Goal: Contribute content: Add original content to the website for others to see

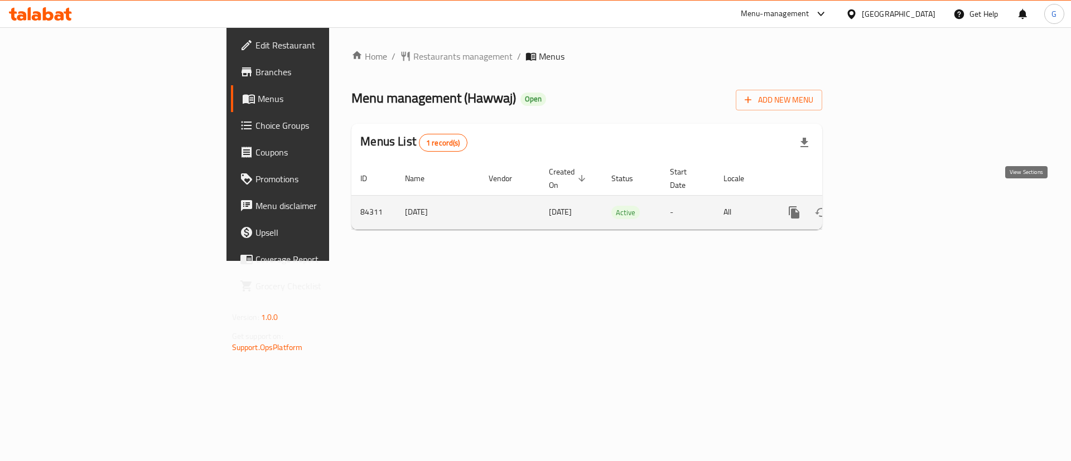
click at [881, 206] on icon "enhanced table" at bounding box center [874, 212] width 13 height 13
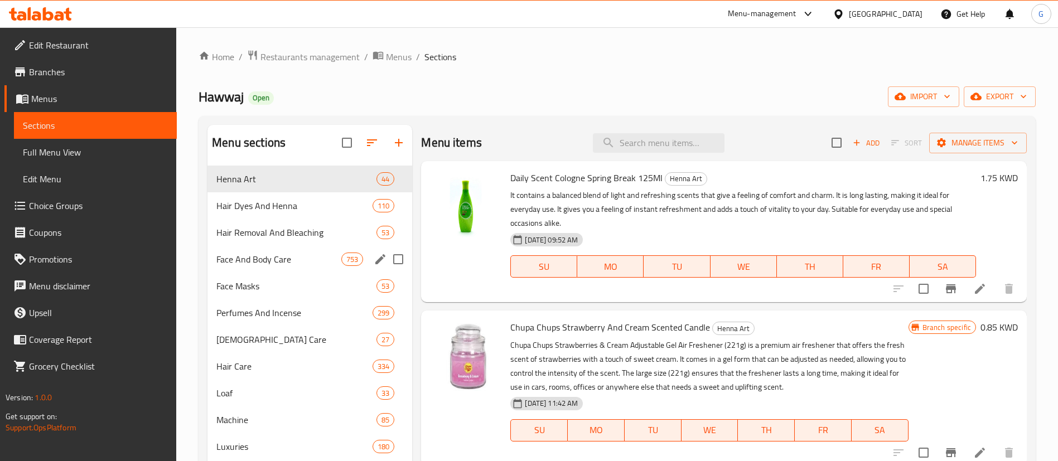
click at [277, 269] on div "Face And Body Care 753" at bounding box center [309, 259] width 205 height 27
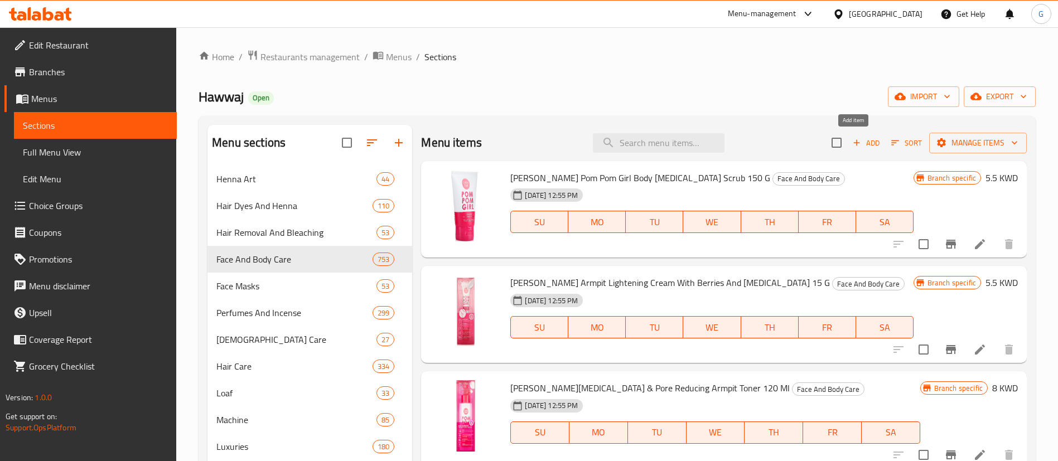
click at [861, 137] on span "Add" at bounding box center [866, 143] width 30 height 13
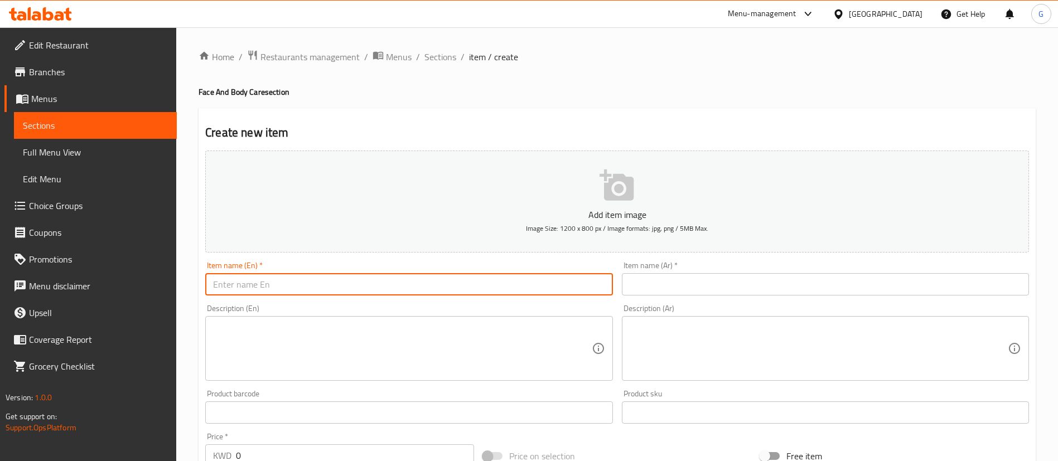
click at [363, 284] on input "text" at bounding box center [408, 284] width 407 height 22
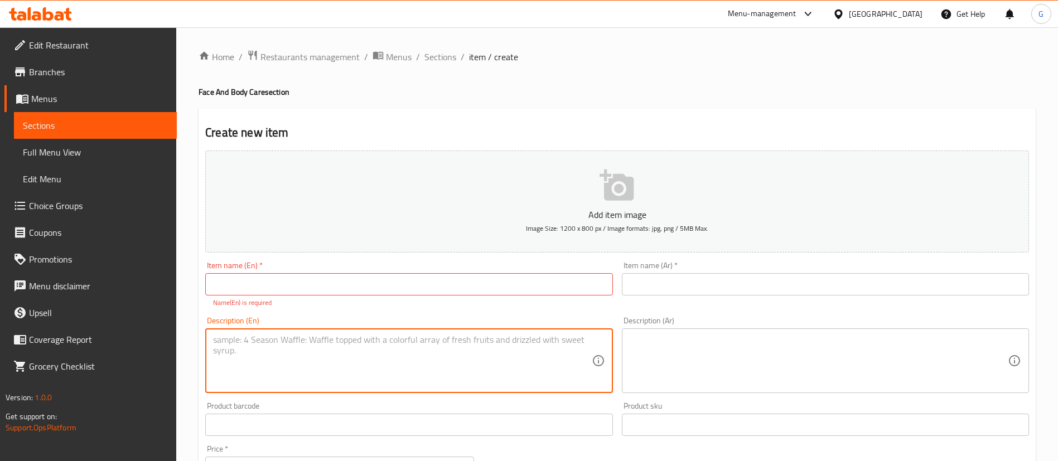
click at [350, 332] on div "Description (En)" at bounding box center [408, 361] width 407 height 65
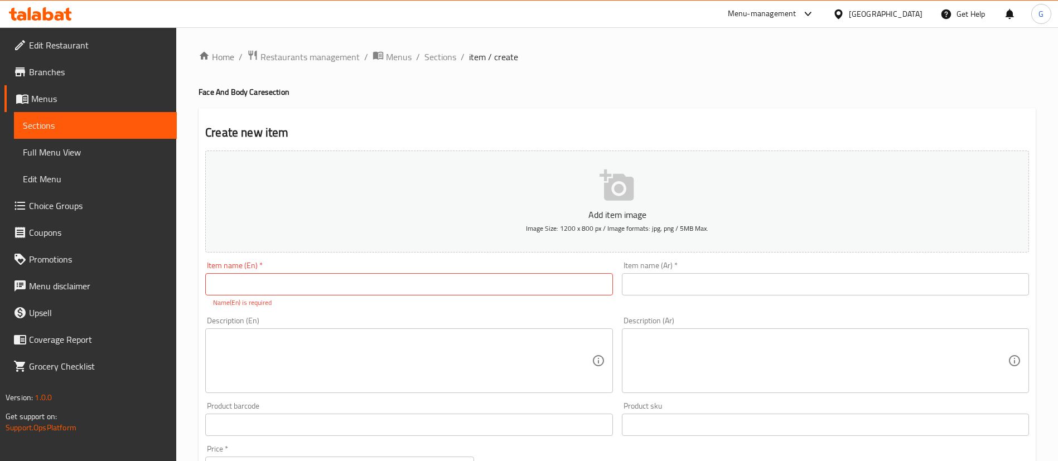
click at [330, 412] on div "Product barcode Product barcode" at bounding box center [408, 419] width 407 height 34
click at [330, 417] on input "text" at bounding box center [408, 425] width 407 height 22
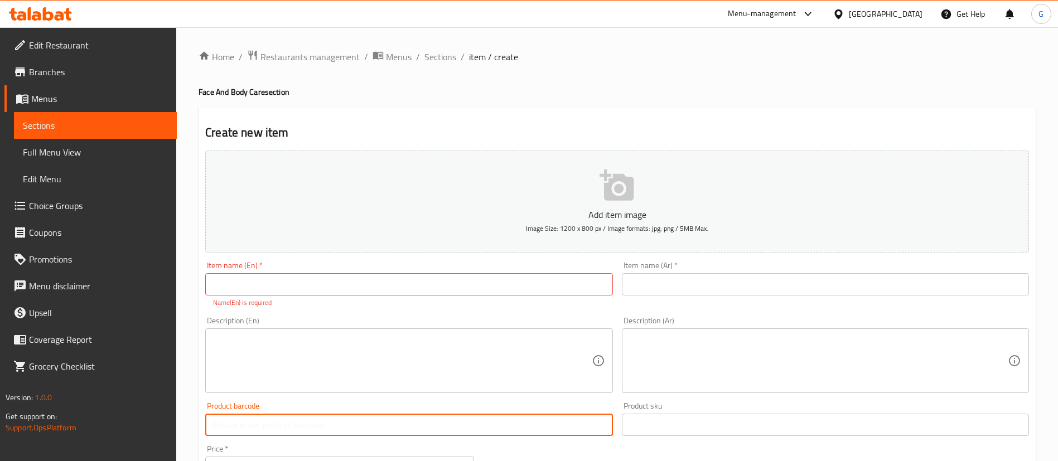
paste input "8901030957031"
type input "8901030957031"
click at [429, 272] on div "Item name (En)   * Item name (En) * Name(En) is required" at bounding box center [408, 285] width 407 height 46
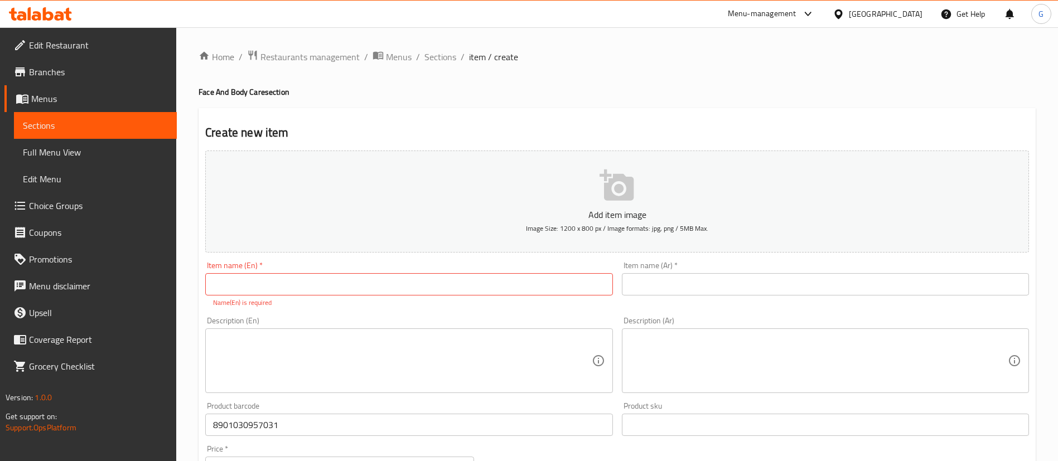
click at [431, 279] on input "text" at bounding box center [408, 284] width 407 height 22
paste input "Vaseline - GlutaFlow Flawless Radiance Serum in Lotion 200ml"
type input "Vaseline - GlutaFlow Flawless Radiance Serum in Lotion 200ml"
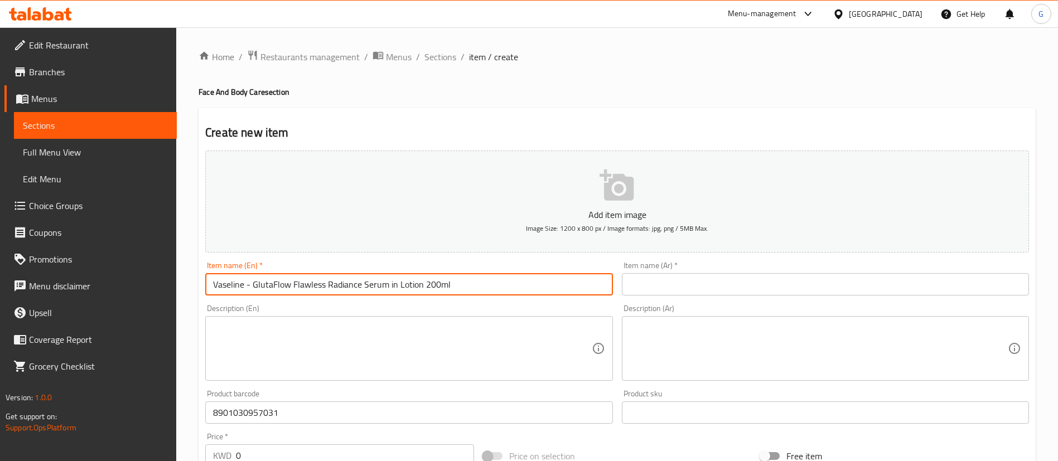
click at [712, 266] on div "Item name (Ar)   * Item name (Ar) *" at bounding box center [825, 279] width 407 height 34
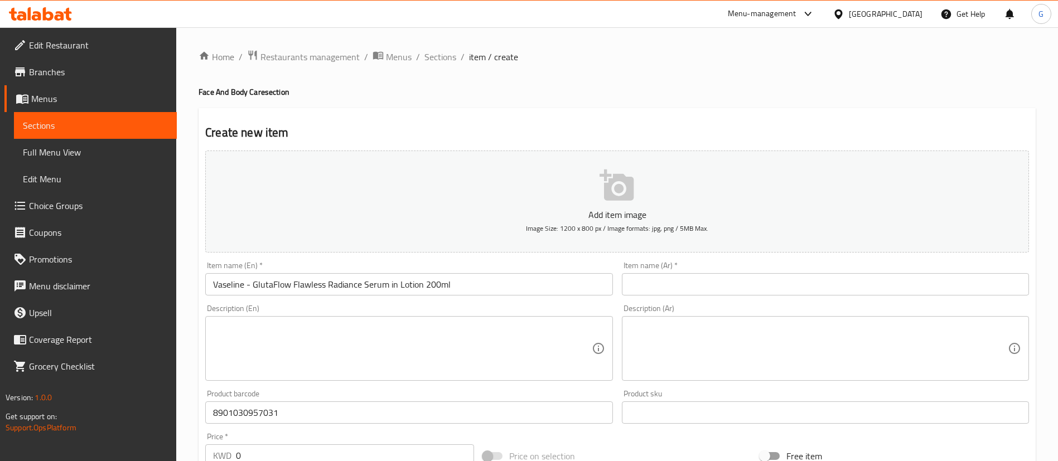
click at [709, 278] on input "text" at bounding box center [825, 284] width 407 height 22
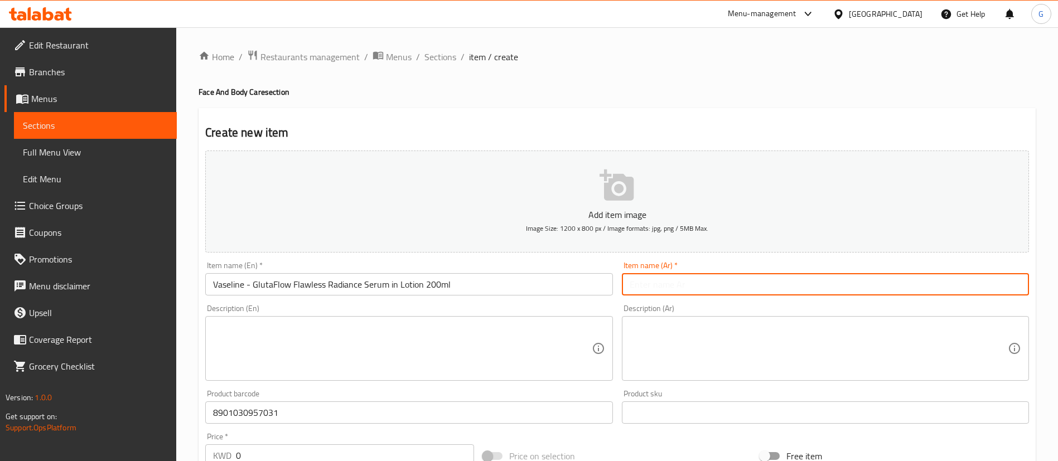
paste input "فازلين - جلوتا هيا اشراقة لا تشوبها شائبة سيروم في لوشن 200مل"
type input "فازلين - جلوتا هيا اشراقة لا تشوبها شائبة سيروم في لوشن 200مل"
click at [576, 128] on h2 "Create new item" at bounding box center [617, 132] width 824 height 17
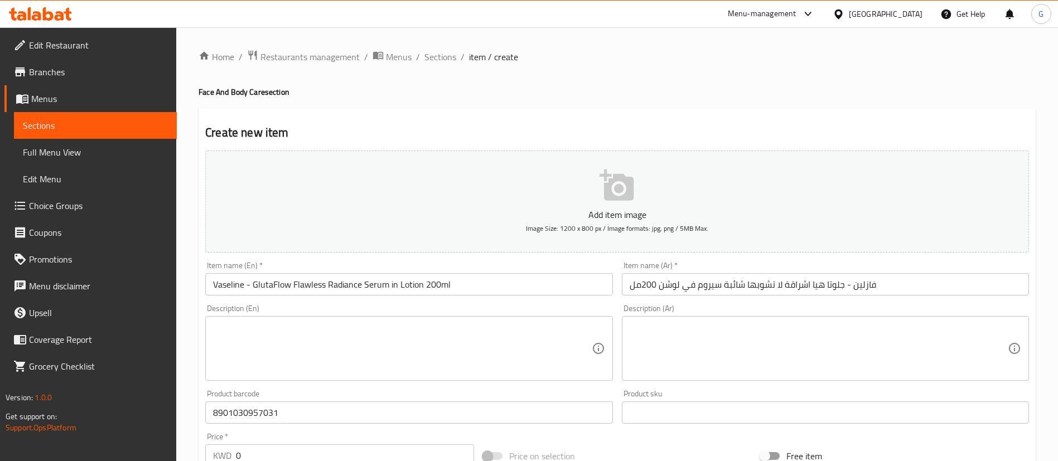
click at [583, 175] on button "Add item image Image Size: 1200 x 800 px / Image formats: jpg, png / 5MB Max." at bounding box center [617, 202] width 824 height 102
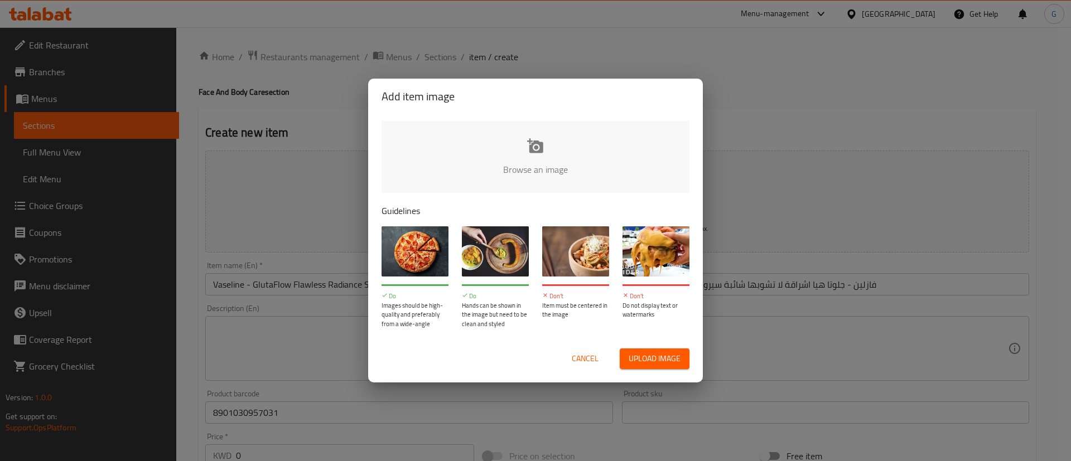
click at [496, 136] on input "file" at bounding box center [913, 173] width 1062 height 104
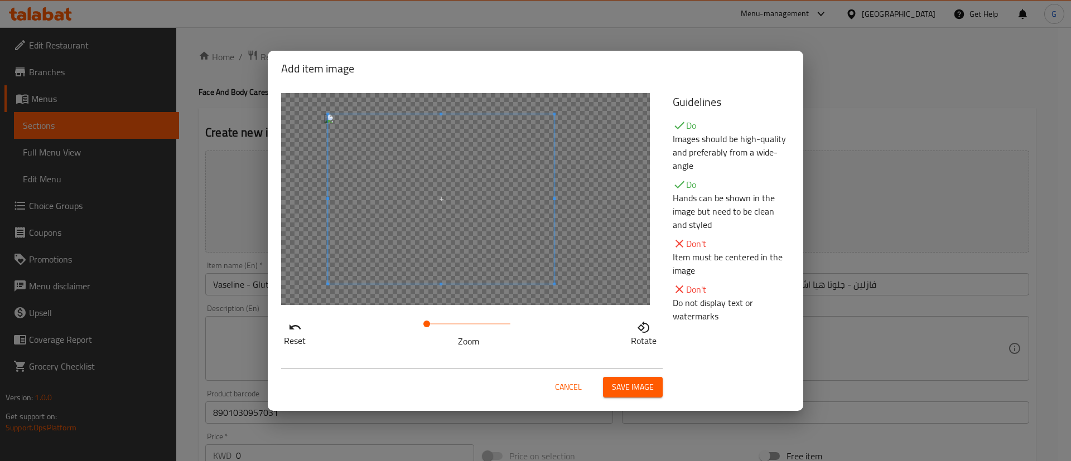
click at [449, 217] on span at bounding box center [441, 199] width 226 height 170
click at [644, 388] on span "Save image" at bounding box center [633, 387] width 42 height 14
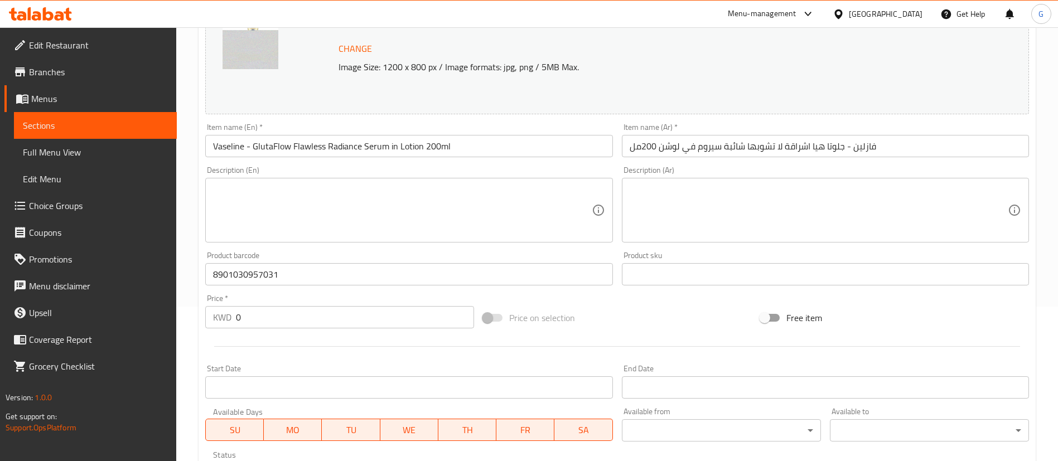
scroll to position [167, 0]
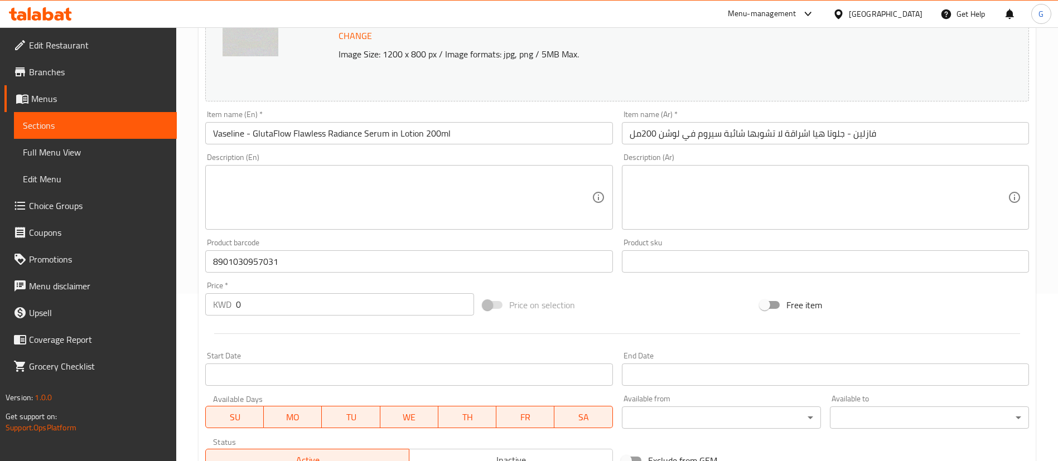
click at [289, 295] on input "0" at bounding box center [355, 304] width 238 height 22
paste input "2.5"
click at [289, 295] on input "02.5" at bounding box center [355, 304] width 238 height 22
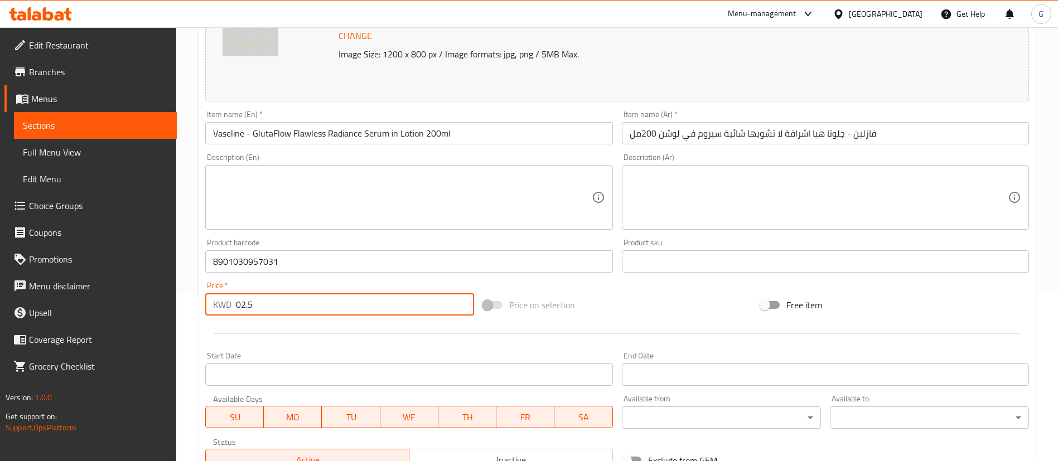
click at [289, 295] on input "02.5" at bounding box center [355, 304] width 238 height 22
paste input "number"
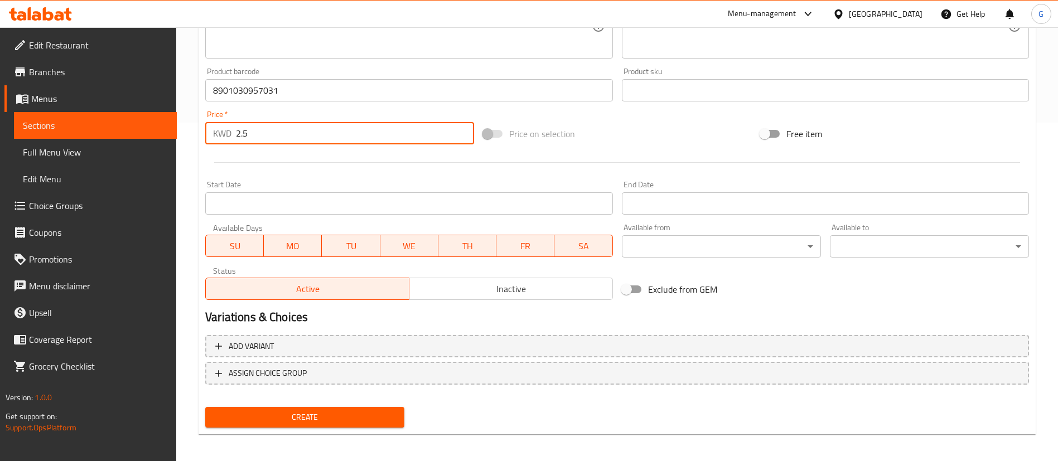
scroll to position [343, 0]
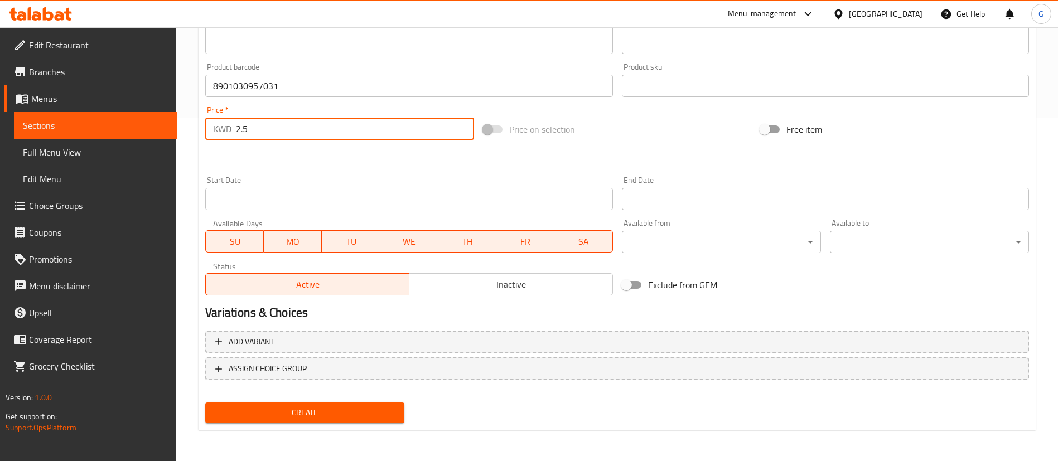
type input "2.5"
click at [305, 414] on span "Create" at bounding box center [304, 413] width 181 height 14
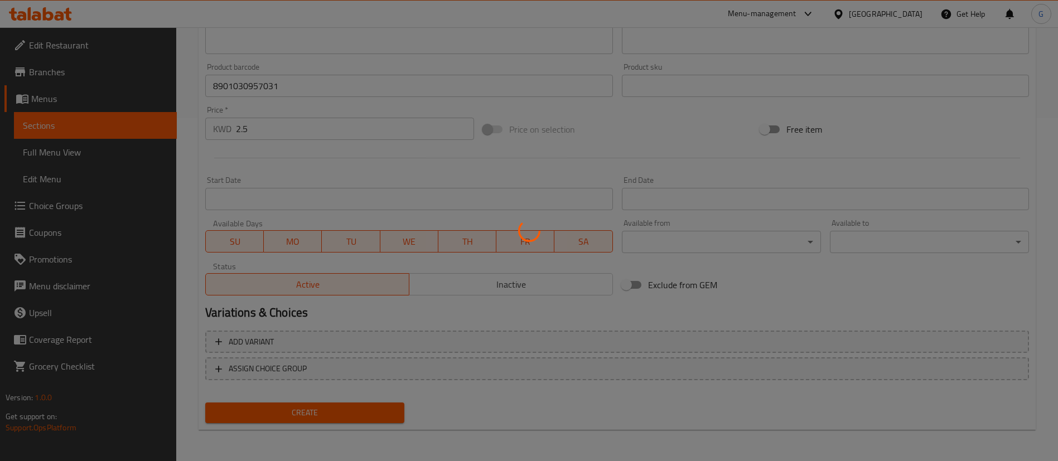
type input "0"
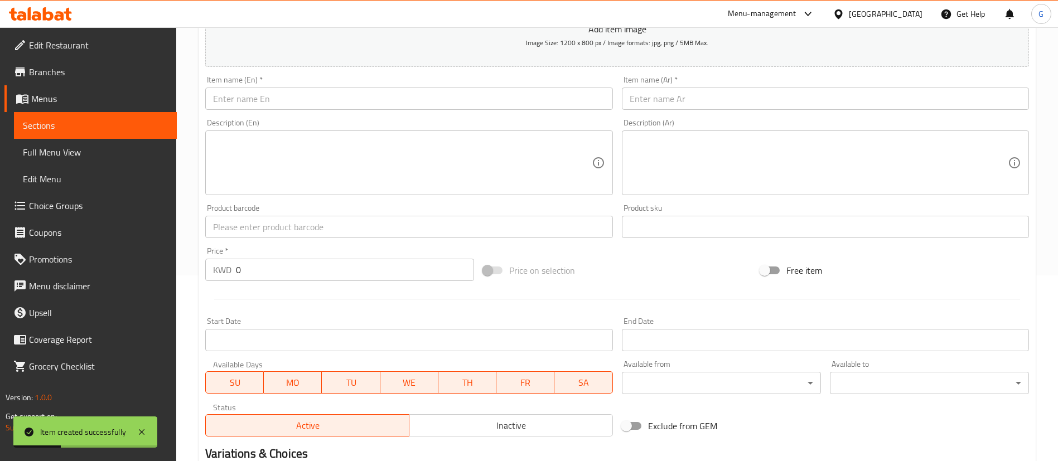
scroll to position [160, 0]
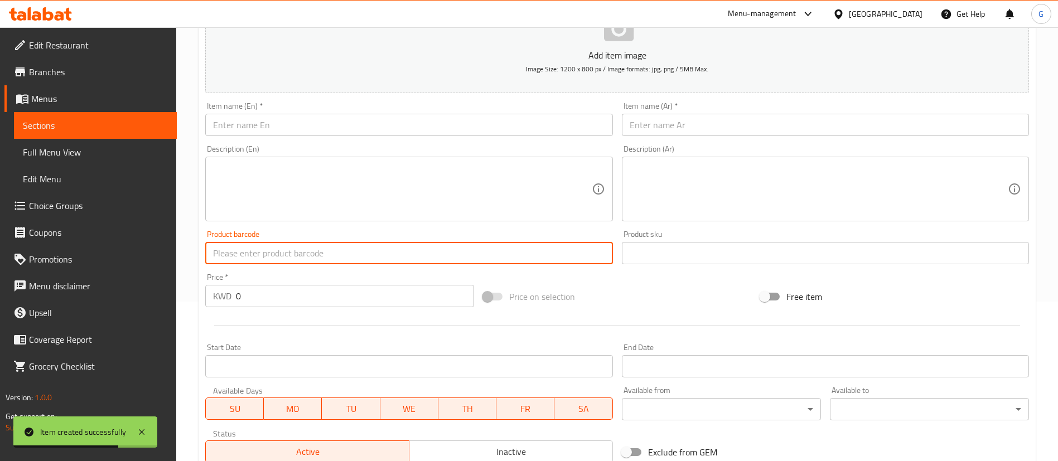
click at [288, 257] on input "text" at bounding box center [408, 253] width 407 height 22
paste input "8901030623721"
type input "8901030623721"
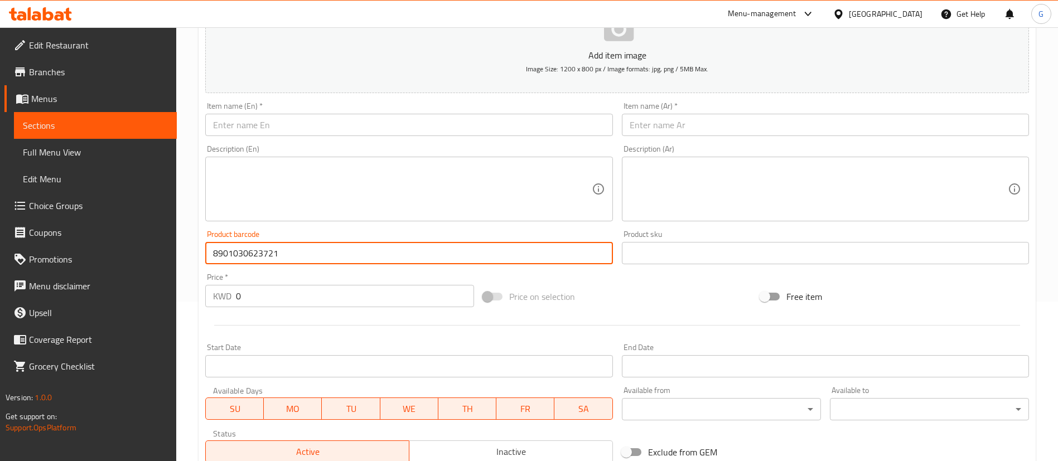
click at [477, 107] on div "Item name (En)   * Item name (En) *" at bounding box center [408, 119] width 407 height 34
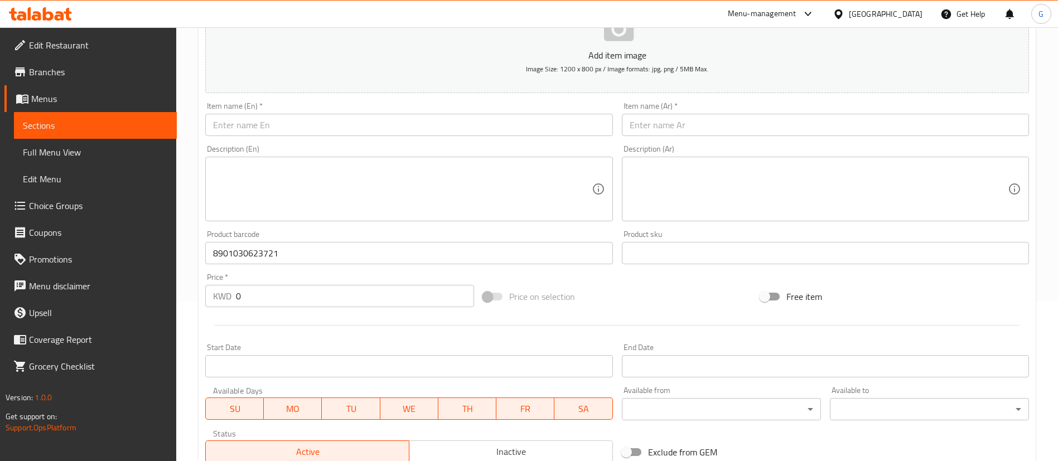
drag, startPoint x: 471, startPoint y: 139, endPoint x: 457, endPoint y: 122, distance: 22.6
click at [471, 141] on div "Description (En) Description (En)" at bounding box center [409, 183] width 416 height 85
click at [456, 122] on input "text" at bounding box center [408, 125] width 407 height 22
paste input "[PERSON_NAME] Skin Perfecting Soap 125ml"
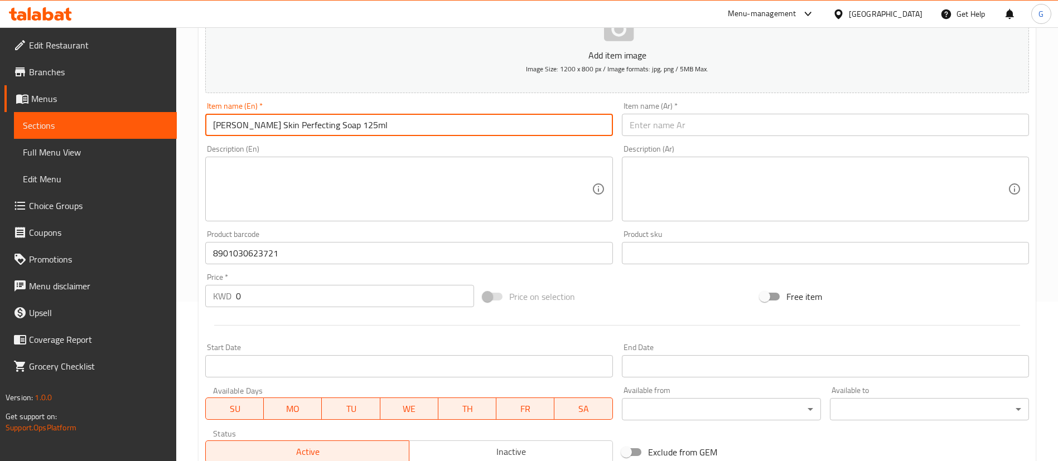
type input "[PERSON_NAME] Skin Perfecting Soap 125ml"
click at [672, 124] on input "text" at bounding box center [825, 125] width 407 height 22
paste input "بيرس صابونةالحفاظ على نظارة البشرة 125 مل"
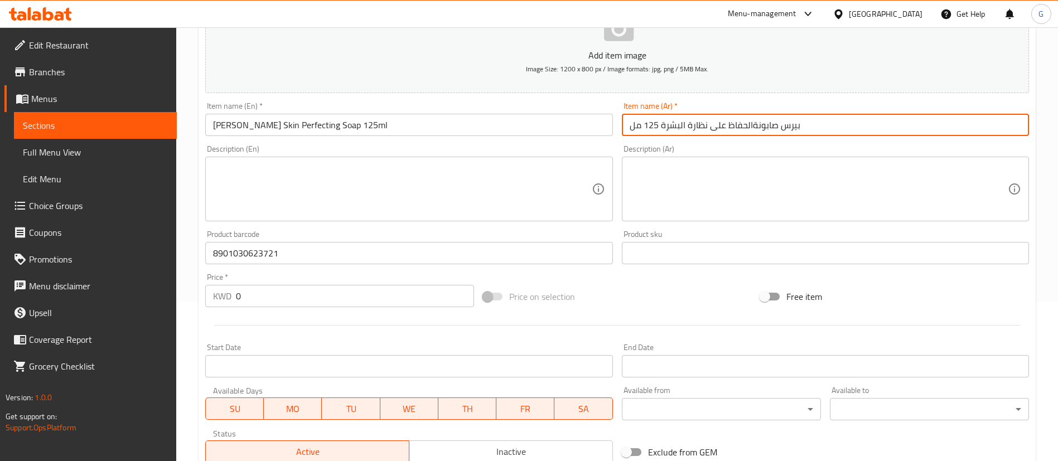
type input "بيرس صابونةالحفاظ على نظارة البشرة 125 مل"
click at [259, 296] on input "0" at bounding box center [355, 296] width 238 height 22
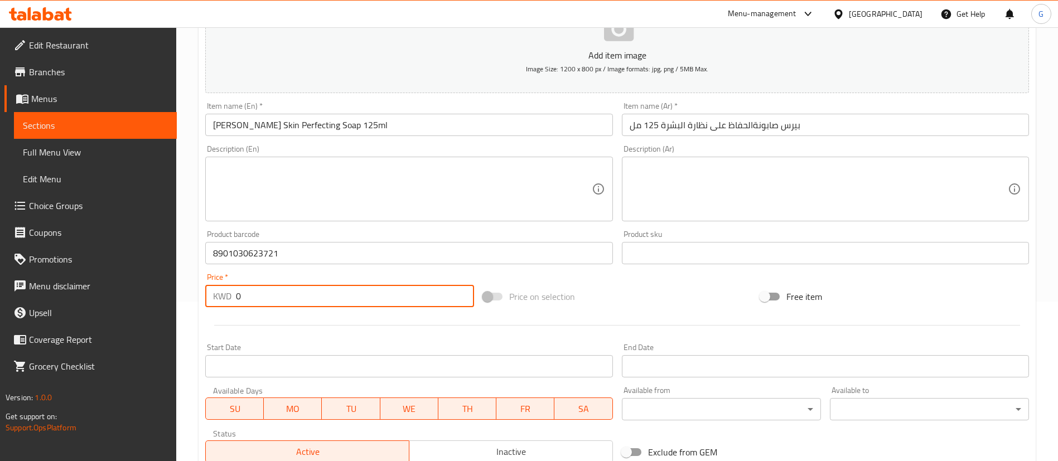
click at [259, 296] on input "0" at bounding box center [355, 296] width 238 height 22
paste input "1"
type input "1"
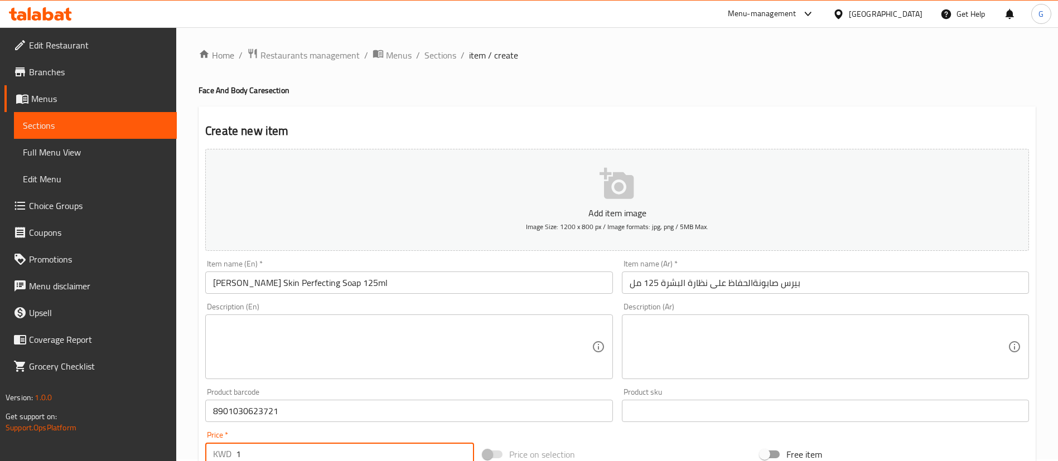
scroll to position [0, 0]
click at [632, 167] on button "Add item image Image Size: 1200 x 800 px / Image formats: jpg, png / 5MB Max." at bounding box center [617, 202] width 824 height 102
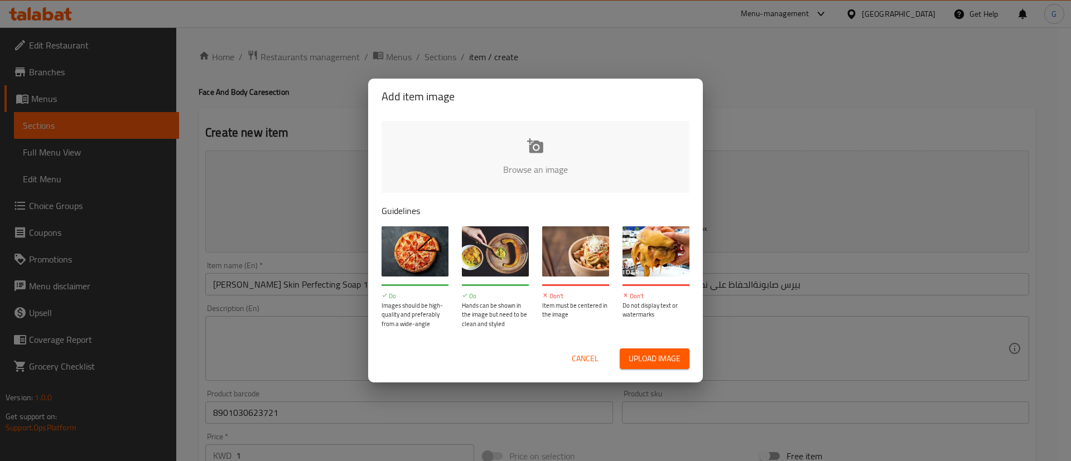
click at [540, 157] on input "file" at bounding box center [913, 173] width 1062 height 104
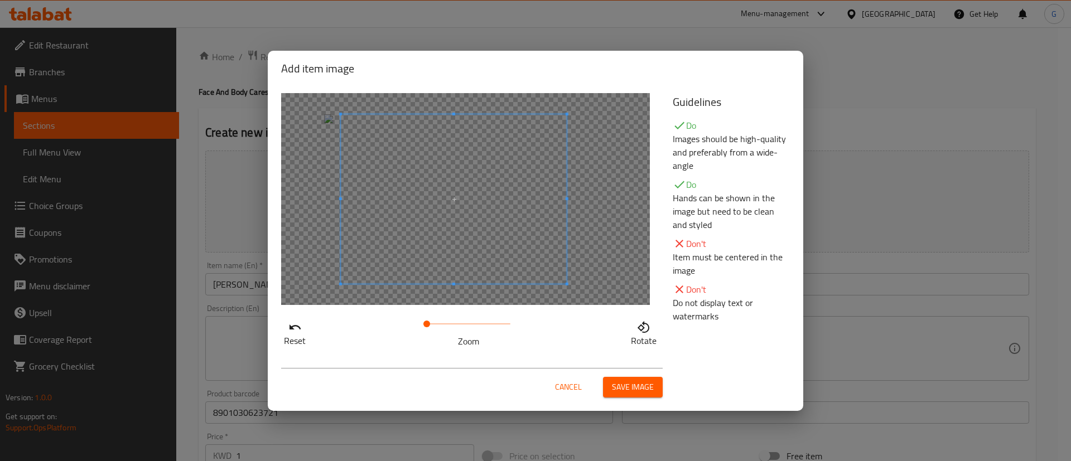
click at [534, 234] on span at bounding box center [454, 199] width 226 height 170
click at [628, 386] on span "Save image" at bounding box center [633, 387] width 42 height 14
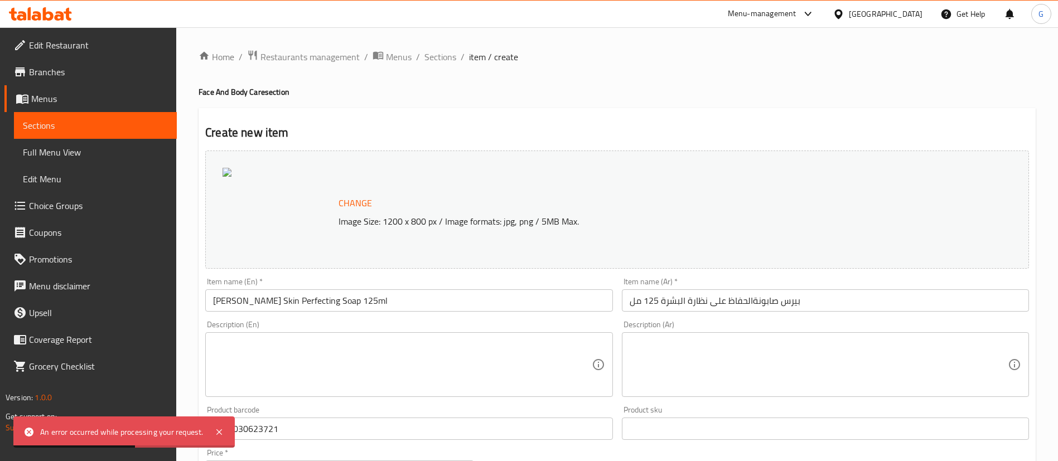
click at [355, 201] on span "Change" at bounding box center [355, 203] width 33 height 16
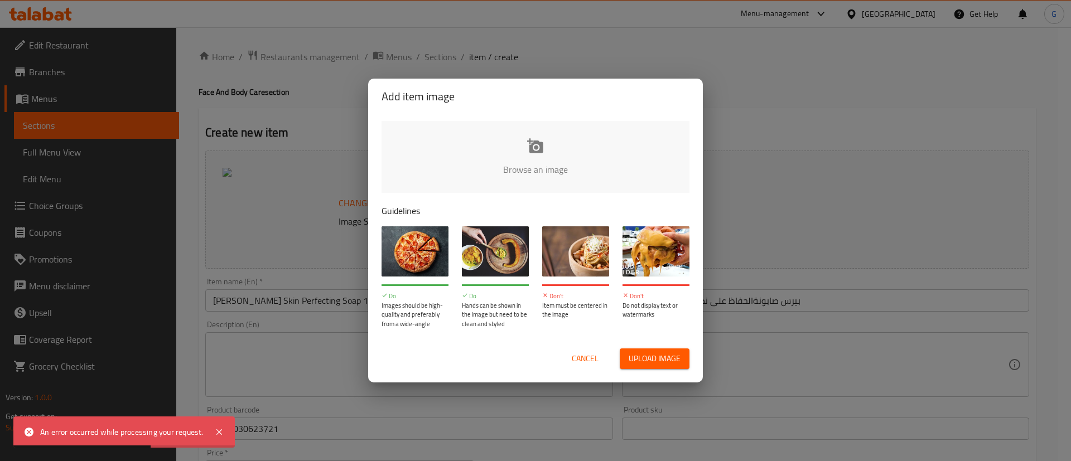
click at [591, 161] on input "file" at bounding box center [913, 173] width 1062 height 104
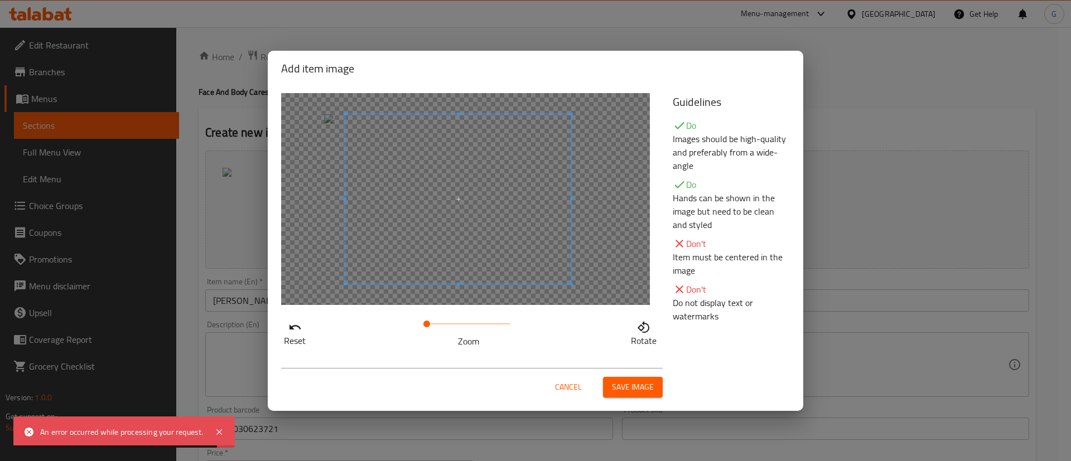
click at [477, 230] on span at bounding box center [458, 199] width 226 height 170
click at [429, 327] on span at bounding box center [429, 324] width 7 height 7
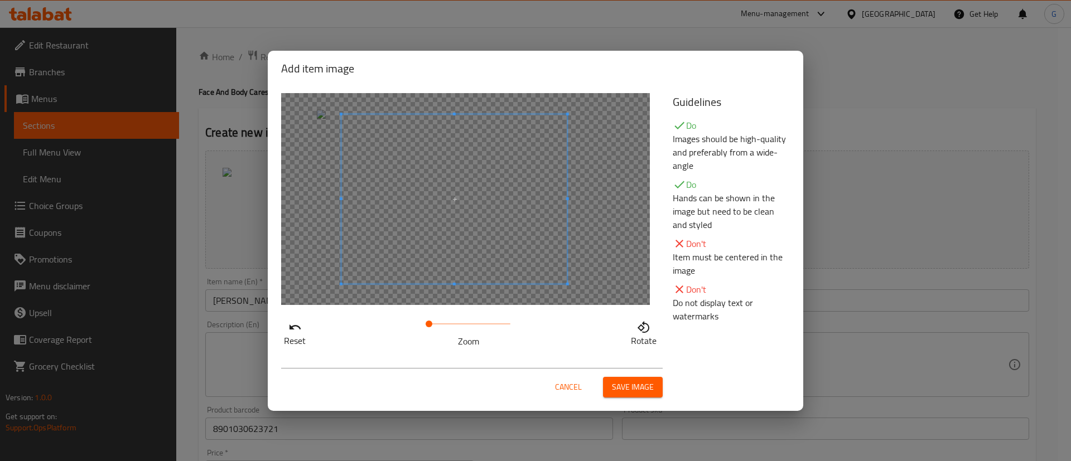
click at [471, 242] on span at bounding box center [454, 199] width 226 height 170
click at [625, 388] on span "Save image" at bounding box center [633, 387] width 42 height 14
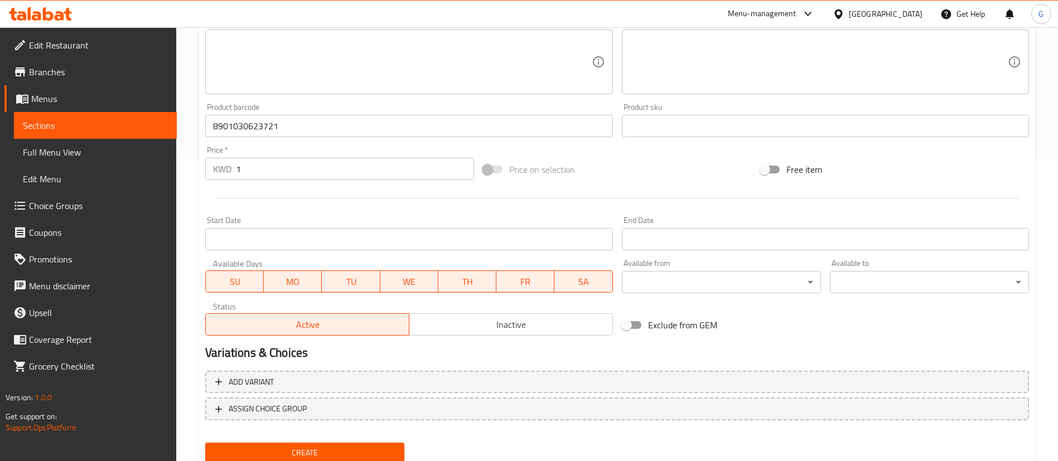
scroll to position [343, 0]
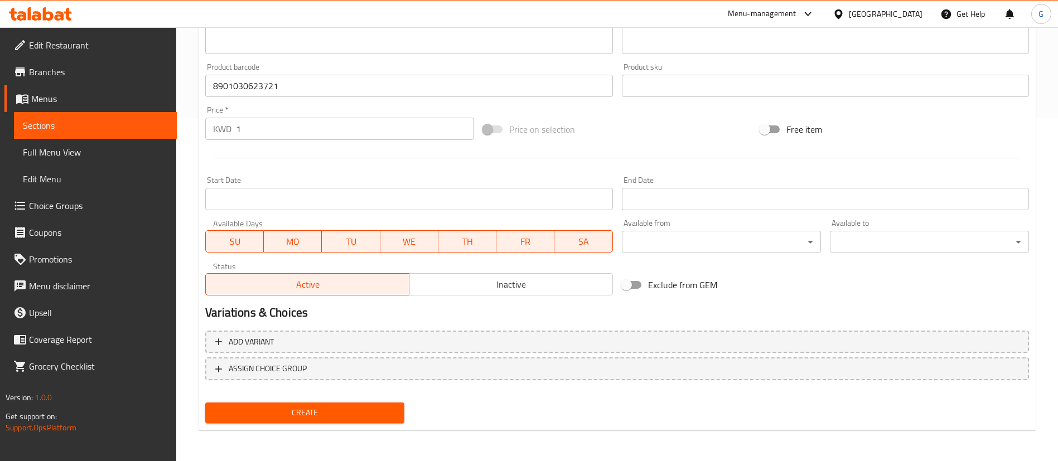
click at [367, 413] on span "Create" at bounding box center [304, 413] width 181 height 14
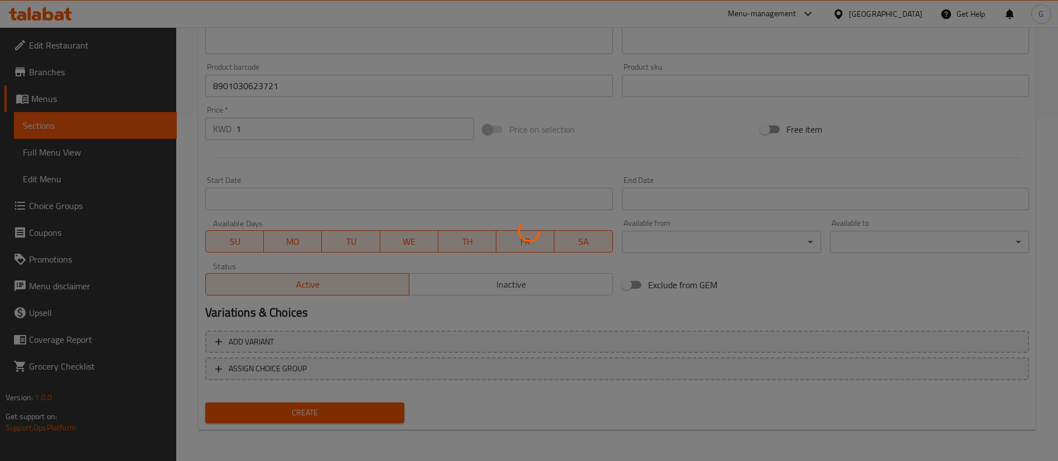
type input "0"
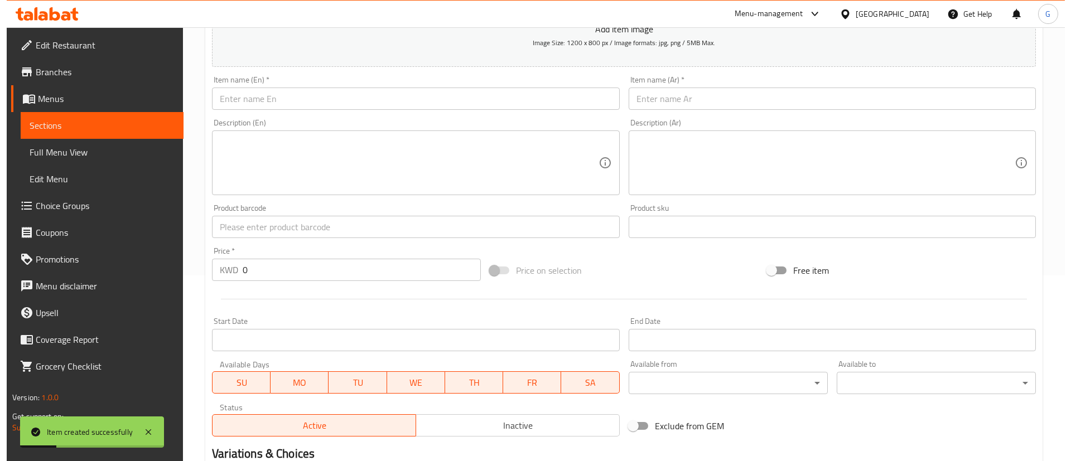
scroll to position [160, 0]
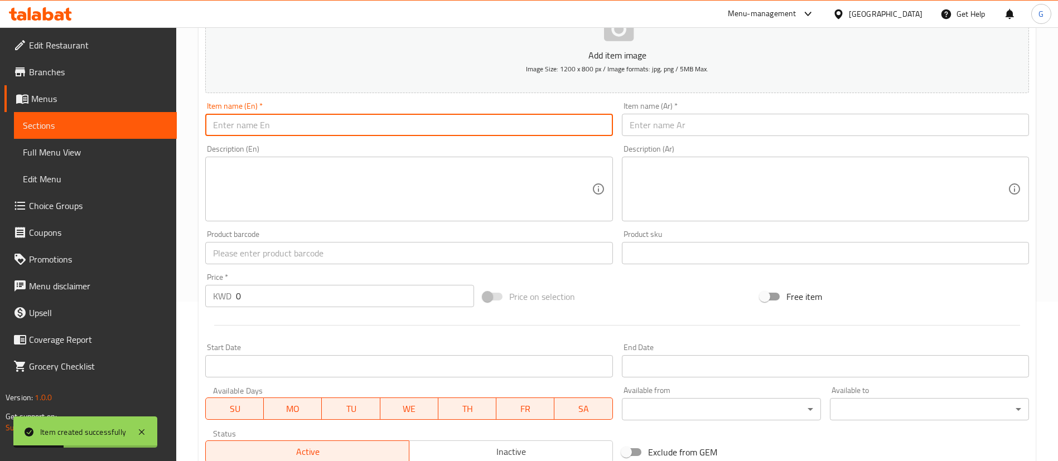
click at [325, 133] on input "text" at bounding box center [408, 125] width 407 height 22
paste input "8857087001121"
type input "8857087001121"
click at [322, 259] on input "text" at bounding box center [408, 253] width 407 height 22
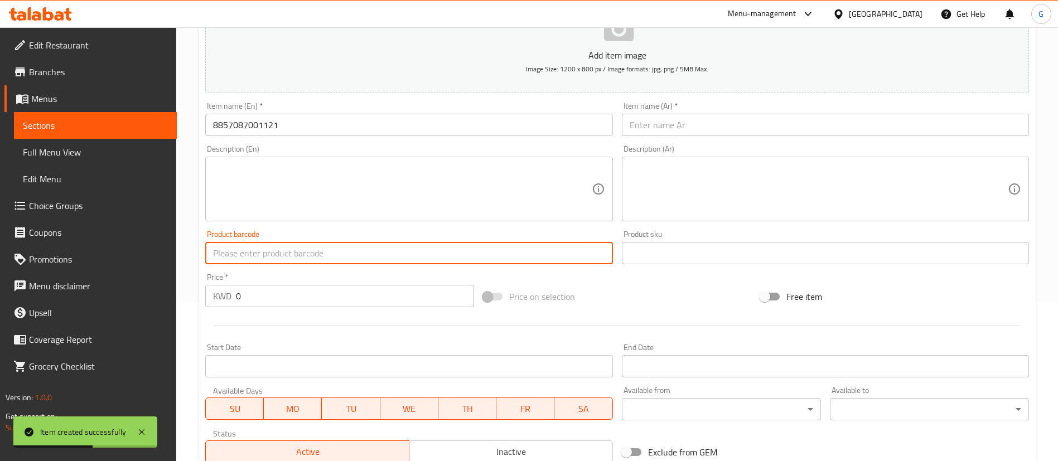
paste input "8857087001121"
type input "8857087001121"
click at [372, 129] on input "8857087001121" at bounding box center [408, 125] width 407 height 22
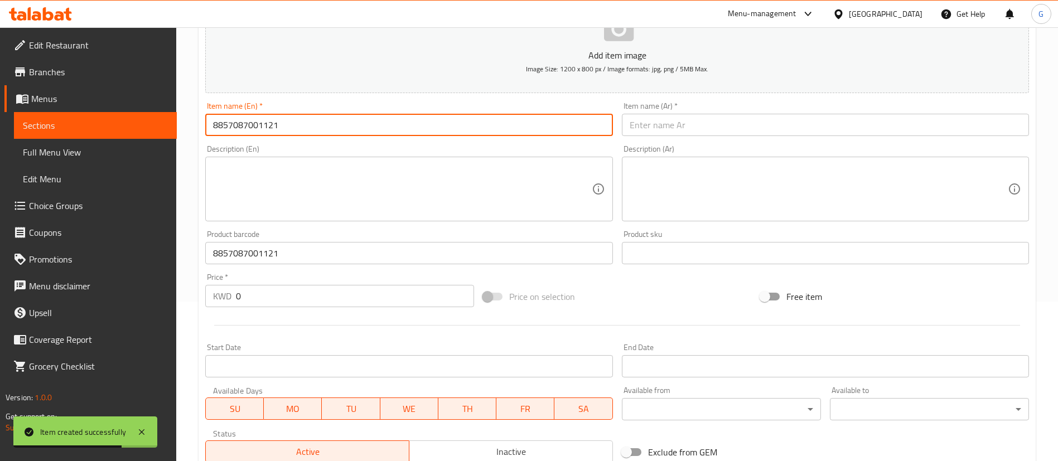
click at [372, 129] on input "8857087001121" at bounding box center [408, 125] width 407 height 22
paste input "Ebony-[GEOGRAPHIC_DATA] [MEDICAL_DATA] Milk Lotion 500ml"
type input "Ebony-[GEOGRAPHIC_DATA] [MEDICAL_DATA] Milk Lotion 500ml"
click at [713, 137] on div "Item name (Ar)   * Item name (Ar) *" at bounding box center [825, 119] width 416 height 43
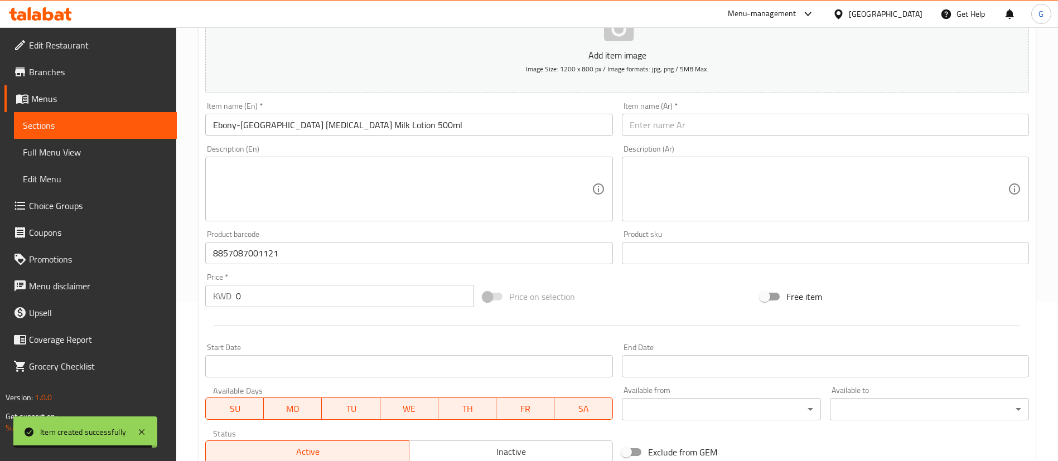
click at [710, 128] on input "text" at bounding box center [825, 125] width 407 height 22
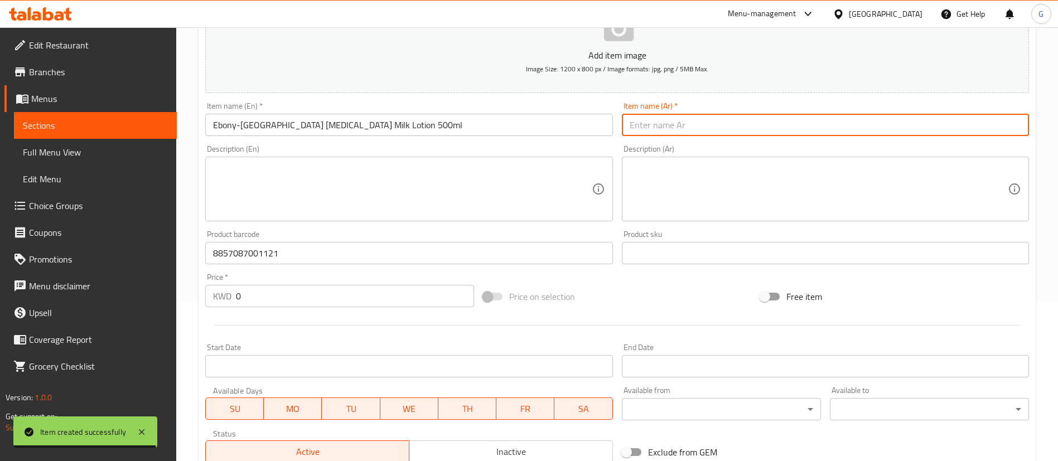
paste input "ابوني -[PERSON_NAME] تبييض بالحليب 500 مل"
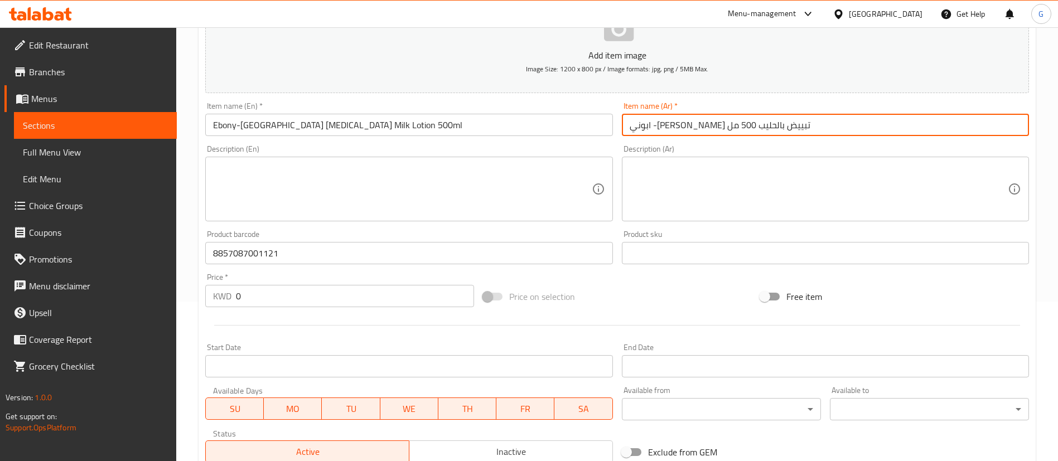
type input "ابوني -[PERSON_NAME] تبييض بالحليب 500 مل"
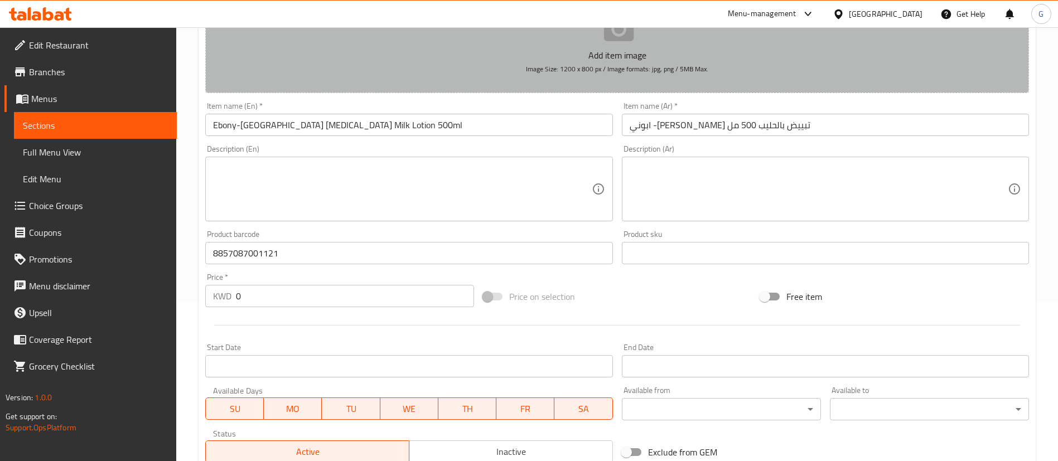
click at [645, 61] on button "Add item image Image Size: 1200 x 800 px / Image formats: jpg, png / 5MB Max." at bounding box center [617, 42] width 824 height 102
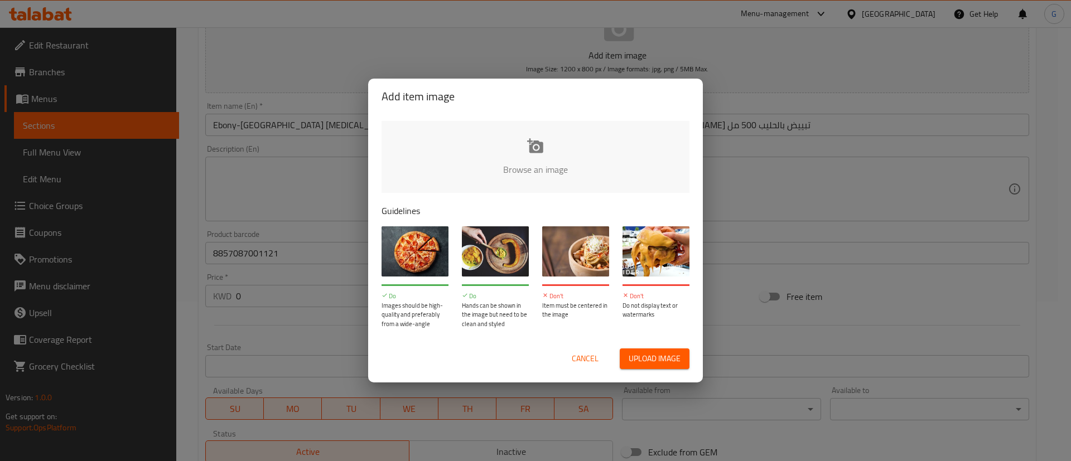
click at [568, 114] on div "Browse an image Guidelines Do Images should be high-quality and preferably from…" at bounding box center [535, 224] width 335 height 221
click at [557, 141] on input "file" at bounding box center [913, 173] width 1062 height 104
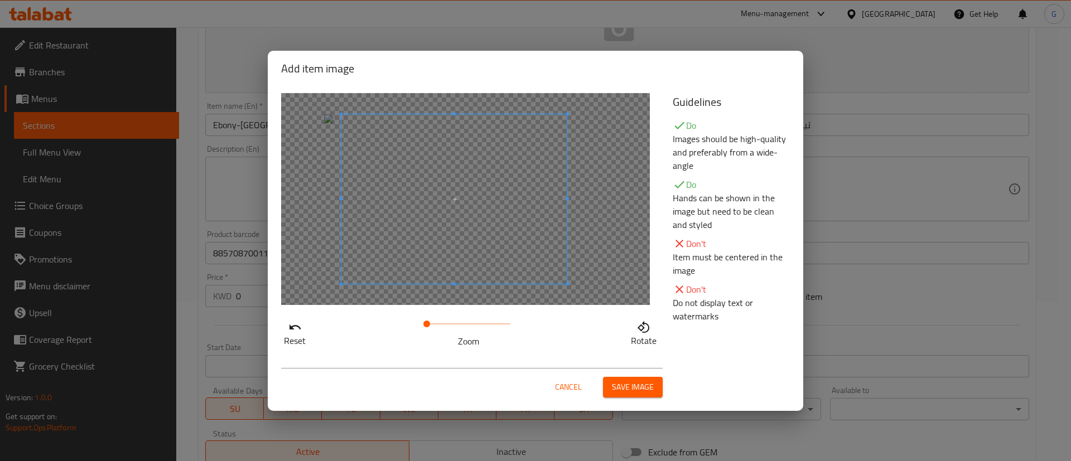
click at [480, 238] on span at bounding box center [454, 199] width 226 height 170
click at [435, 327] on span at bounding box center [434, 324] width 7 height 7
click at [446, 247] on span at bounding box center [454, 199] width 226 height 170
drag, startPoint x: 440, startPoint y: 318, endPoint x: 431, endPoint y: 318, distance: 8.9
click at [431, 321] on span at bounding box center [430, 324] width 7 height 7
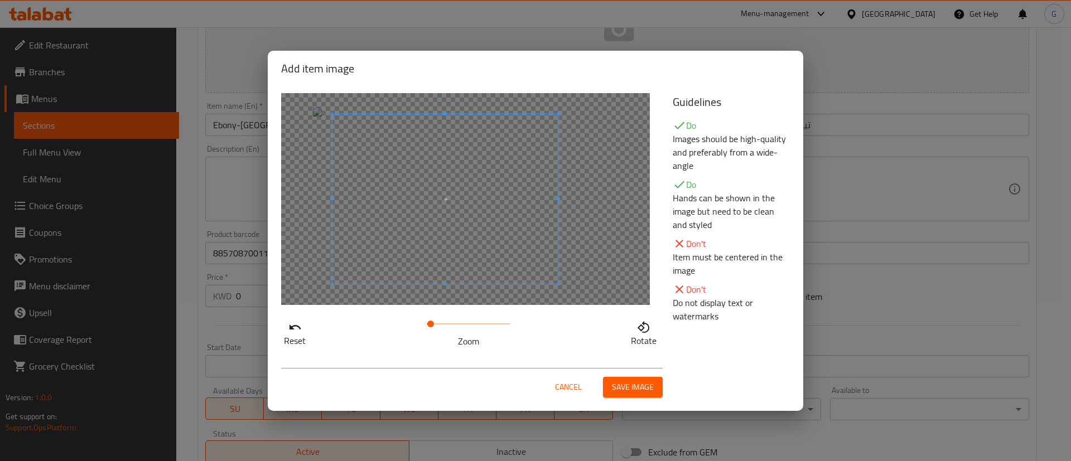
click at [473, 169] on span at bounding box center [445, 199] width 226 height 170
click at [646, 387] on span "Save image" at bounding box center [633, 387] width 42 height 14
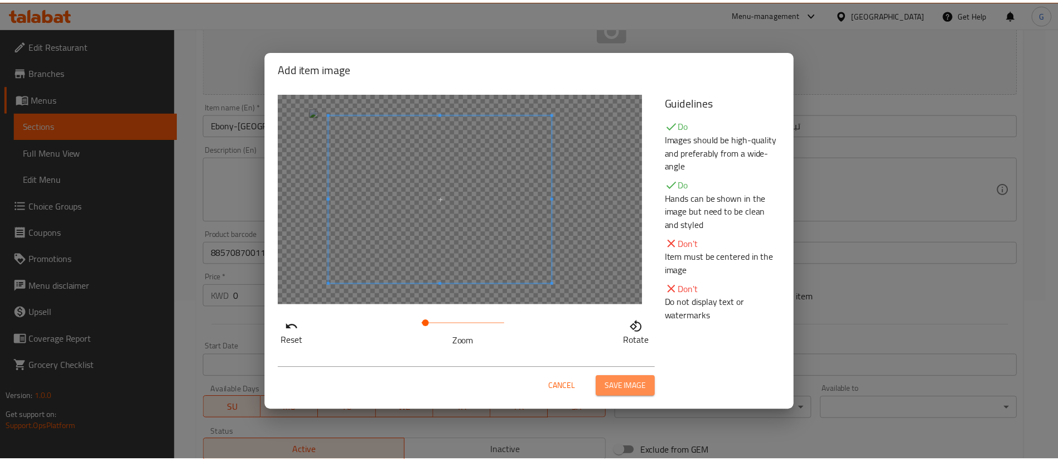
scroll to position [151, 0]
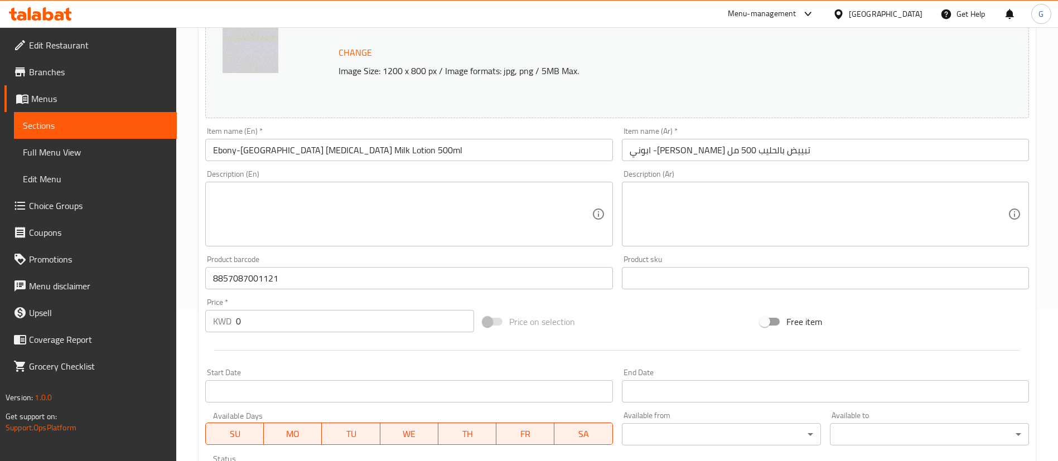
click at [281, 315] on input "0" at bounding box center [355, 321] width 238 height 22
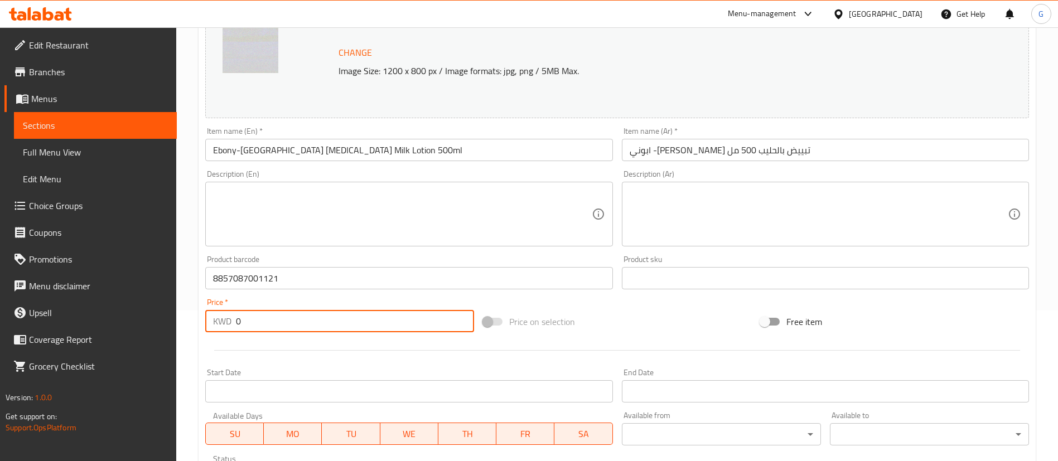
click at [281, 315] on input "0" at bounding box center [355, 321] width 238 height 22
paste input "2.05"
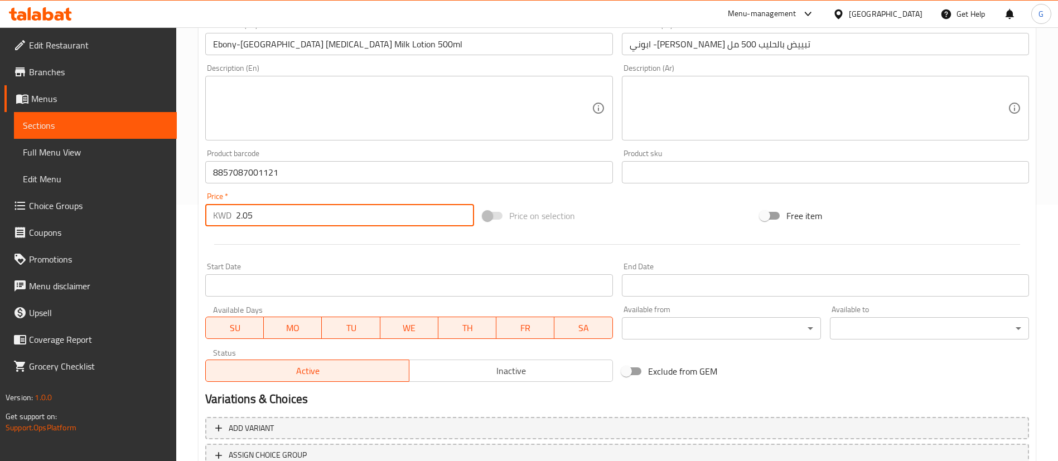
scroll to position [343, 0]
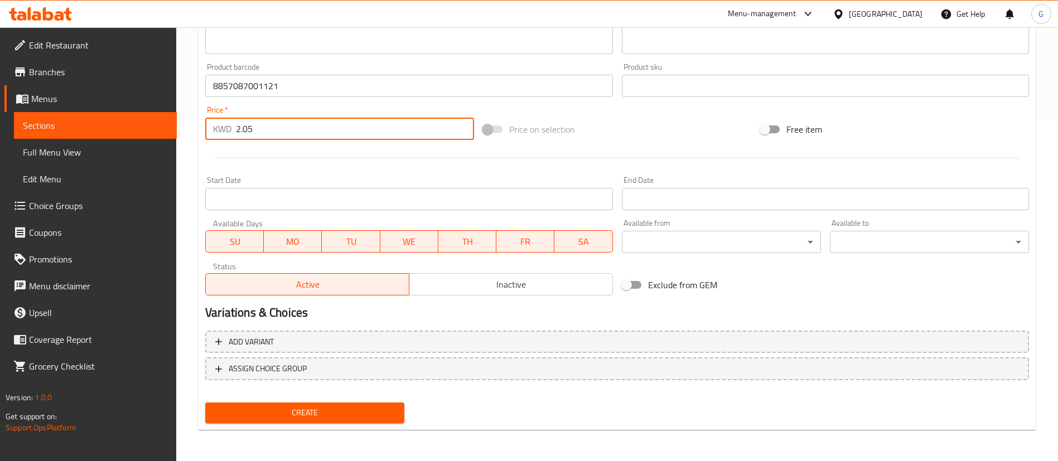
type input "2.05"
click at [347, 410] on span "Create" at bounding box center [304, 413] width 181 height 14
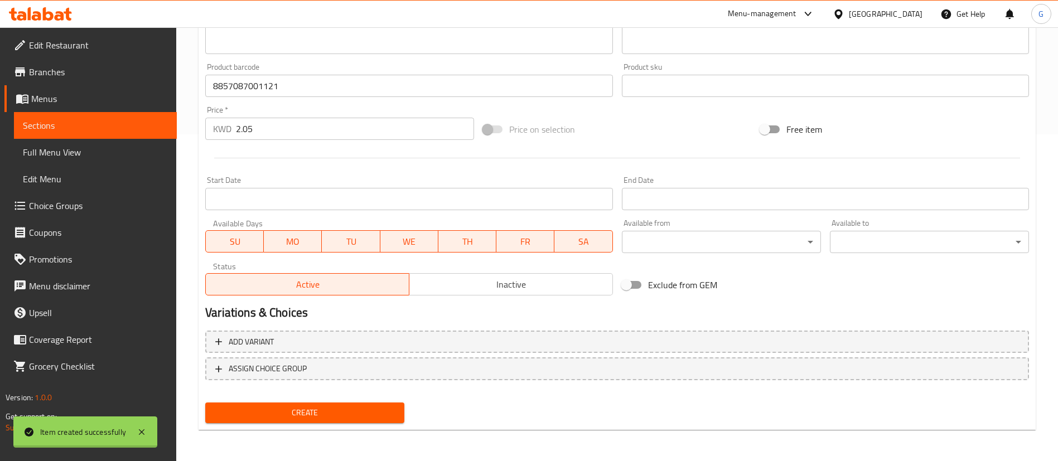
type input "0"
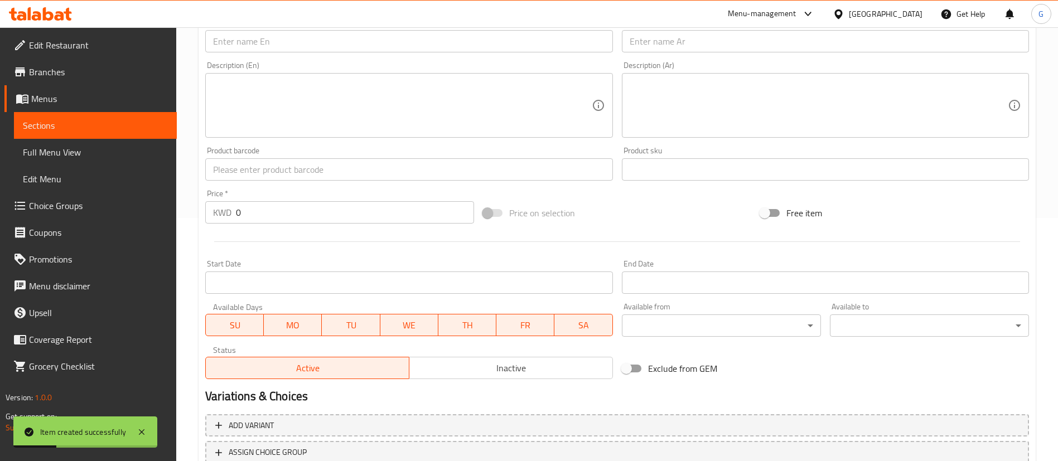
scroll to position [160, 0]
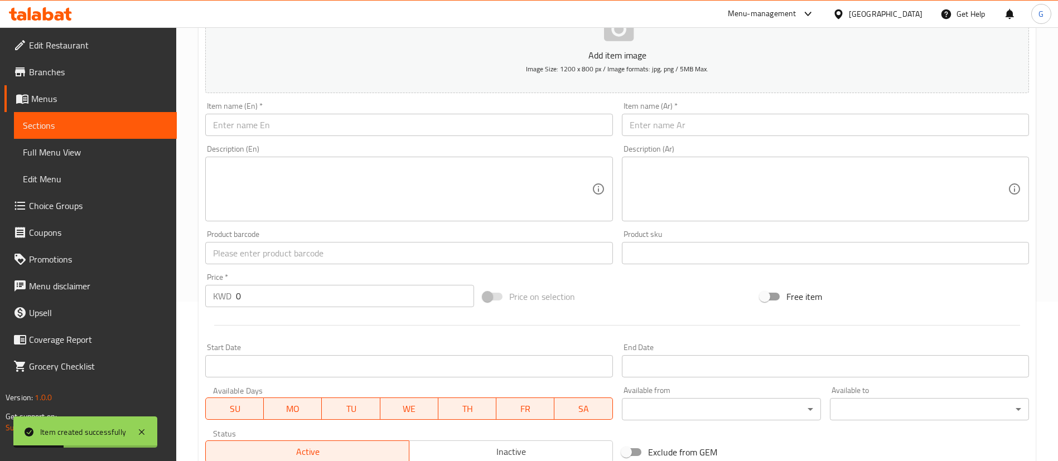
click at [267, 126] on input "text" at bounding box center [408, 125] width 407 height 22
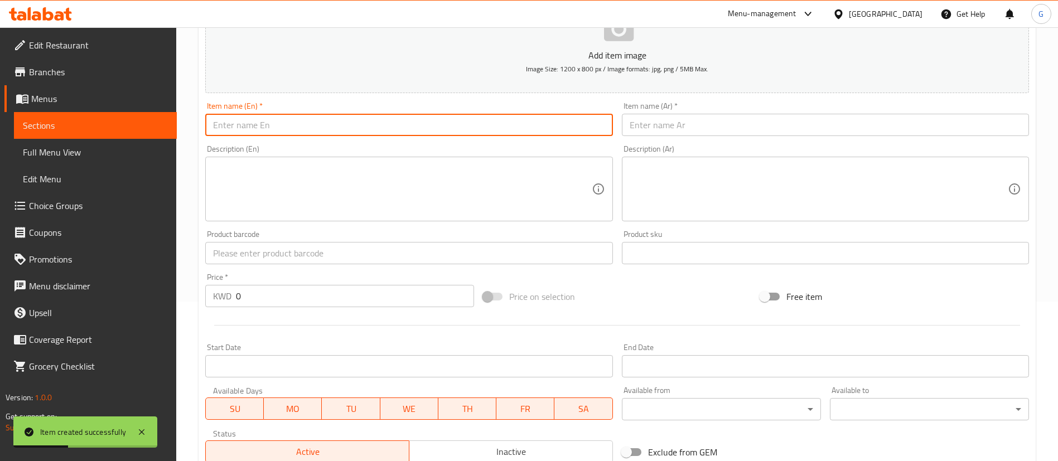
paste input "8901526005178"
type input "8901526005178"
click at [267, 126] on input "8901526005178" at bounding box center [408, 125] width 407 height 22
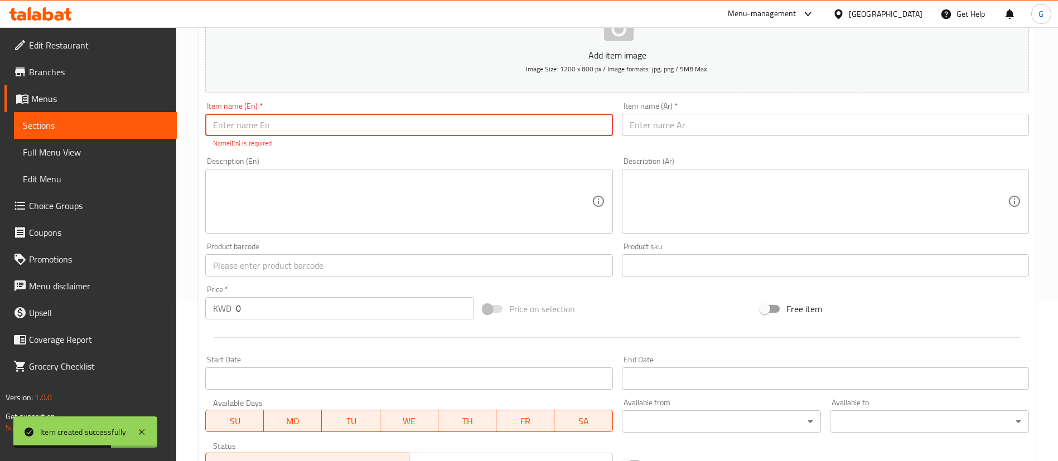
click at [282, 267] on input "text" at bounding box center [408, 265] width 407 height 22
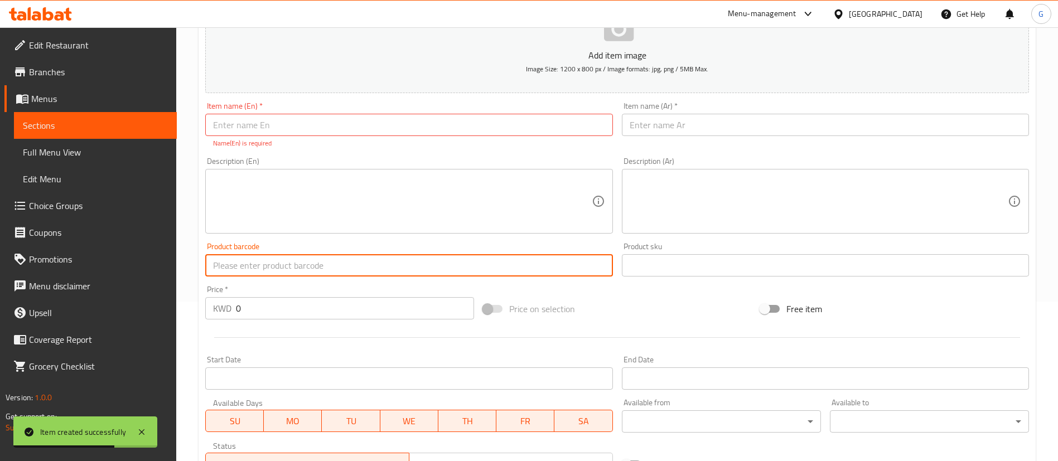
paste input "8901526005178"
type input "8901526005178"
click at [374, 137] on div "Item name (En)   * Item name (En) * Name(En) is required" at bounding box center [408, 125] width 407 height 46
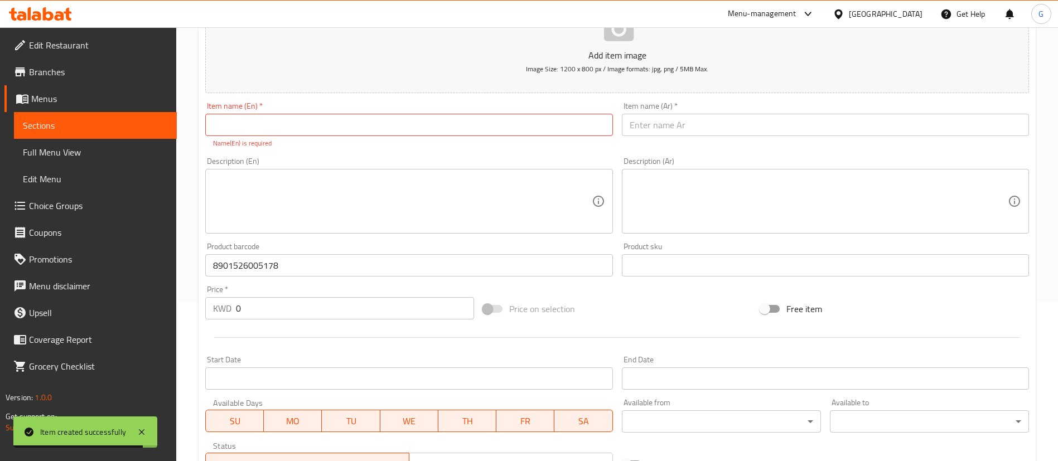
click at [370, 129] on input "text" at bounding box center [408, 125] width 407 height 22
paste input "Garnier Skin Naturals Vitamin C Dark Spot Lightening Serum 45g"
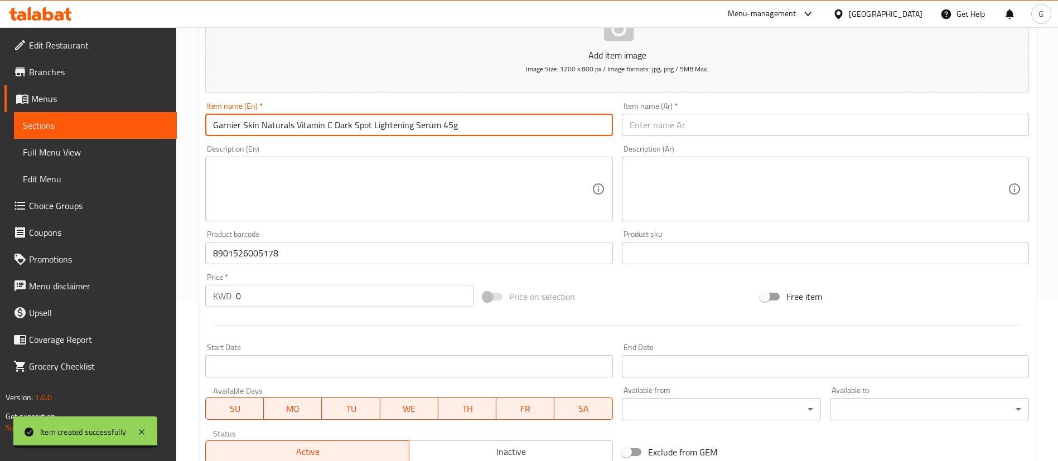
type input "Garnier Skin Naturals Vitamin C Dark Spot Lightening Serum 45g"
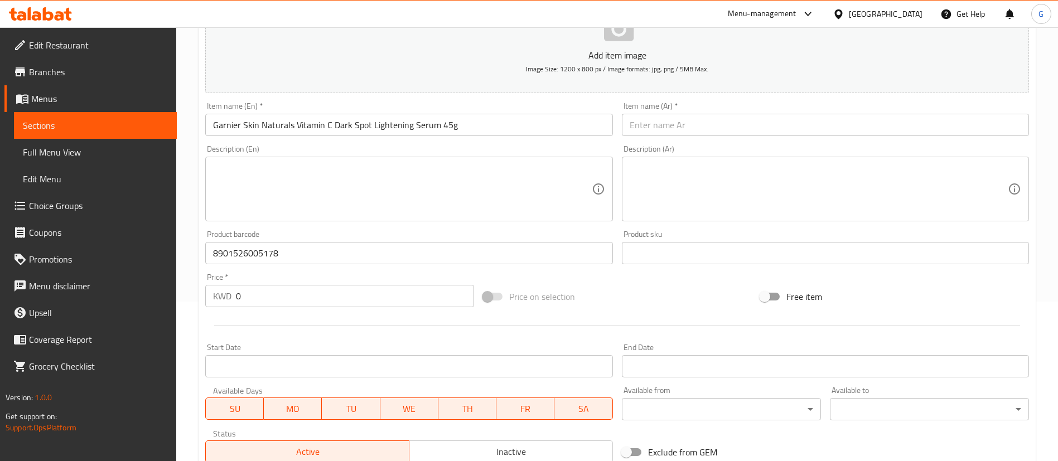
click at [682, 100] on div "Item name (Ar)   * Item name (Ar) *" at bounding box center [825, 119] width 416 height 43
click at [682, 114] on input "text" at bounding box center [825, 125] width 407 height 22
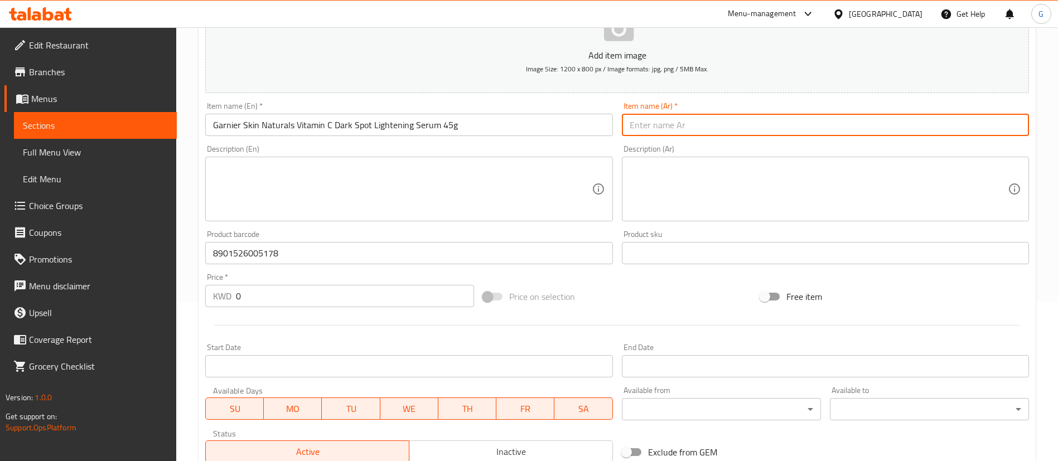
paste input "غارنييه - [PERSON_NAME] فيتامين سي لتفتيح البقع الداكنة45 جرام"
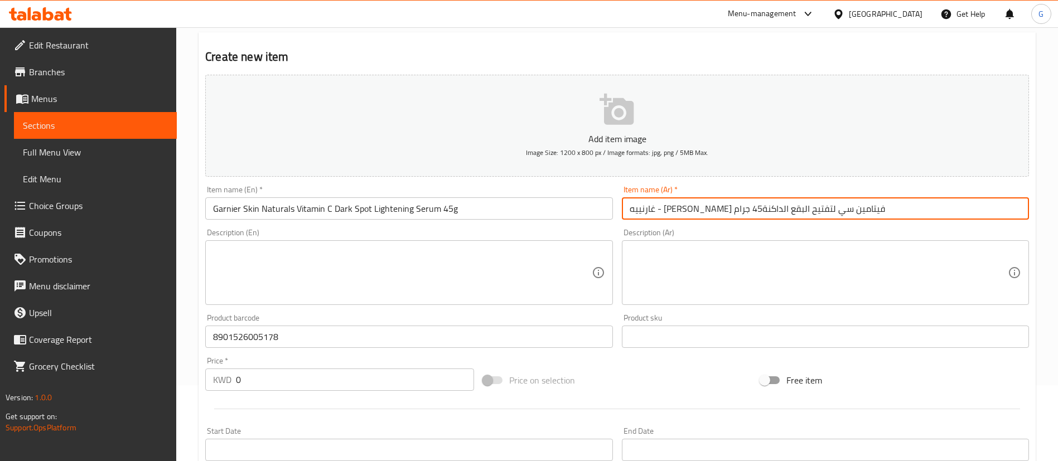
type input "غارنييه - [PERSON_NAME] فيتامين سي لتفتيح البقع الداكنة45 جرام"
click at [307, 374] on input "0" at bounding box center [355, 380] width 238 height 22
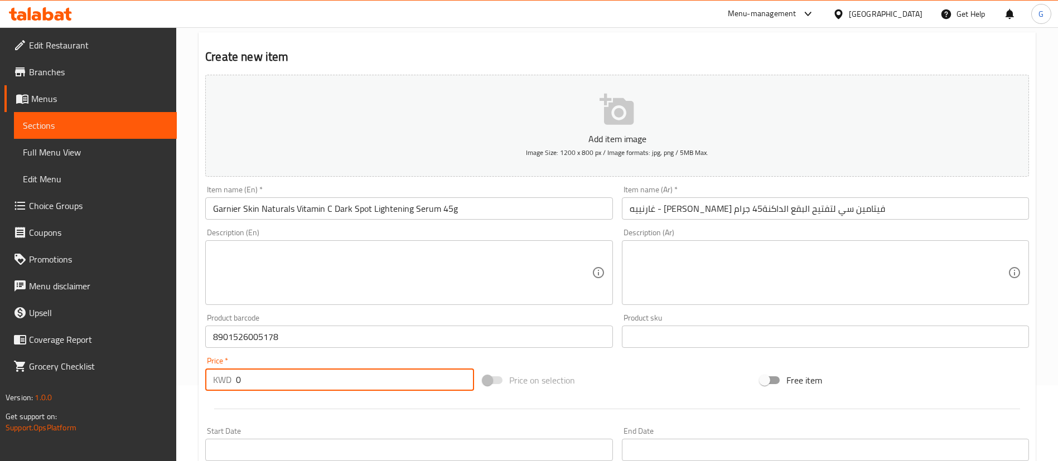
click at [307, 374] on input "0" at bounding box center [355, 380] width 238 height 22
paste input "2"
type input "2"
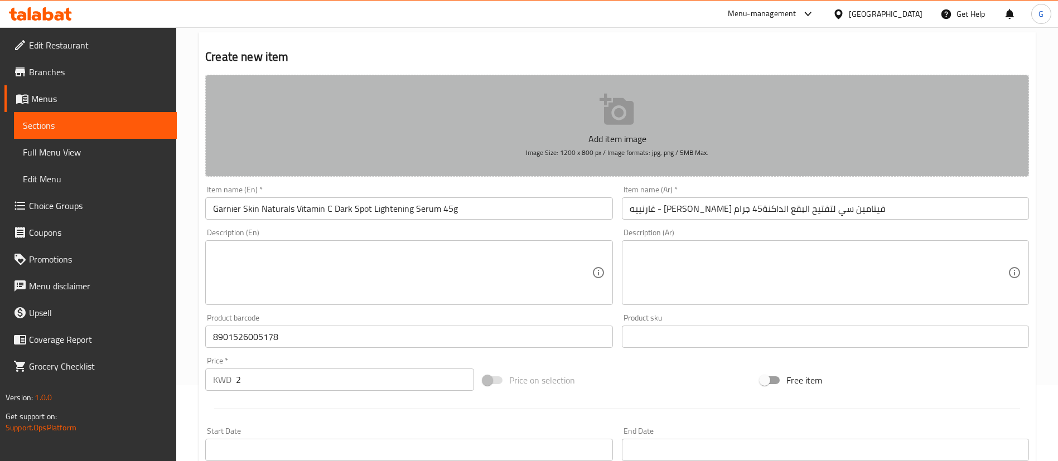
click at [577, 93] on button "Add item image Image Size: 1200 x 800 px / Image formats: jpg, png / 5MB Max." at bounding box center [617, 126] width 824 height 102
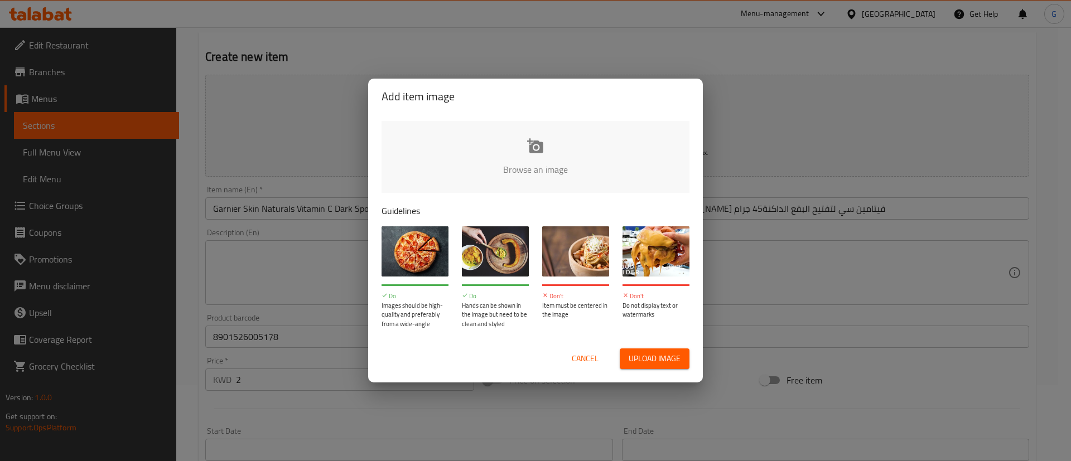
click at [557, 153] on input "file" at bounding box center [913, 173] width 1062 height 104
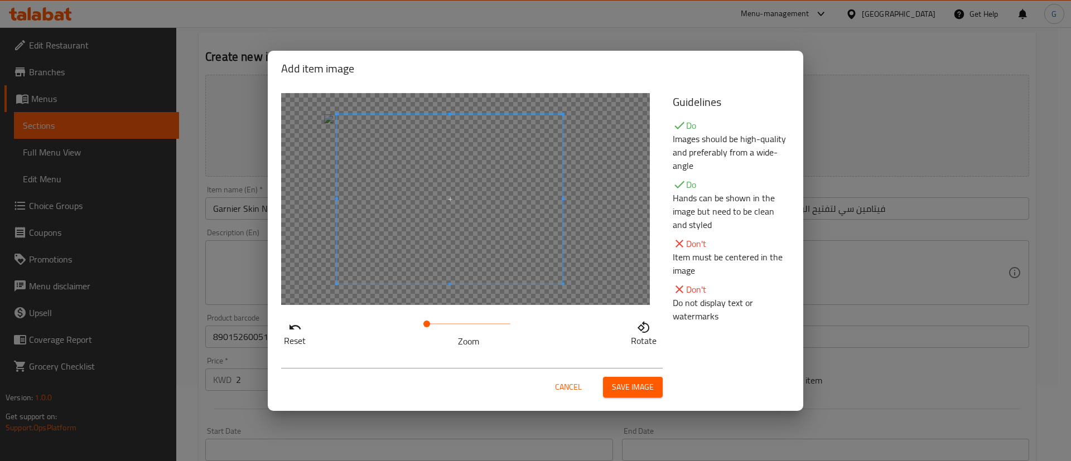
click at [532, 215] on span at bounding box center [450, 199] width 226 height 170
click at [431, 324] on span at bounding box center [430, 324] width 7 height 7
click at [464, 252] on span at bounding box center [443, 199] width 226 height 170
click at [646, 390] on span "Save image" at bounding box center [633, 387] width 42 height 14
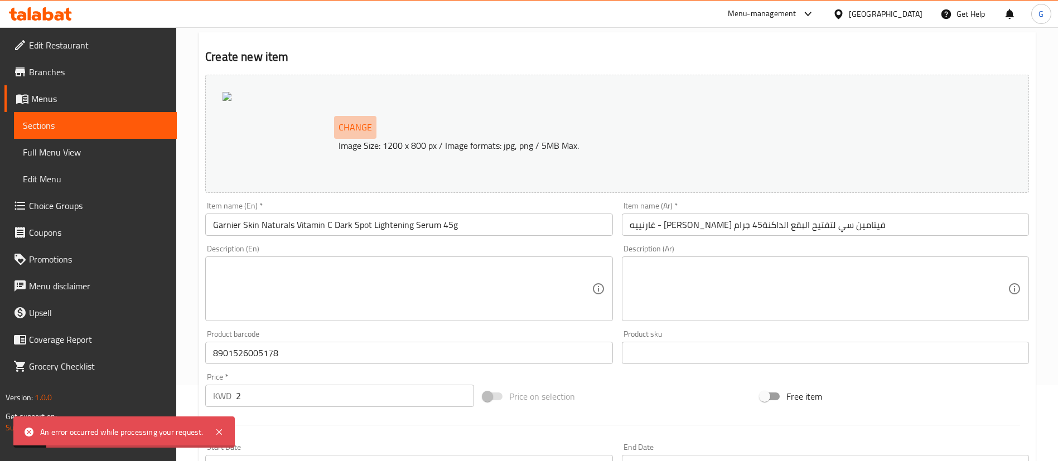
click at [357, 121] on span "Change" at bounding box center [355, 127] width 33 height 16
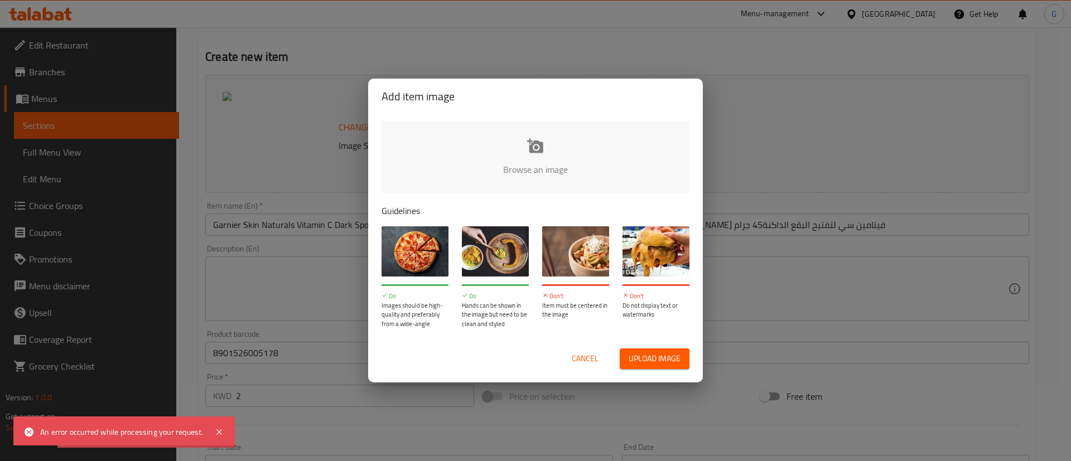
click at [520, 166] on input "file" at bounding box center [913, 173] width 1062 height 104
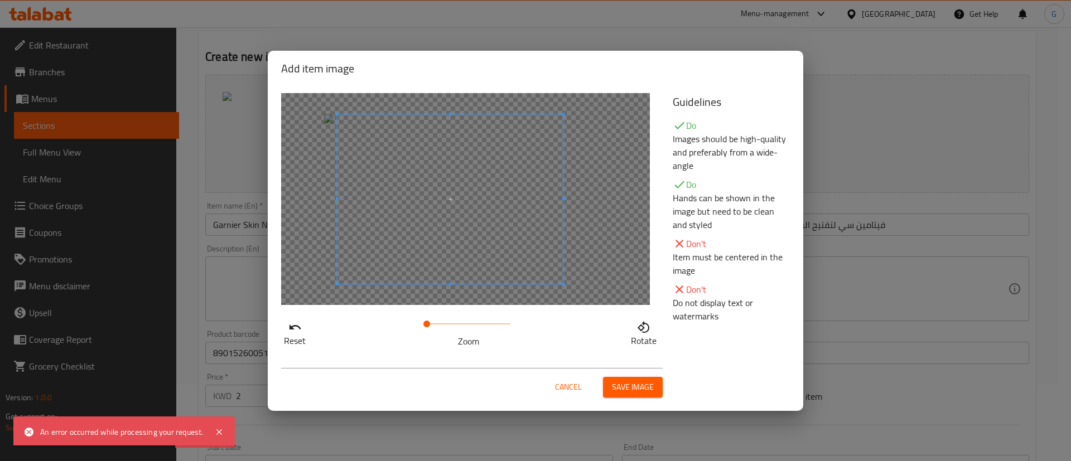
click at [561, 250] on span at bounding box center [450, 199] width 226 height 170
drag, startPoint x: 426, startPoint y: 320, endPoint x: 435, endPoint y: 321, distance: 9.0
click at [435, 321] on span at bounding box center [434, 324] width 7 height 7
click at [442, 259] on span at bounding box center [447, 199] width 226 height 170
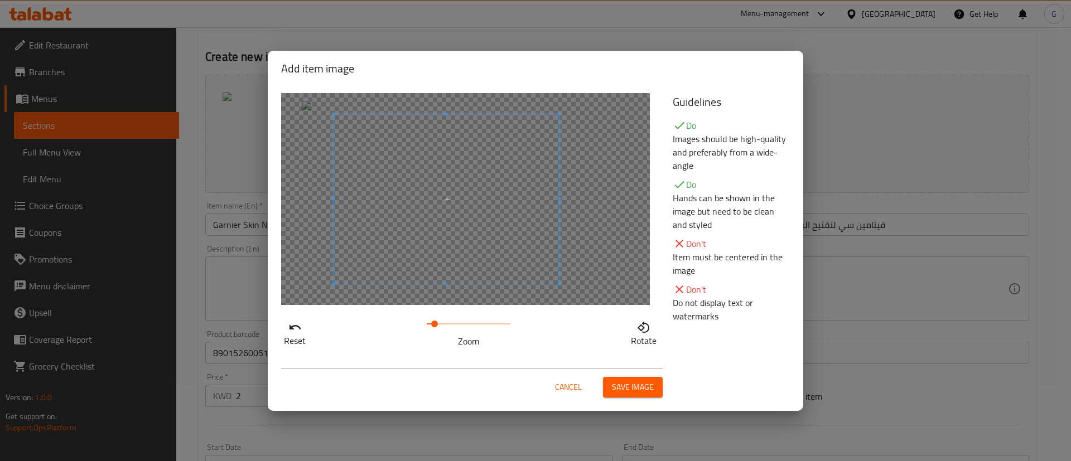
click at [609, 393] on button "Save image" at bounding box center [633, 387] width 60 height 21
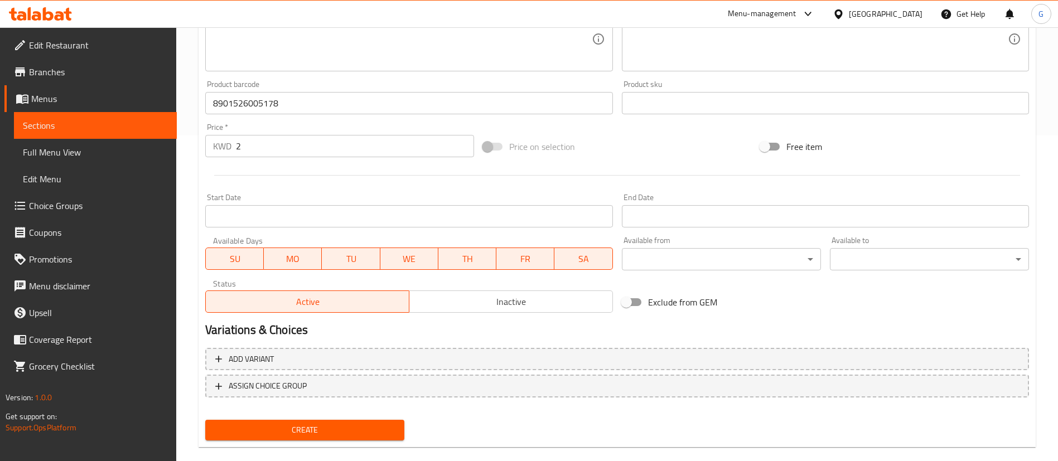
scroll to position [343, 0]
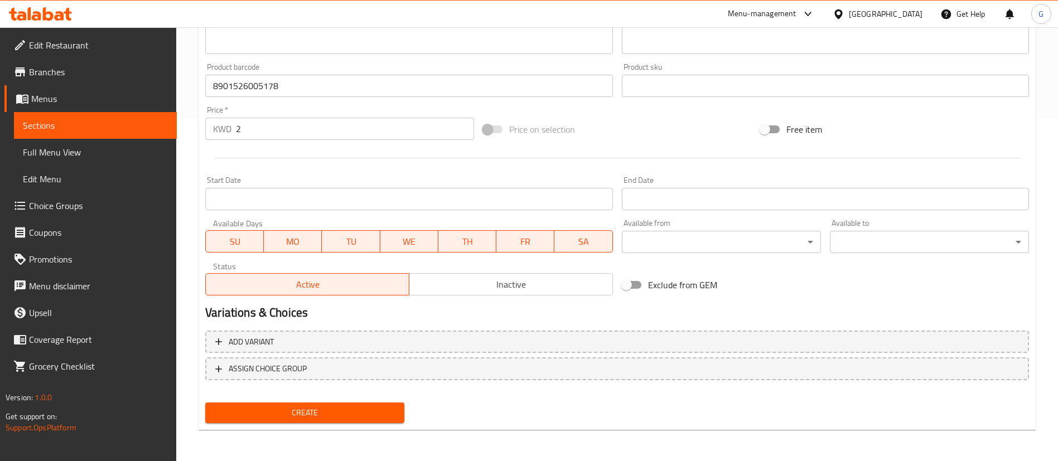
click at [377, 417] on span "Create" at bounding box center [304, 413] width 181 height 14
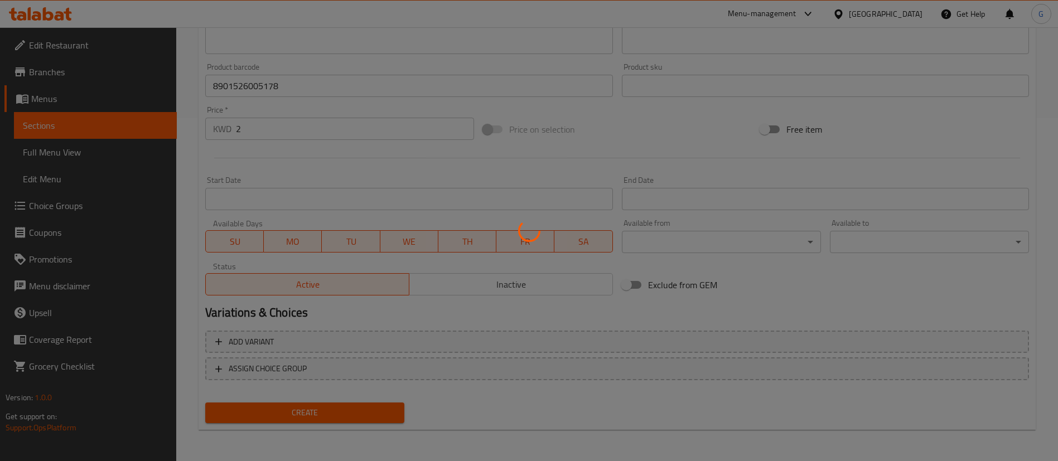
type input "0"
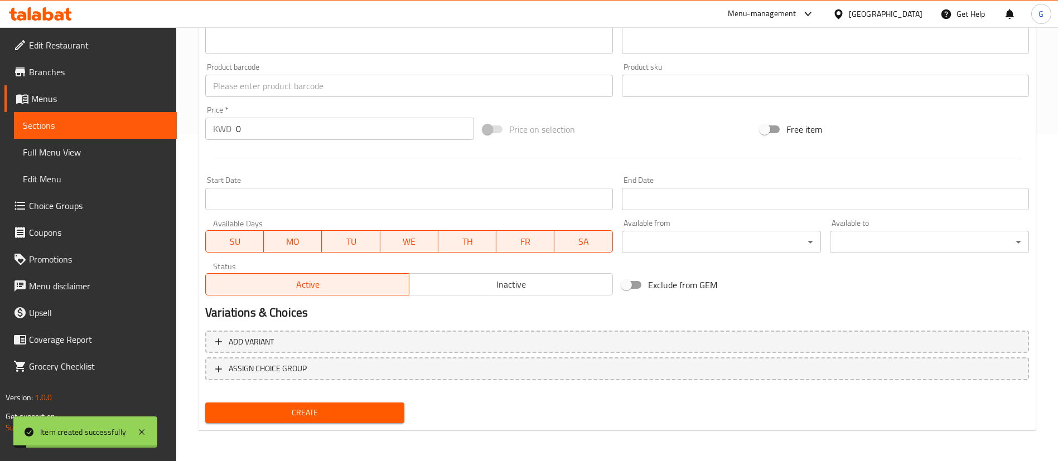
scroll to position [327, 0]
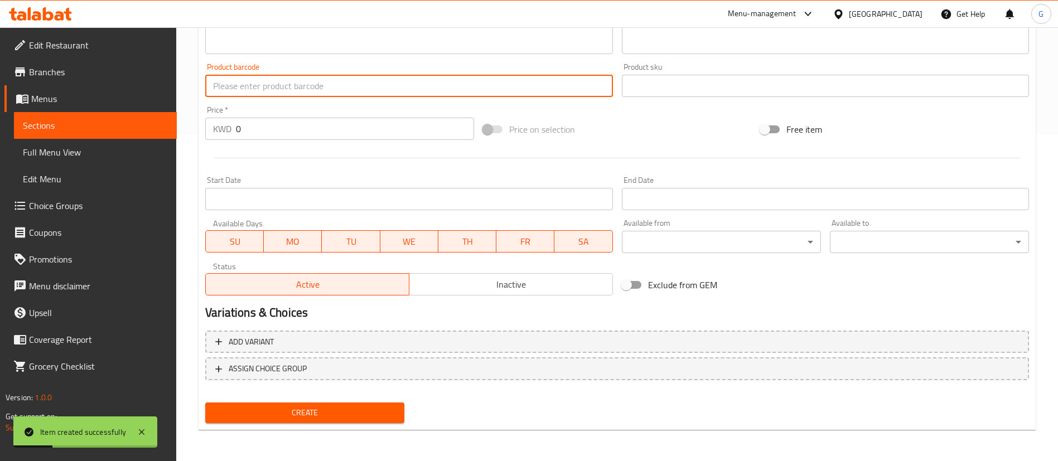
click at [294, 87] on input "text" at bounding box center [408, 86] width 407 height 22
paste input "6932511219333"
type input "6932511219333"
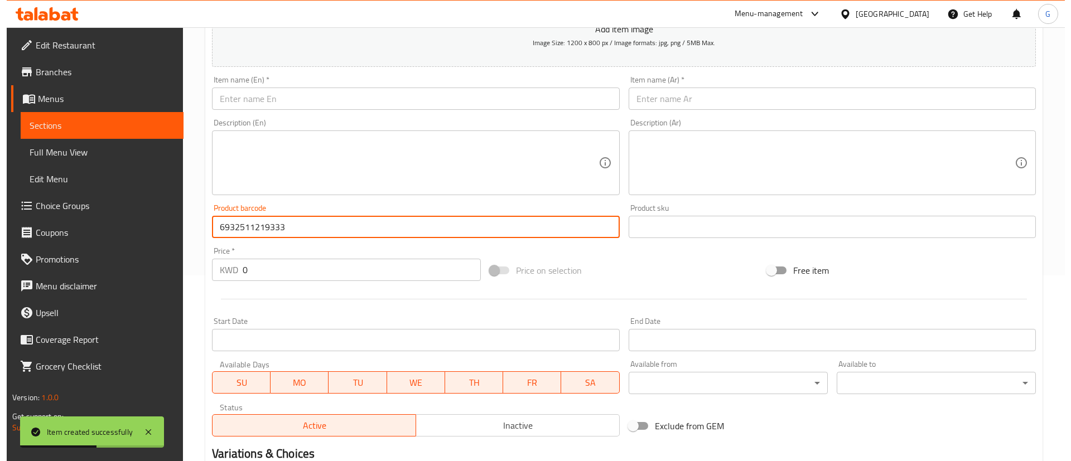
scroll to position [160, 0]
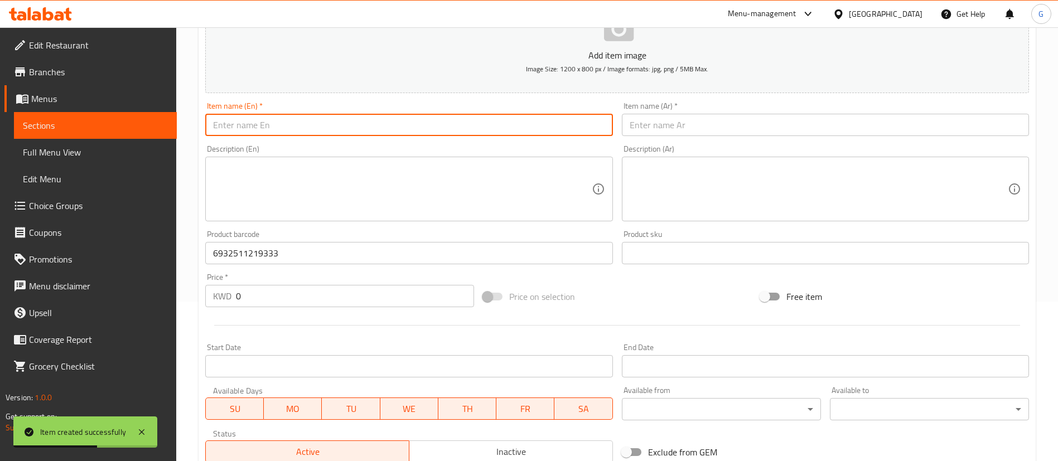
click at [310, 136] on input "text" at bounding box center [408, 125] width 407 height 22
paste input "Disaar Vitamin C [MEDICAL_DATA] Cream for Nourishing and Repairing Skin 50ml"
type input "Disaar Vitamin C [MEDICAL_DATA] Cream for Nourishing and Repairing Skin 50ml"
click at [669, 110] on div "Item name (Ar)   * Item name (Ar) *" at bounding box center [825, 119] width 407 height 34
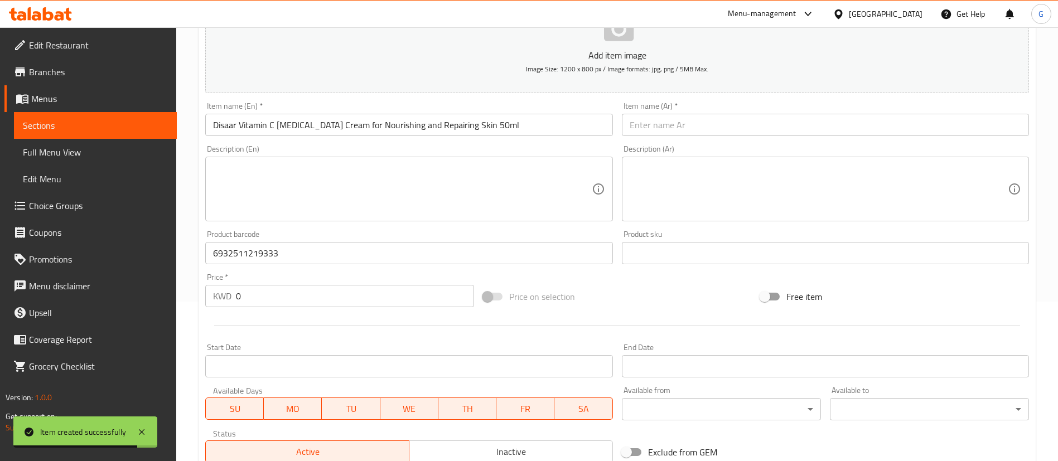
click at [674, 130] on input "text" at bounding box center [825, 125] width 407 height 22
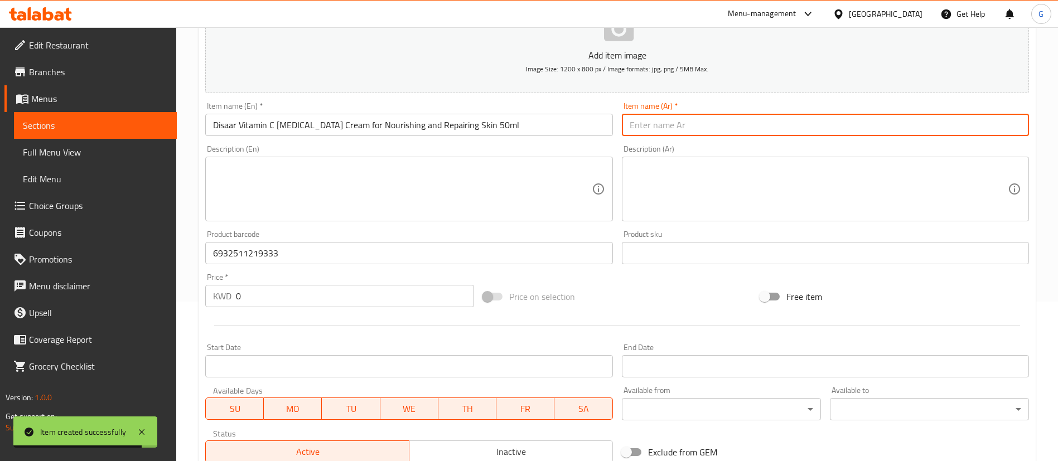
paste input "ديسار -كريم تبييض فيتامين سي للتغذية والاصلاح البشرة 50 مل"
type input "ديسار -كريم تبييض فيتامين سي للتغذية والاصلاح البشرة 50 مل"
click at [621, 56] on p "Add item image" at bounding box center [617, 55] width 789 height 13
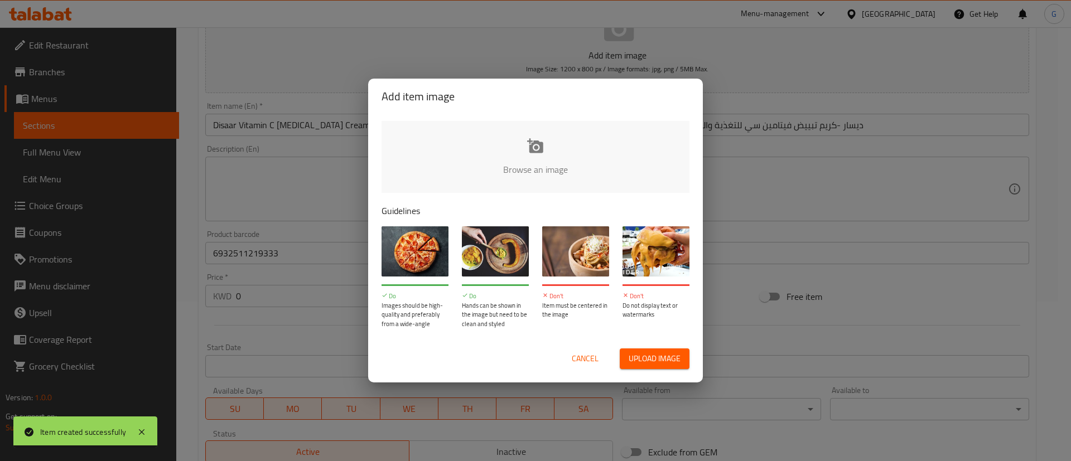
click at [582, 144] on input "file" at bounding box center [913, 173] width 1062 height 104
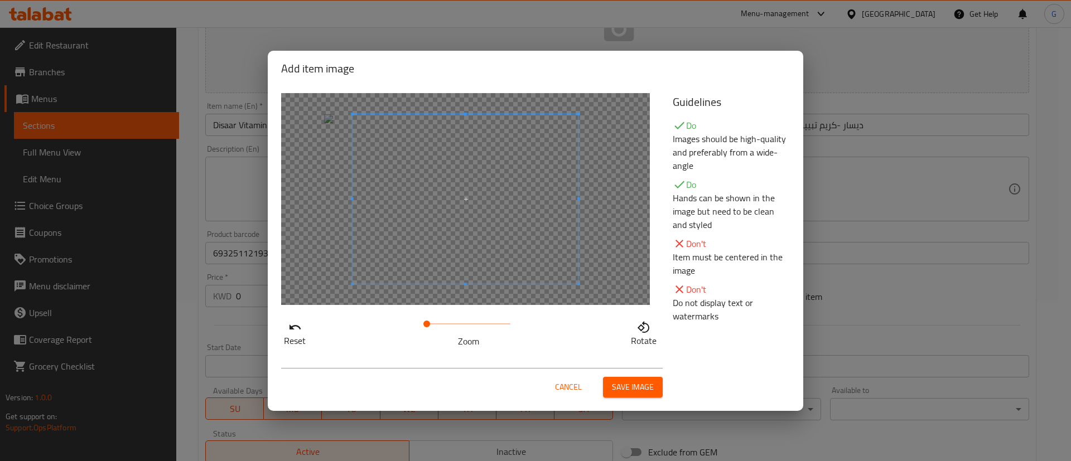
click at [566, 223] on div at bounding box center [465, 199] width 369 height 212
click at [539, 224] on span at bounding box center [446, 199] width 226 height 170
click at [429, 326] on span at bounding box center [427, 324] width 7 height 7
click at [458, 257] on span at bounding box center [446, 199] width 226 height 170
click at [628, 388] on span "Save image" at bounding box center [633, 387] width 42 height 14
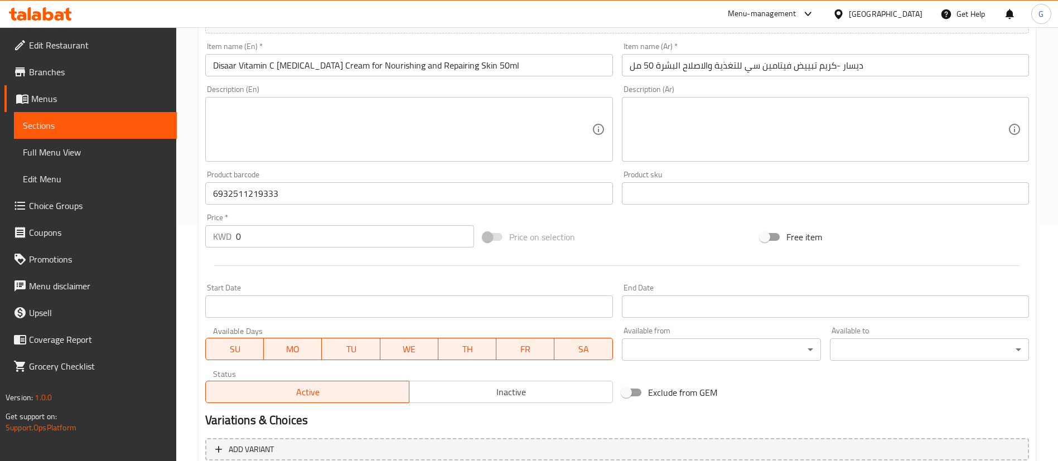
scroll to position [343, 0]
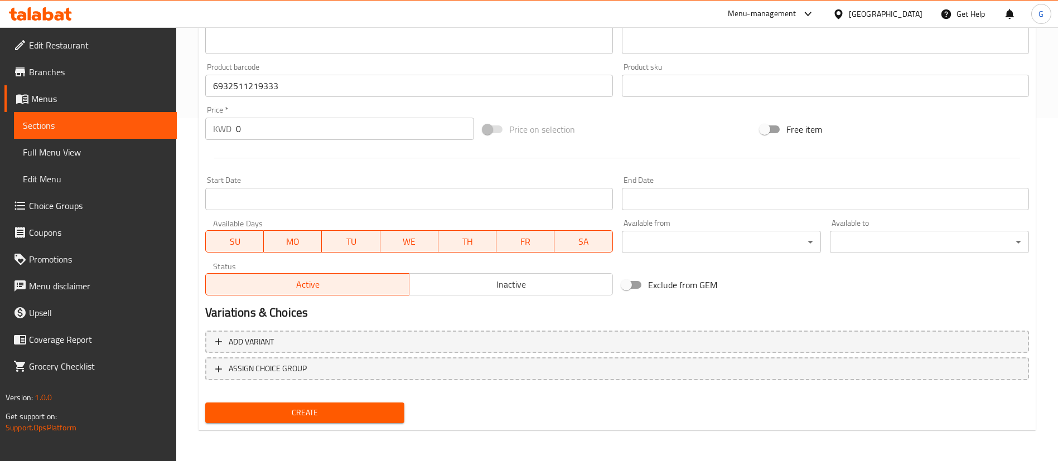
click at [335, 129] on input "0" at bounding box center [355, 129] width 238 height 22
paste input "1.5"
type input "1.5"
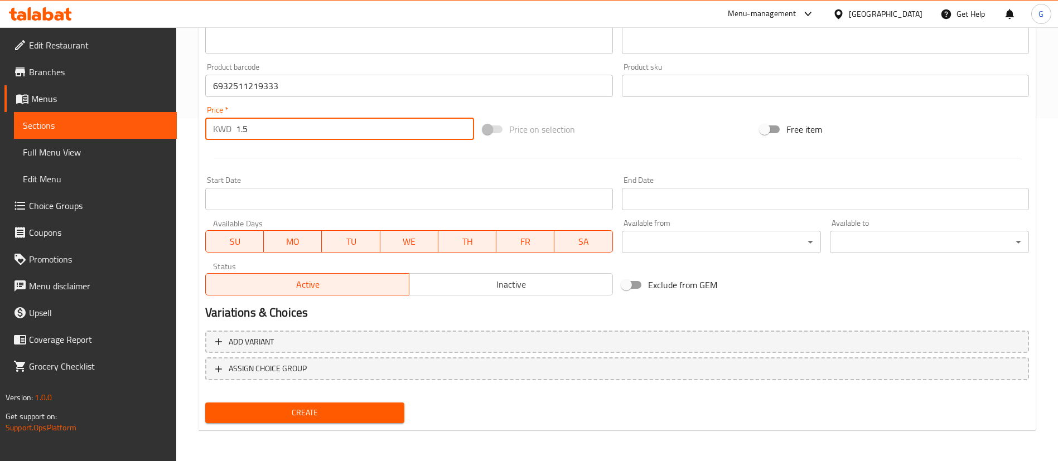
click at [383, 408] on span "Create" at bounding box center [304, 413] width 181 height 14
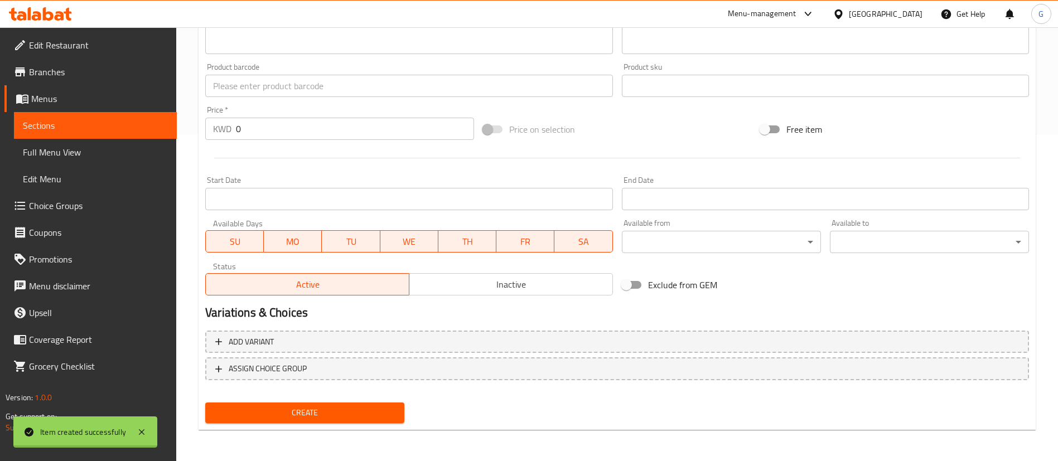
scroll to position [327, 0]
click at [244, 134] on input "0" at bounding box center [355, 129] width 238 height 22
paste input "6932511218343"
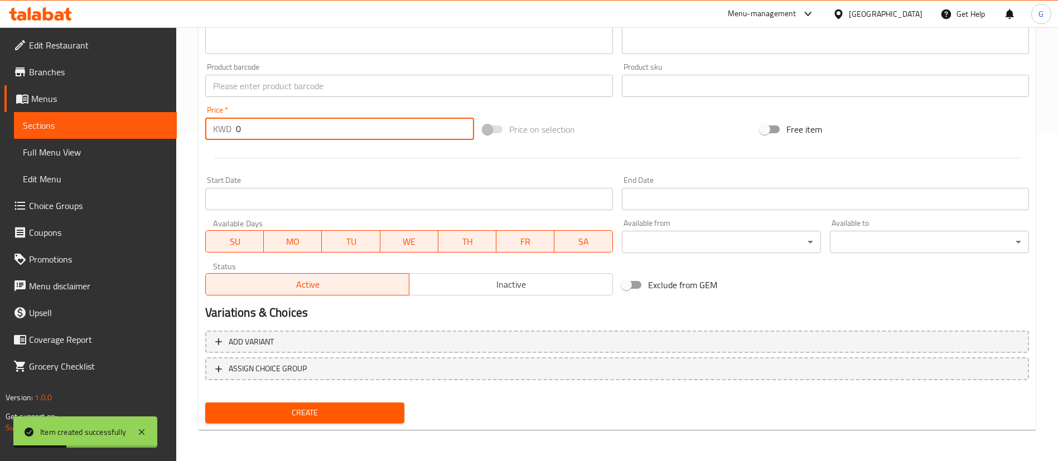
type input "6932511218343"
click at [281, 131] on input "6932511218343" at bounding box center [355, 129] width 238 height 22
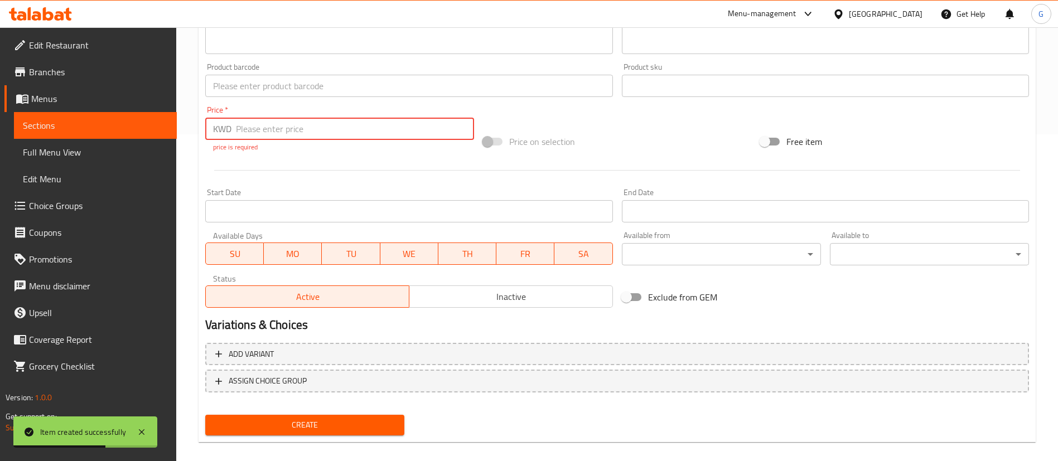
click at [266, 88] on input "text" at bounding box center [408, 86] width 407 height 22
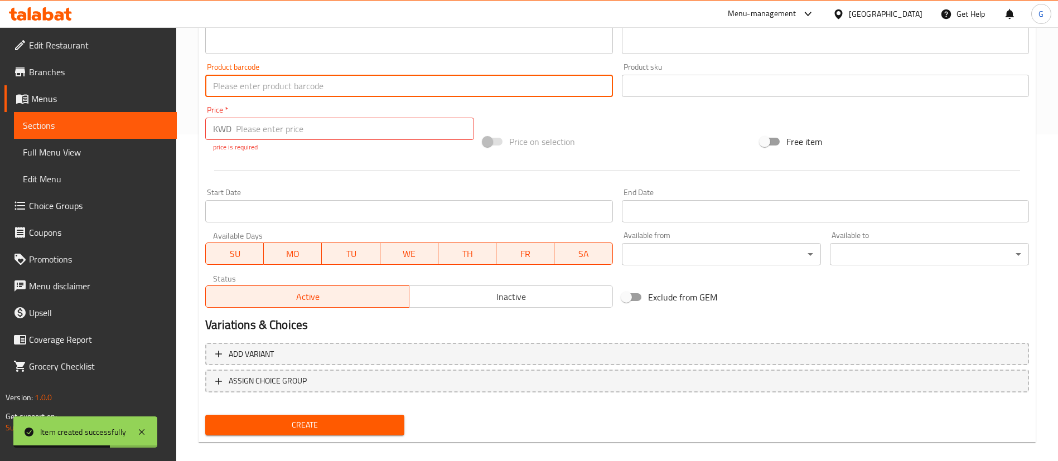
paste input "6932511218343"
type input "6932511218343"
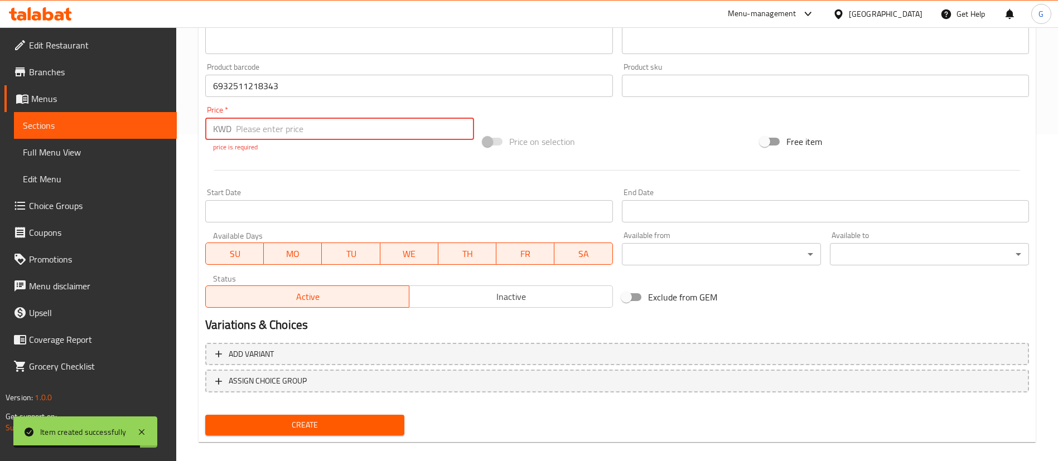
click at [317, 122] on input "number" at bounding box center [355, 129] width 238 height 22
paste input "1.5"
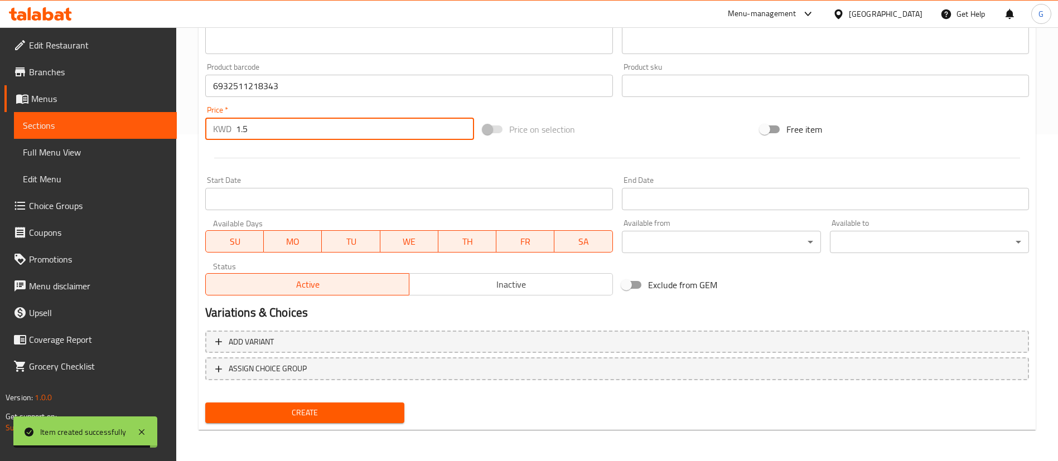
type input "1.5"
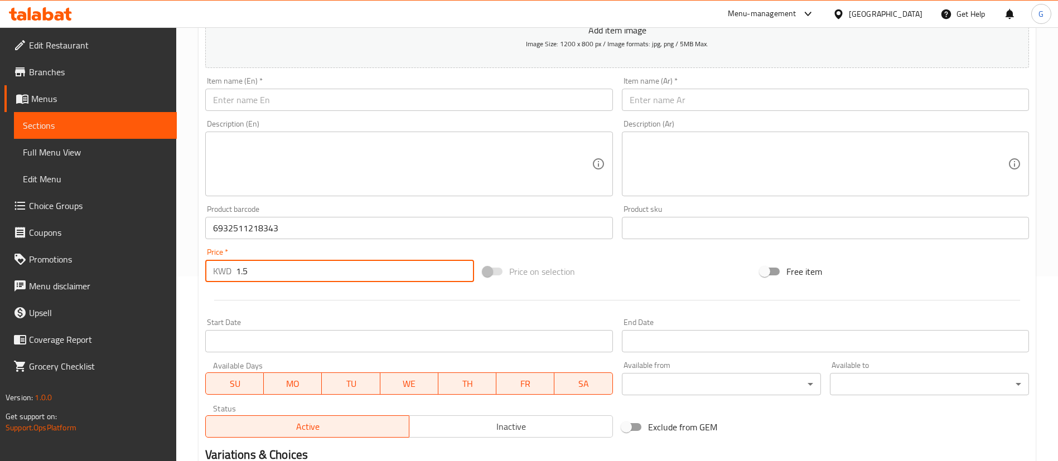
scroll to position [160, 0]
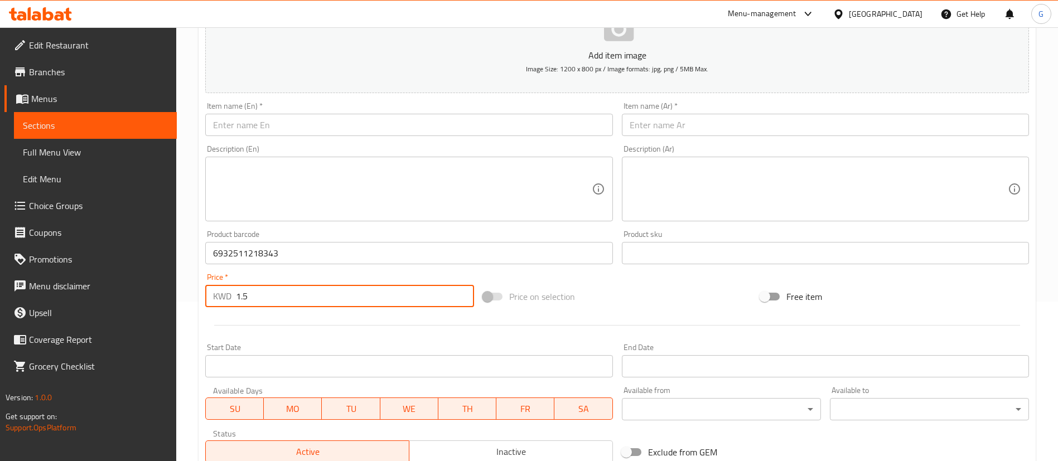
click at [314, 126] on input "text" at bounding box center [408, 125] width 407 height 22
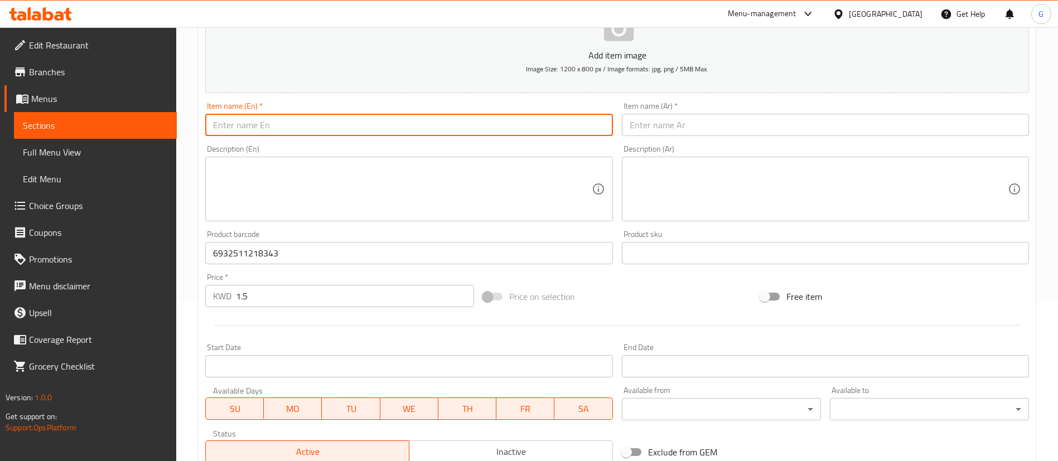
paste input "Disaar - Collagen Serum for Face for [MEDICAL_DATA] and Brightening 30ml"
type input "Disaar - Collagen Serum for Face for [MEDICAL_DATA] and Brightening 30ml"
click at [680, 126] on input "text" at bounding box center [825, 125] width 407 height 22
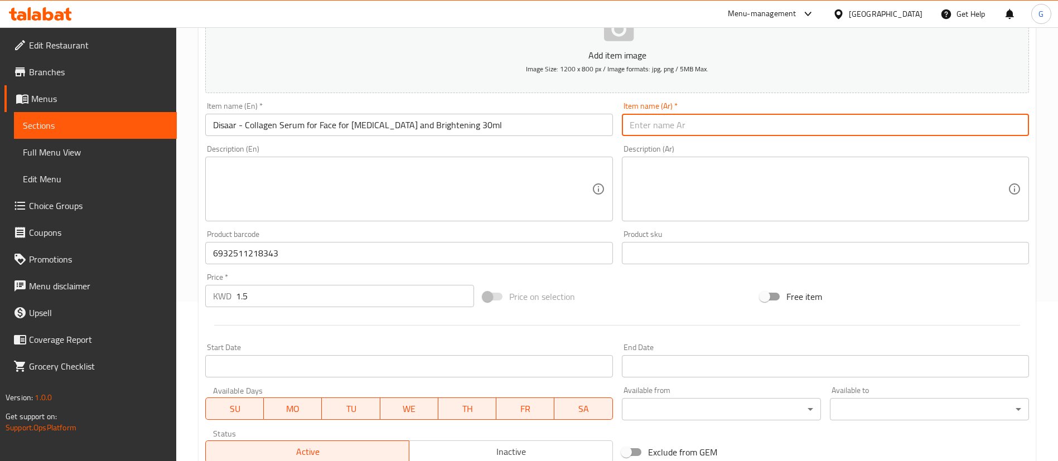
paste input "ديسار - سيروم الكولاجين للوجة للتبييض والتفتيح 30 مل"
type input "ديسار - سيروم الكولاجين للوجة للتبييض والتفتيح 30 مل"
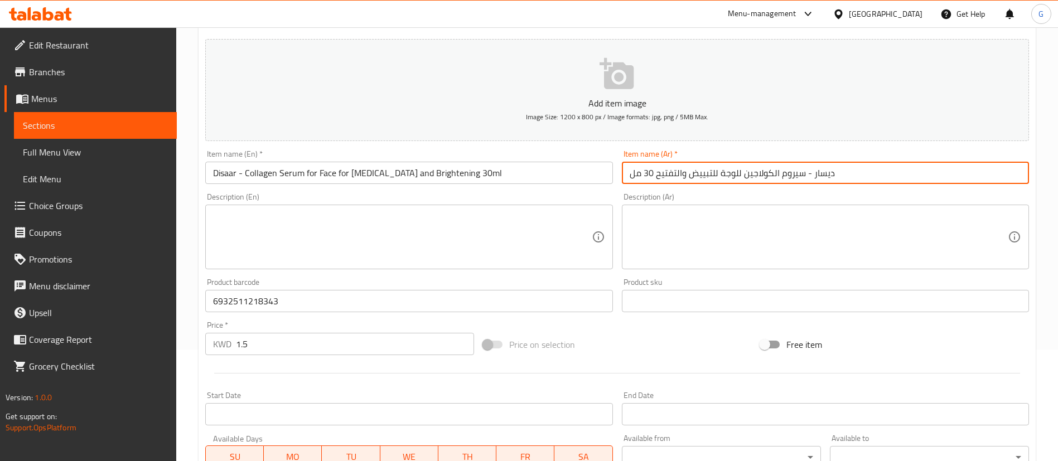
scroll to position [76, 0]
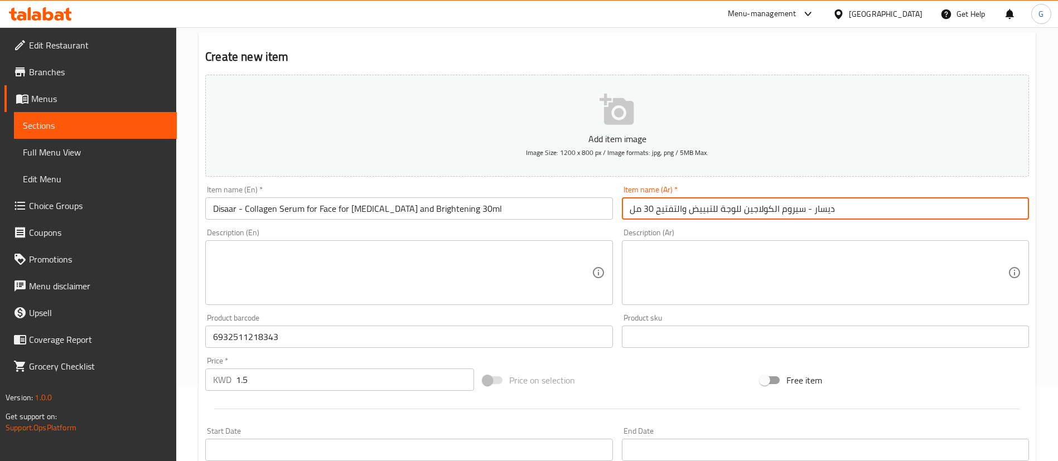
click at [592, 116] on button "Add item image Image Size: 1200 x 800 px / Image formats: jpg, png / 5MB Max." at bounding box center [617, 126] width 824 height 102
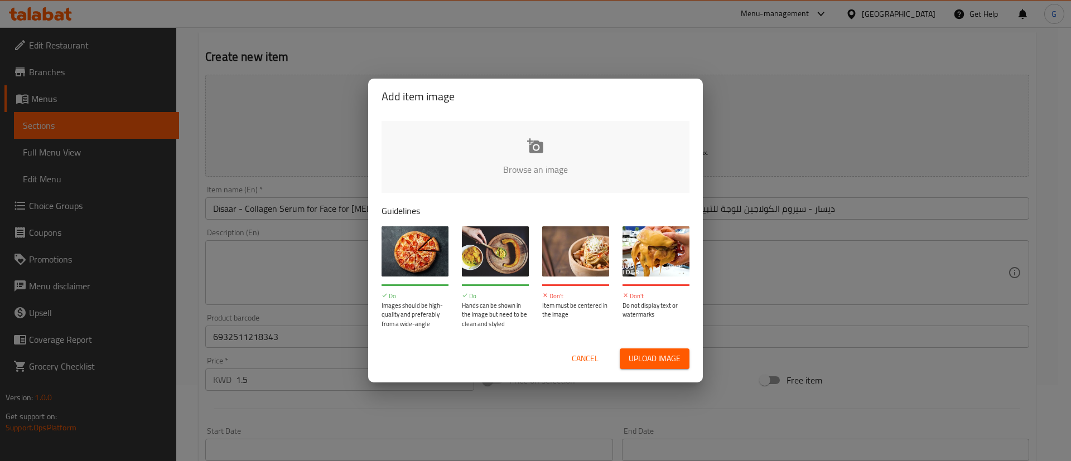
click at [561, 141] on input "file" at bounding box center [913, 173] width 1062 height 104
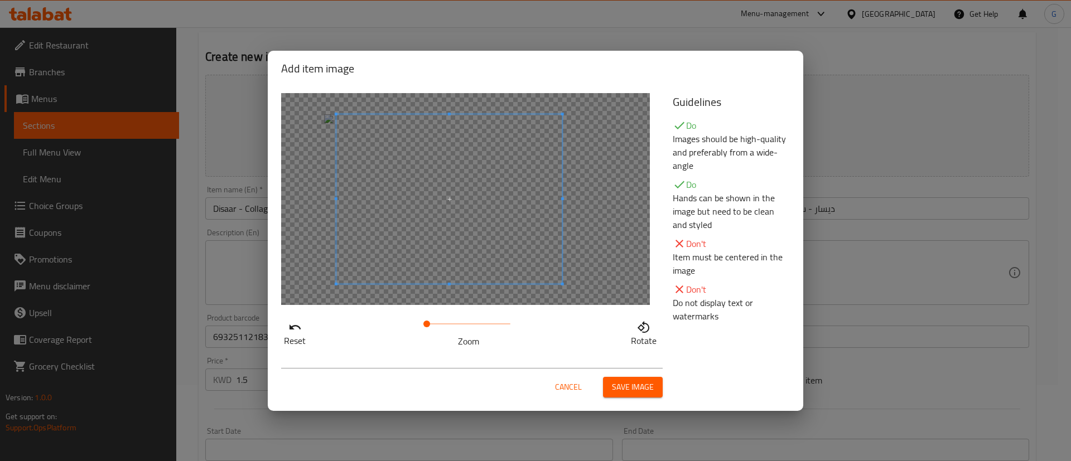
click at [520, 232] on span at bounding box center [449, 199] width 226 height 170
click at [571, 383] on span "Cancel" at bounding box center [568, 387] width 27 height 14
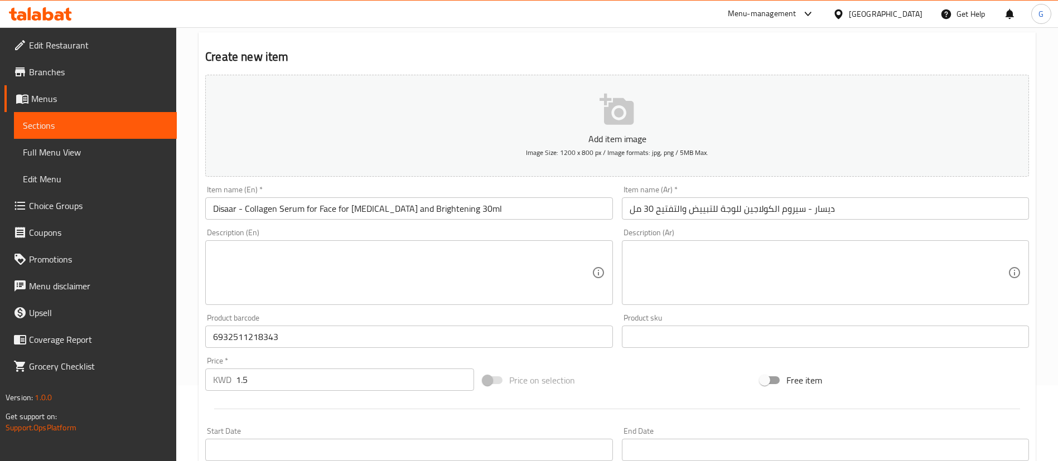
click at [559, 142] on p "Add item image" at bounding box center [617, 138] width 789 height 13
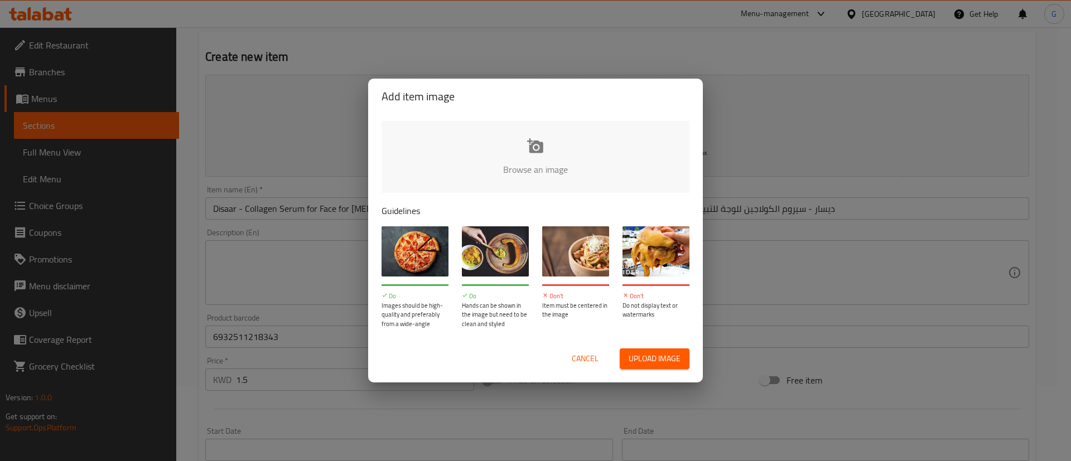
click at [561, 156] on input "file" at bounding box center [913, 173] width 1062 height 104
type input "C:\fakepath\ديسار_كولاجين-removebg-preview.png"
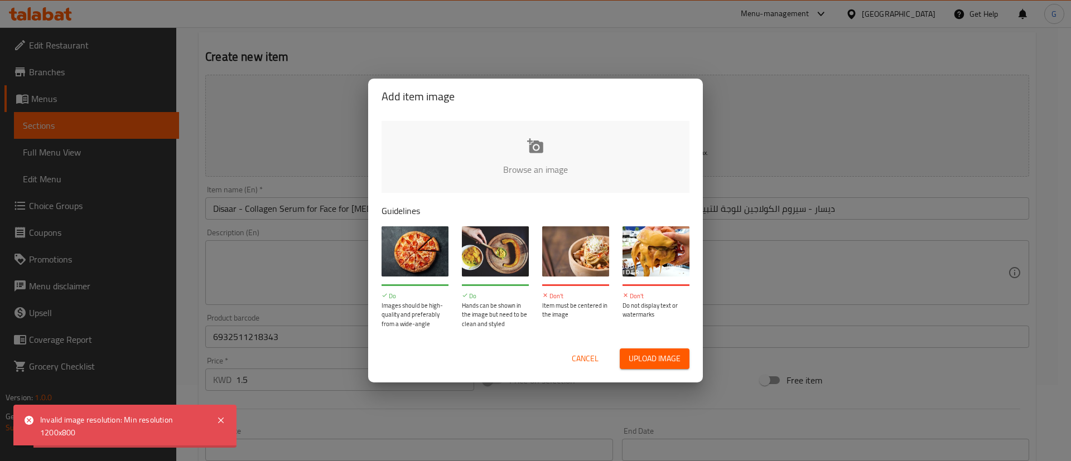
click at [598, 365] on span "Cancel" at bounding box center [585, 359] width 27 height 14
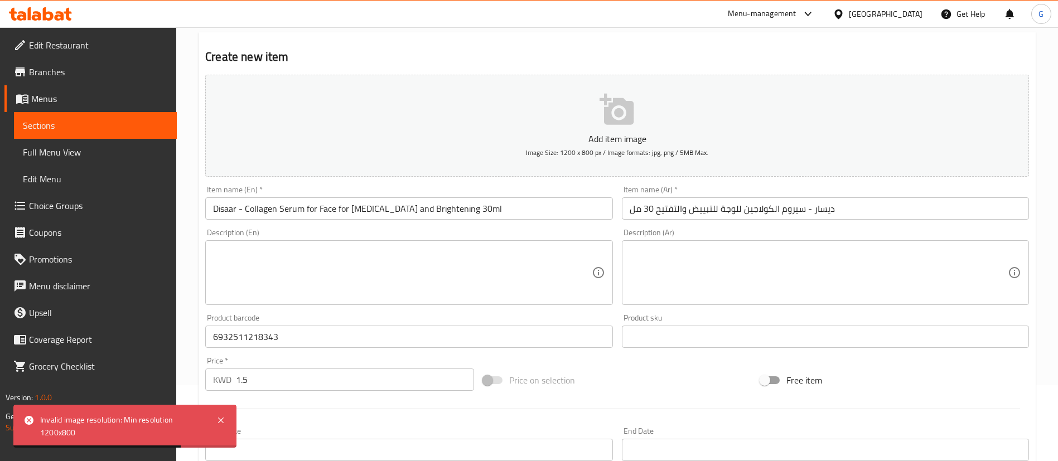
click at [532, 118] on button "Add item image Image Size: 1200 x 800 px / Image formats: jpg, png / 5MB Max." at bounding box center [617, 126] width 824 height 102
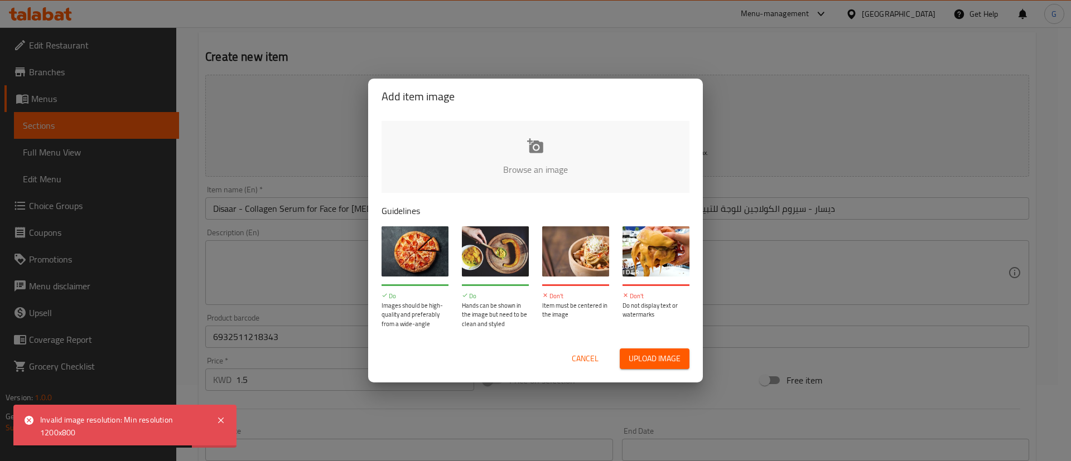
click at [536, 132] on input "file" at bounding box center [913, 173] width 1062 height 104
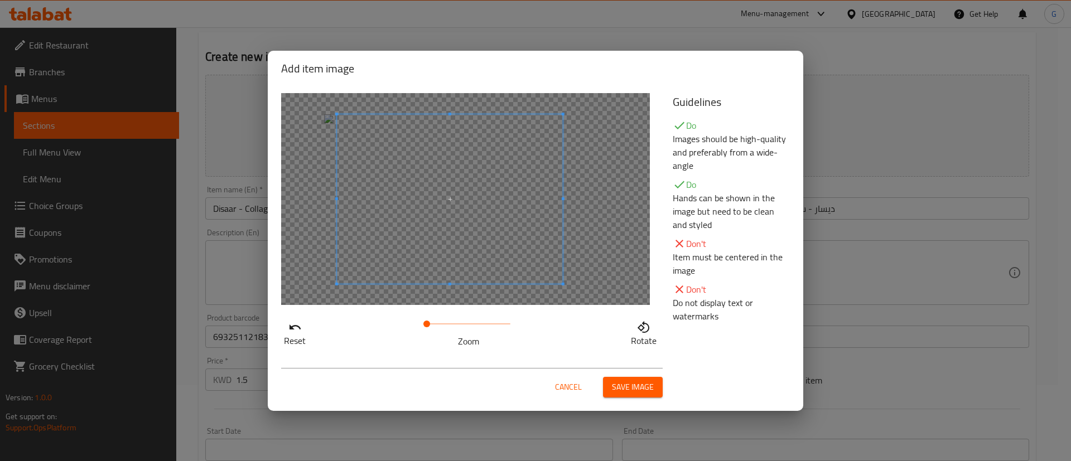
click at [548, 238] on span at bounding box center [450, 199] width 226 height 170
click at [434, 327] on span at bounding box center [431, 324] width 7 height 7
drag, startPoint x: 436, startPoint y: 330, endPoint x: 429, endPoint y: 330, distance: 6.1
click at [429, 327] on span at bounding box center [429, 324] width 7 height 7
click at [502, 225] on span at bounding box center [448, 201] width 226 height 170
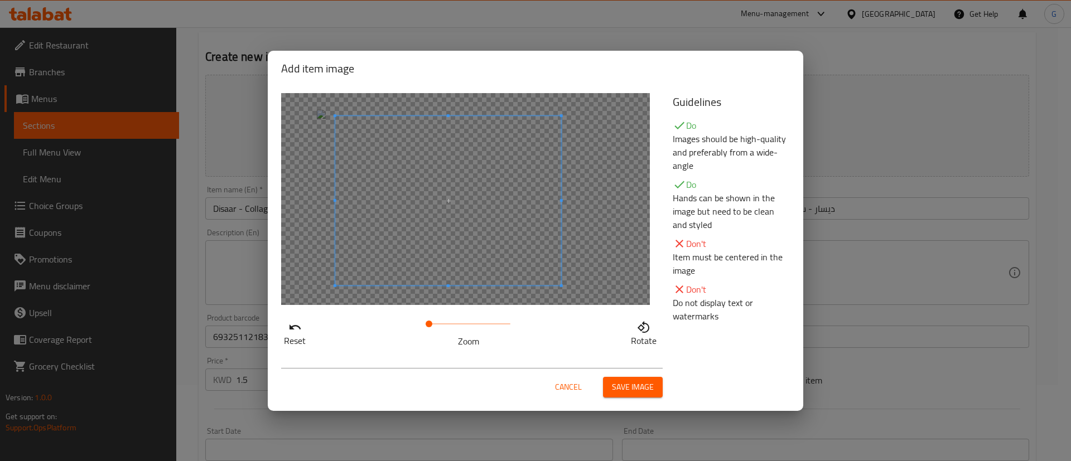
click at [621, 377] on button "Save image" at bounding box center [633, 387] width 60 height 21
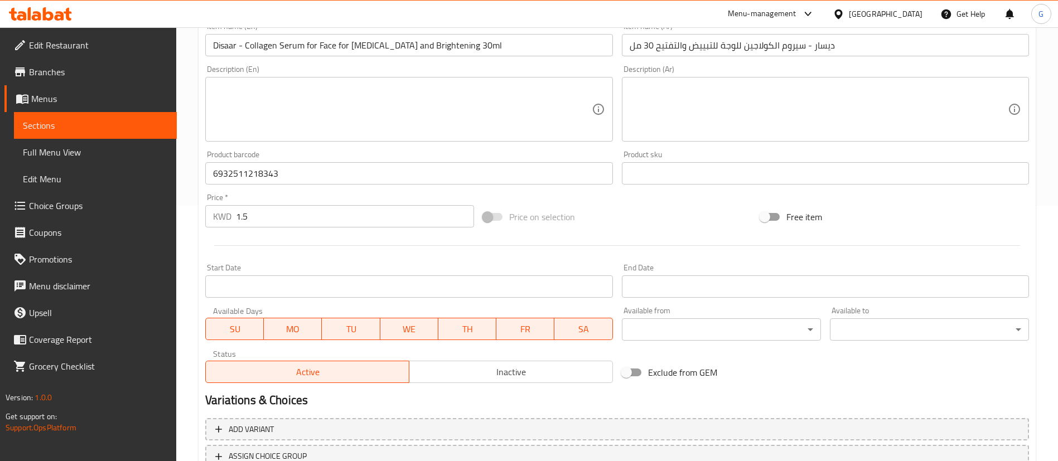
scroll to position [343, 0]
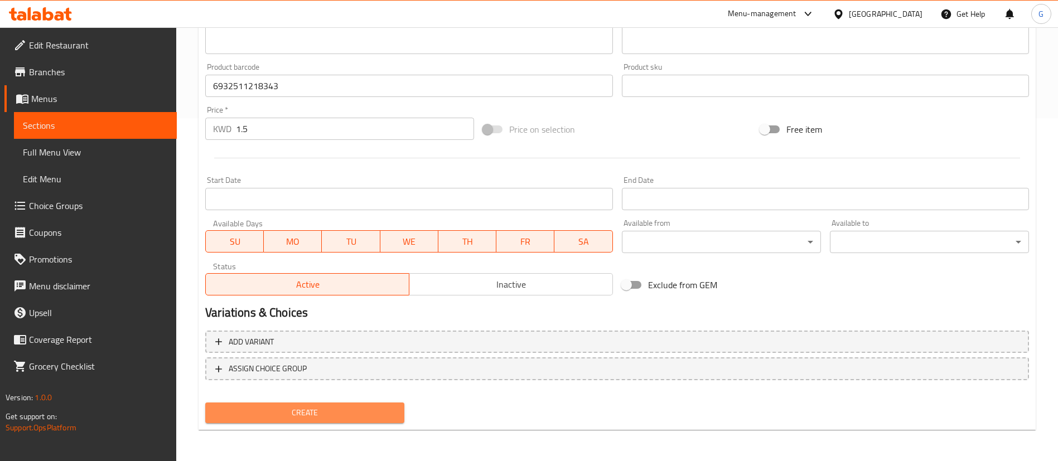
click at [341, 421] on button "Create" at bounding box center [304, 413] width 199 height 21
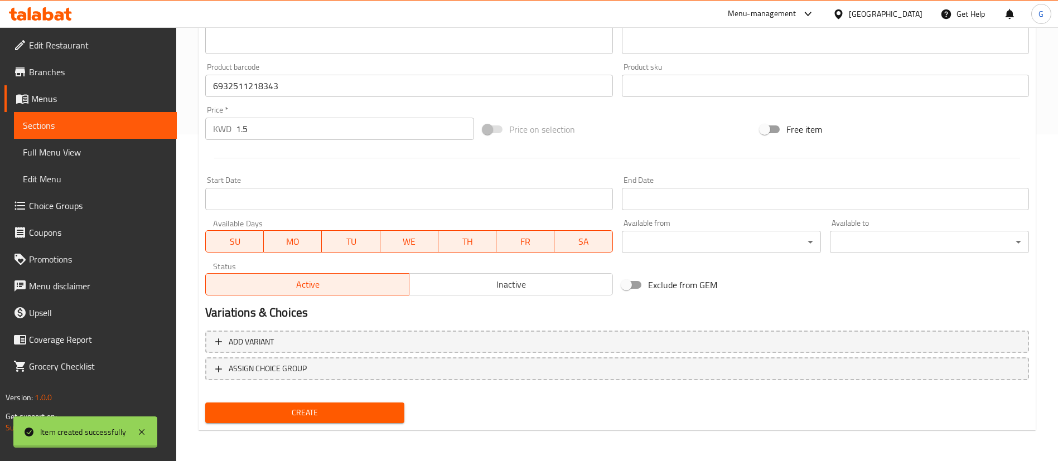
type input "0"
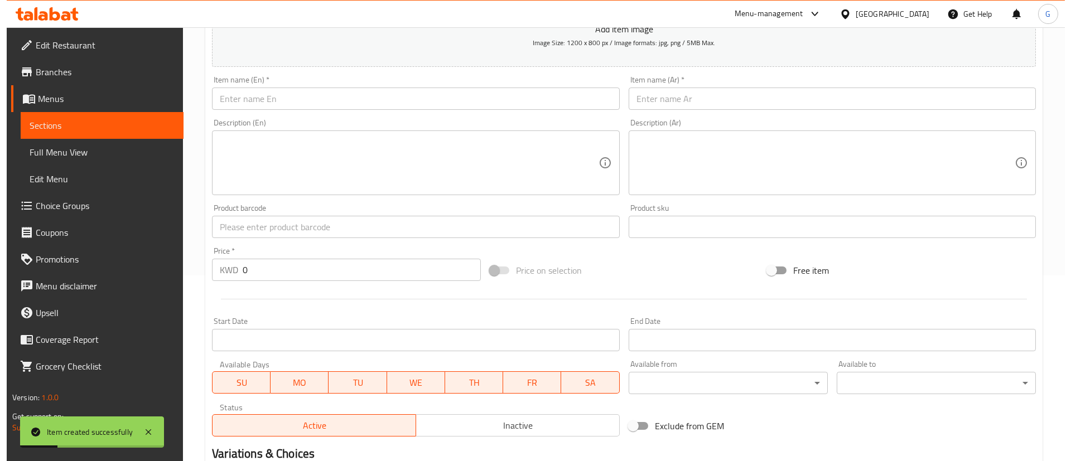
scroll to position [160, 0]
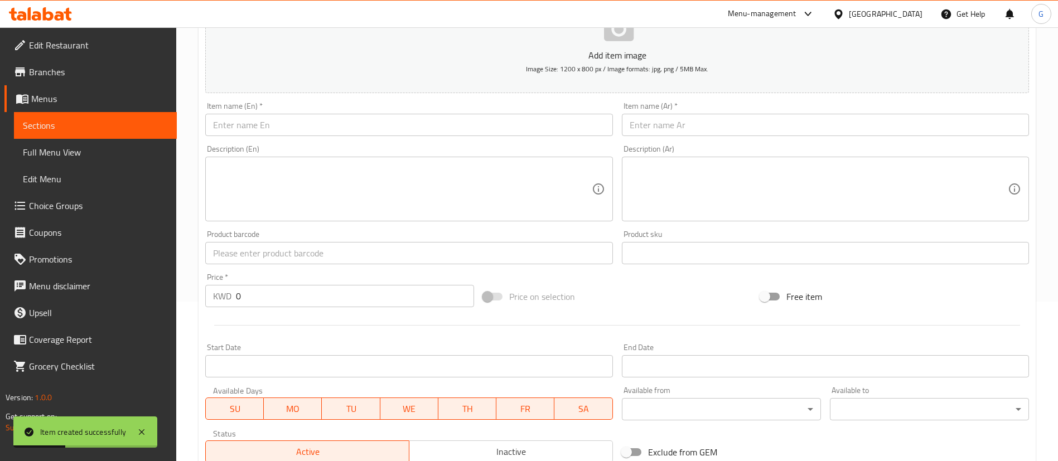
click at [286, 254] on input "text" at bounding box center [408, 253] width 407 height 22
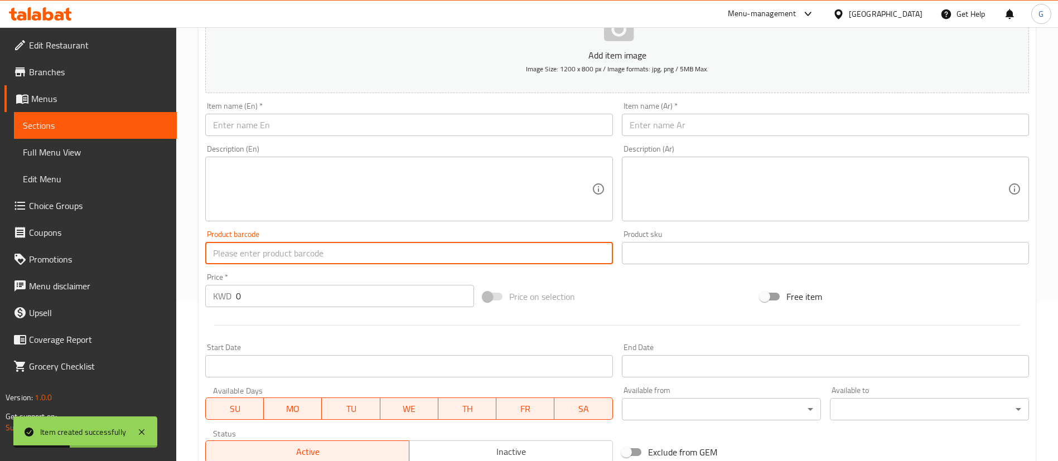
paste input "6932511219326"
type input "6932511219326"
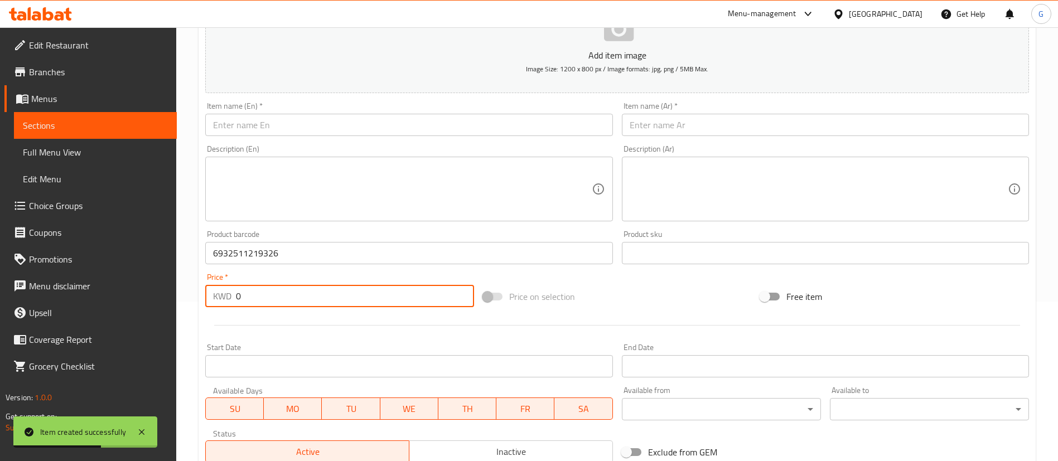
click at [276, 291] on input "0" at bounding box center [355, 296] width 238 height 22
paste input "1.5"
click at [276, 291] on input "01.5" at bounding box center [355, 296] width 238 height 22
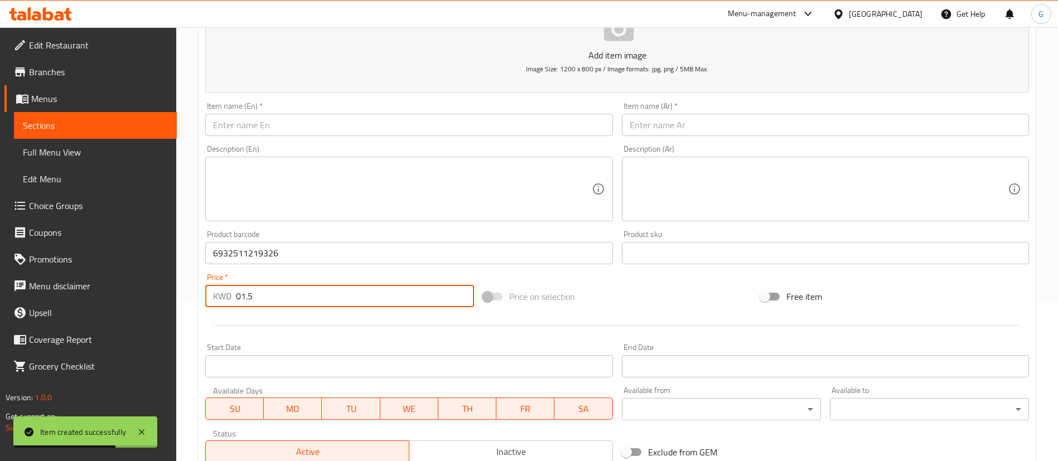
click at [276, 291] on input "01.5" at bounding box center [355, 296] width 238 height 22
paste input "number"
type input "1.5"
click at [548, 124] on input "text" at bounding box center [408, 125] width 407 height 22
paste input "Disaar Skincare Vitamin C Serum 30ml"
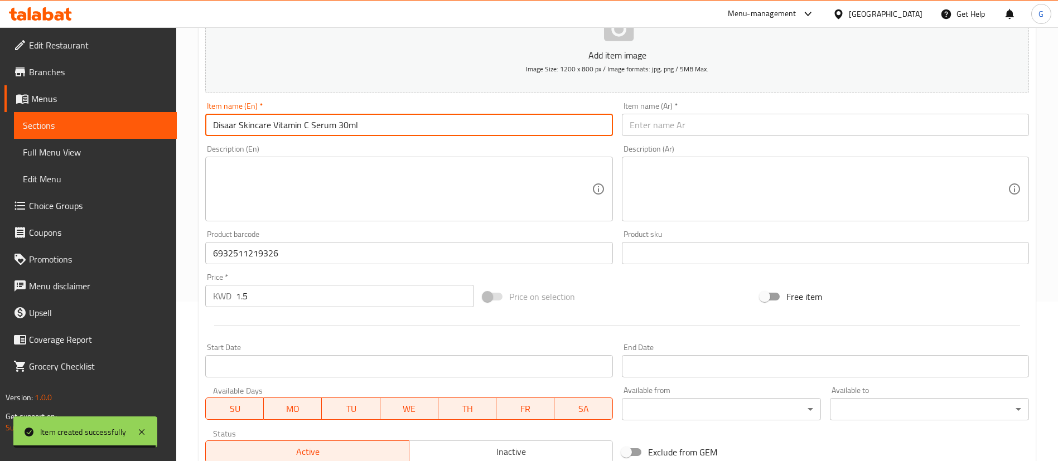
type input "Disaar Skincare Vitamin C Serum 30ml"
click at [695, 105] on div "Item name (Ar)   * Item name (Ar) *" at bounding box center [825, 119] width 407 height 34
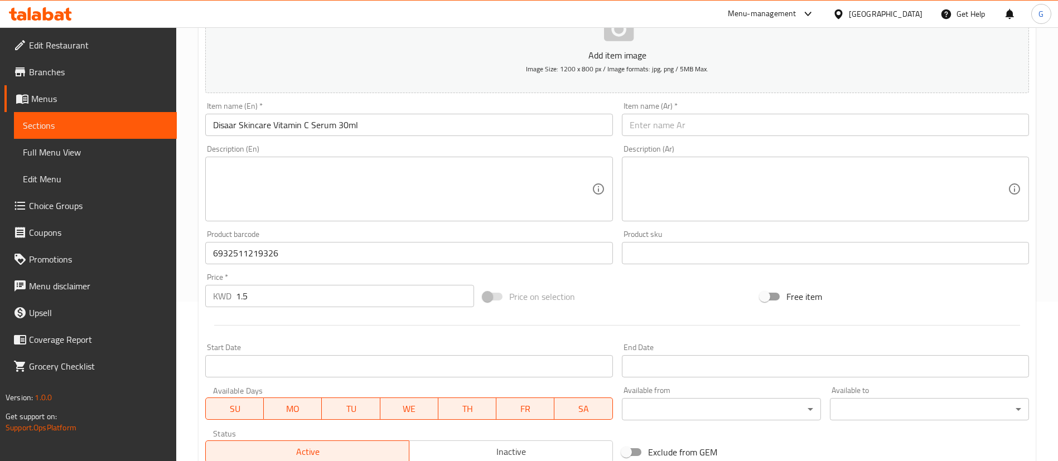
click at [694, 122] on input "text" at bounding box center [825, 125] width 407 height 22
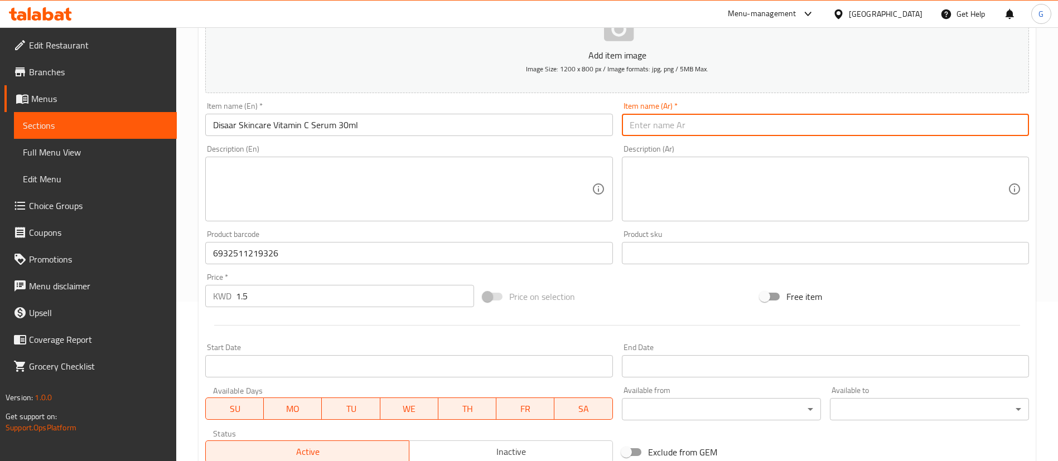
paste input "ديسار العناية بالبشرة فيتامين سي مصل 30 مل"
type input "ديسار العناية بالبشرة فيتامين سي مصل 30 مل"
click at [664, 67] on span "Image Size: 1200 x 800 px / Image formats: jpg, png / 5MB Max." at bounding box center [617, 68] width 182 height 13
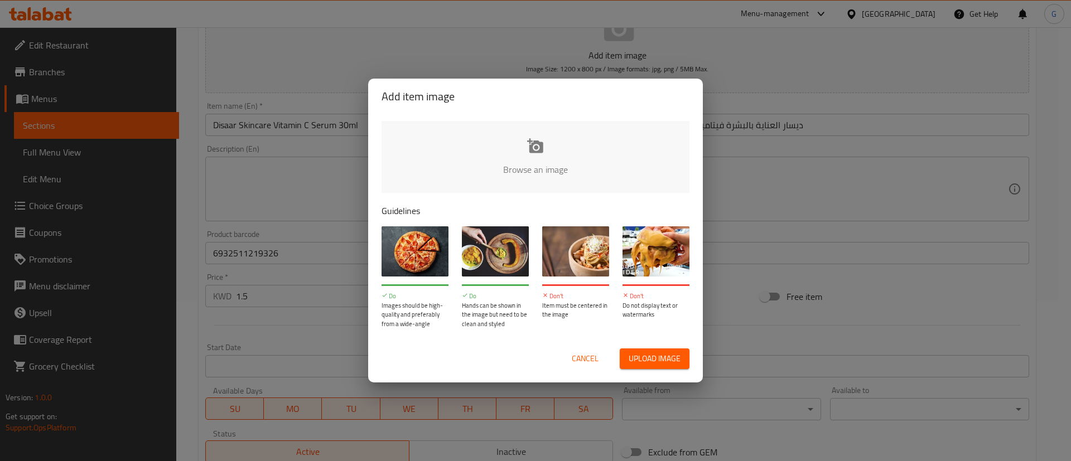
click at [562, 139] on input "file" at bounding box center [913, 173] width 1062 height 104
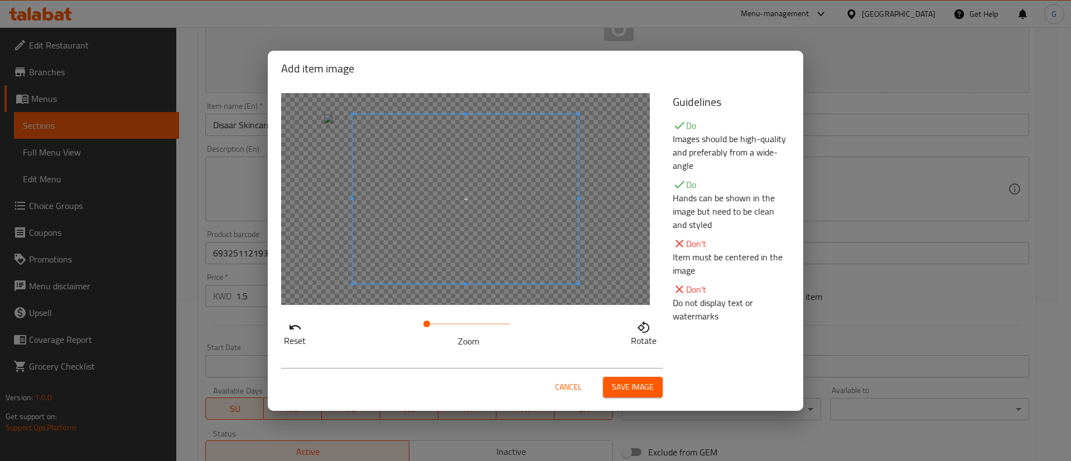
click at [575, 229] on div at bounding box center [465, 199] width 369 height 212
click at [542, 222] on span at bounding box center [457, 199] width 226 height 170
click at [617, 388] on span "Save image" at bounding box center [633, 387] width 42 height 14
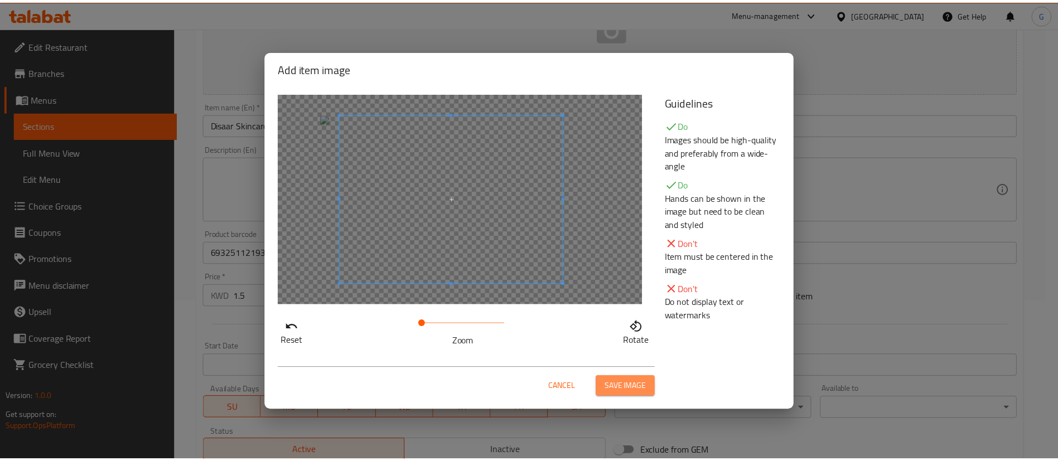
scroll to position [151, 0]
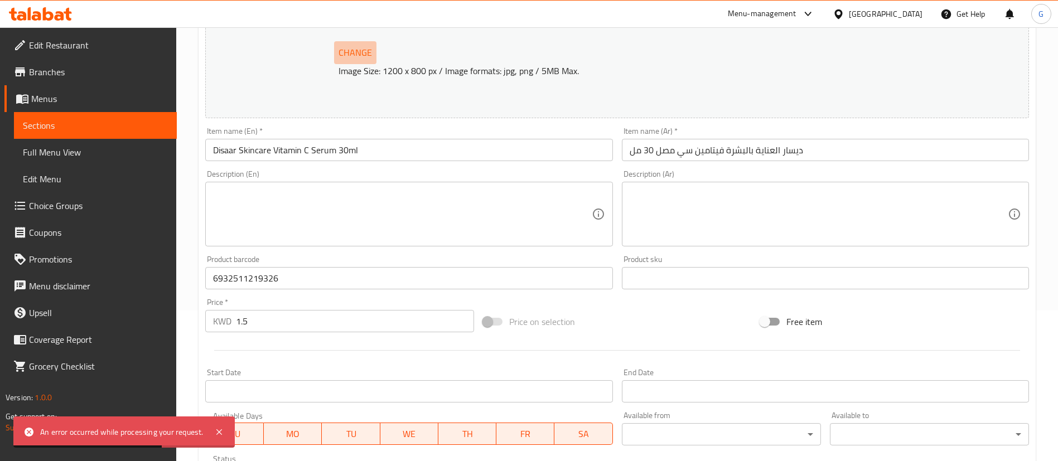
click at [339, 59] on span "Change" at bounding box center [355, 53] width 33 height 16
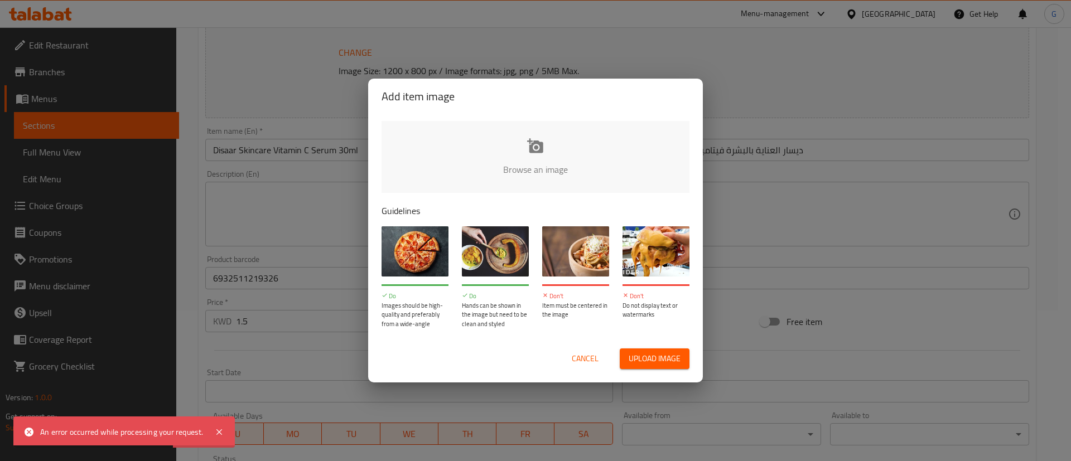
click at [551, 166] on input "file" at bounding box center [913, 173] width 1062 height 104
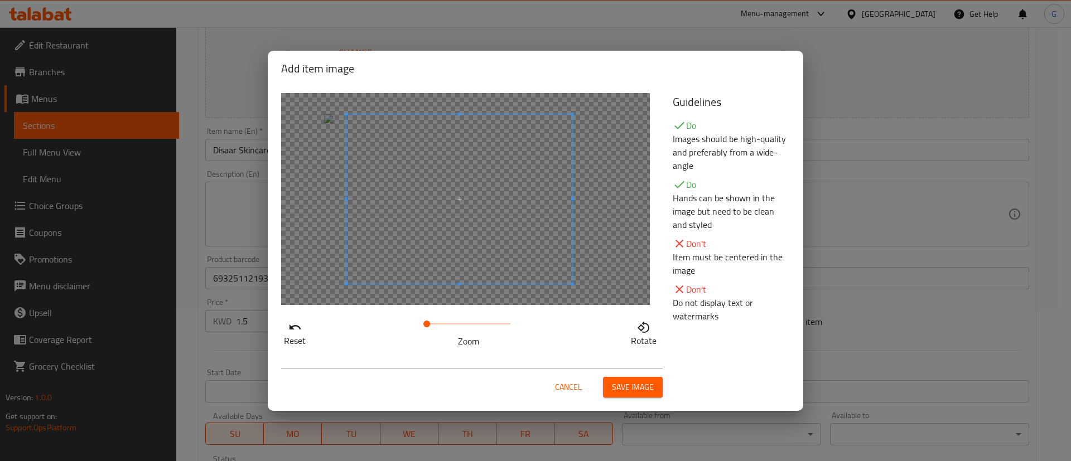
click at [462, 204] on span at bounding box center [459, 199] width 226 height 170
click at [434, 327] on span at bounding box center [433, 324] width 7 height 7
drag, startPoint x: 441, startPoint y: 317, endPoint x: 429, endPoint y: 317, distance: 11.7
click at [429, 321] on span at bounding box center [429, 324] width 7 height 7
click at [448, 238] on span at bounding box center [459, 198] width 226 height 170
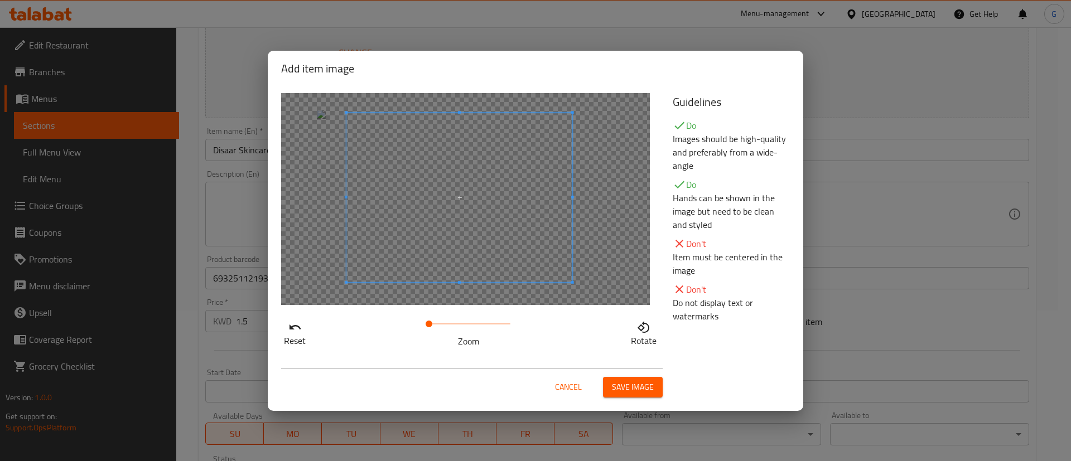
click at [612, 380] on span "Save image" at bounding box center [633, 387] width 42 height 14
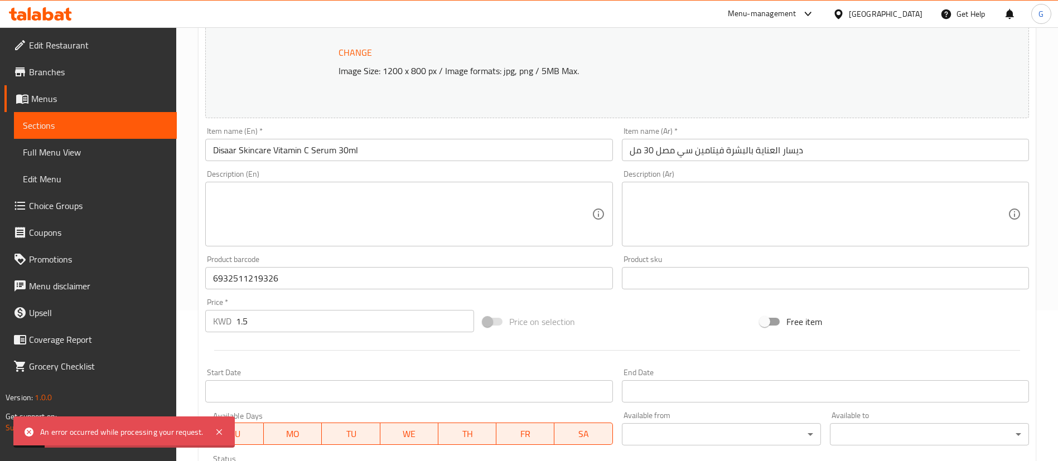
click at [354, 75] on p "Image Size: 1200 x 800 px / Image formats: jpg, png / 5MB Max." at bounding box center [630, 70] width 592 height 13
click at [335, 53] on button "Change" at bounding box center [355, 52] width 42 height 23
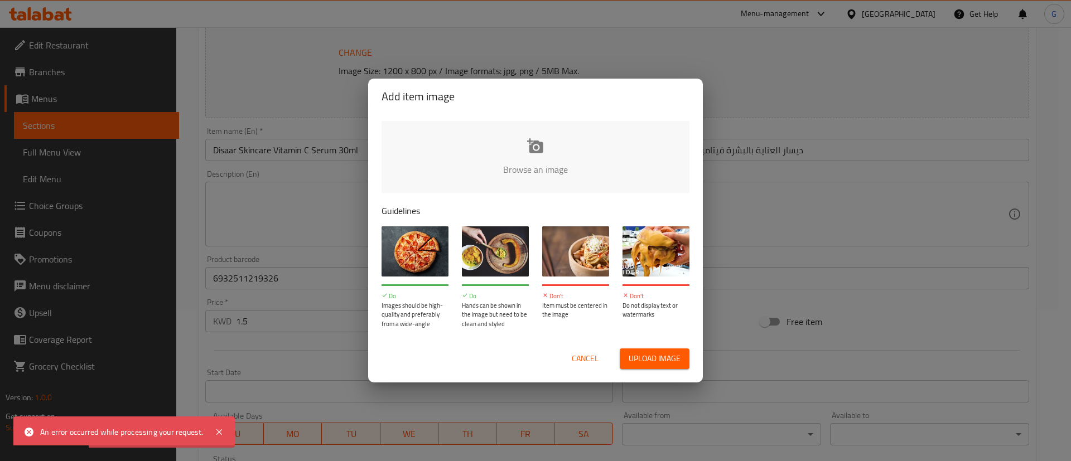
click at [510, 155] on input "file" at bounding box center [913, 173] width 1062 height 104
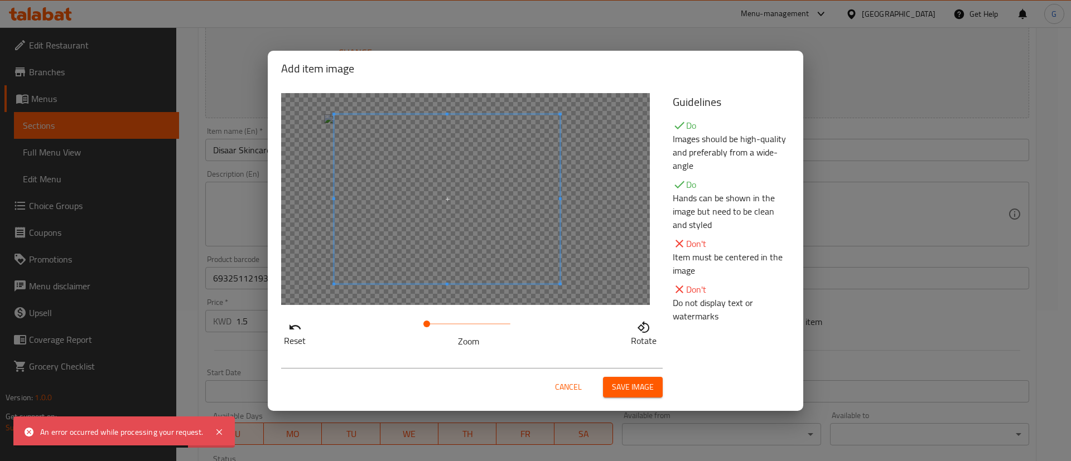
click at [454, 227] on span at bounding box center [447, 199] width 226 height 170
click at [450, 289] on div at bounding box center [465, 199] width 369 height 212
click at [433, 321] on span at bounding box center [433, 324] width 7 height 7
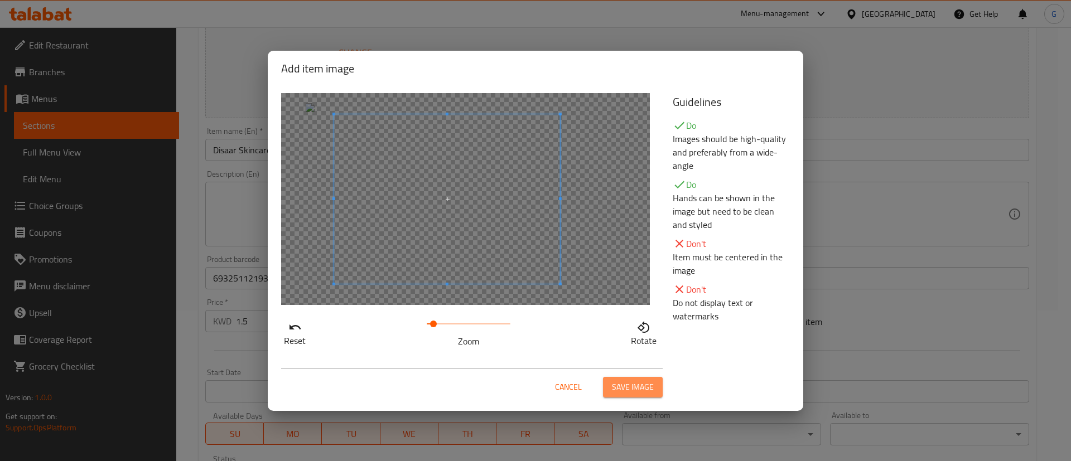
click at [638, 377] on button "Save image" at bounding box center [633, 387] width 60 height 21
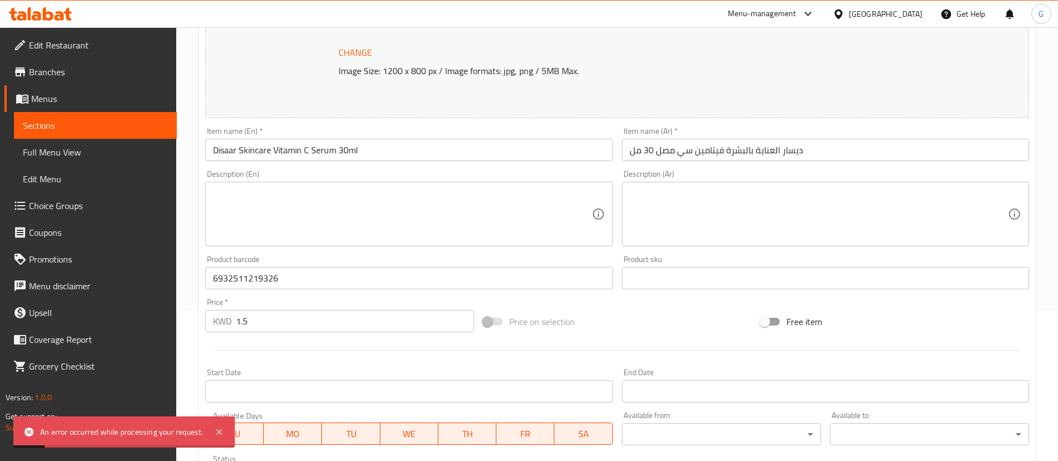
click at [368, 54] on span "Change" at bounding box center [355, 53] width 33 height 16
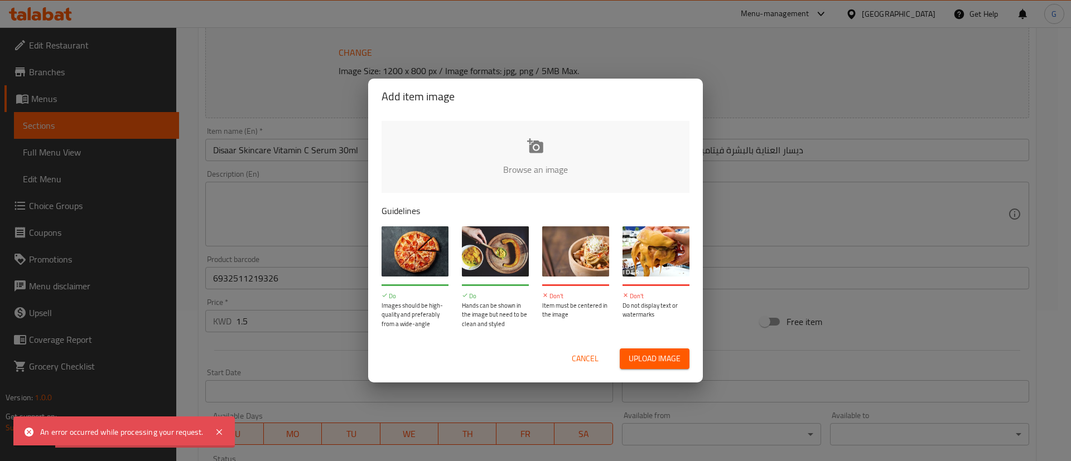
click at [501, 176] on input "file" at bounding box center [913, 173] width 1062 height 104
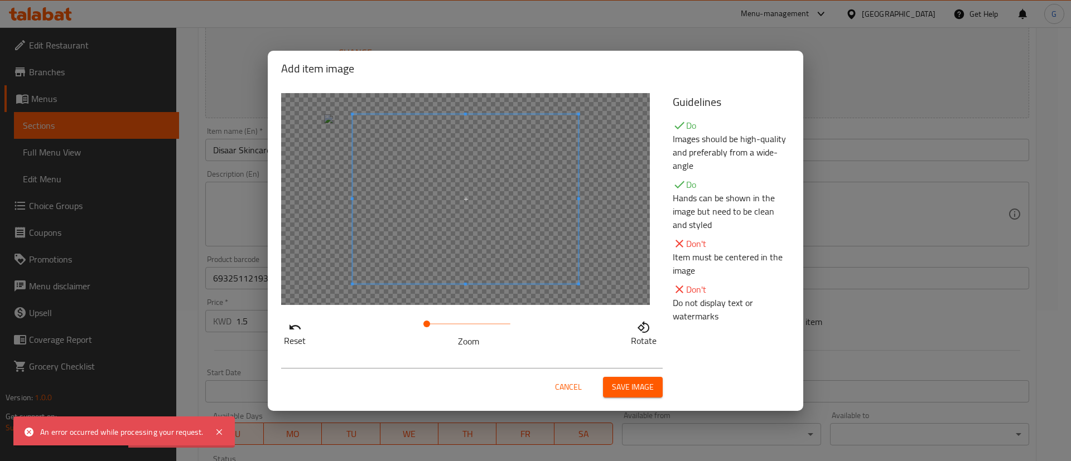
click at [638, 394] on button "Save image" at bounding box center [633, 387] width 60 height 21
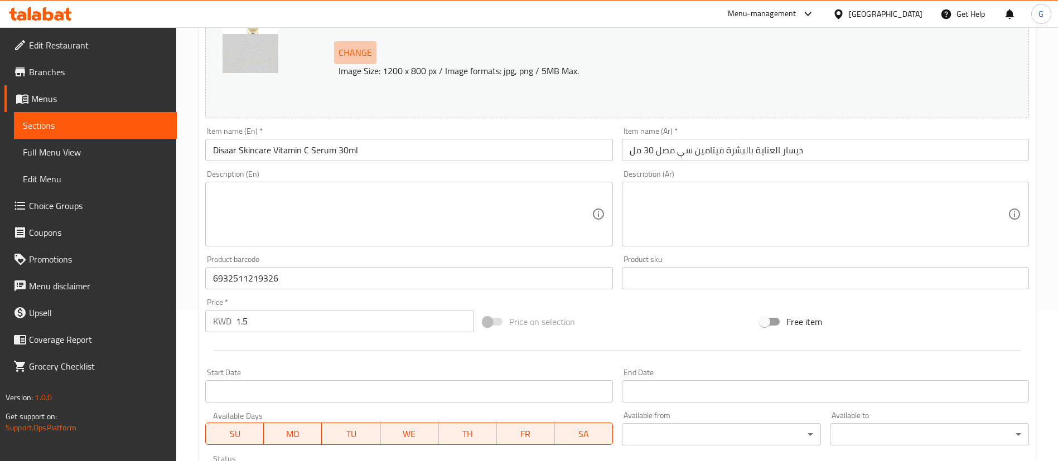
click at [355, 55] on span "Change" at bounding box center [355, 53] width 33 height 16
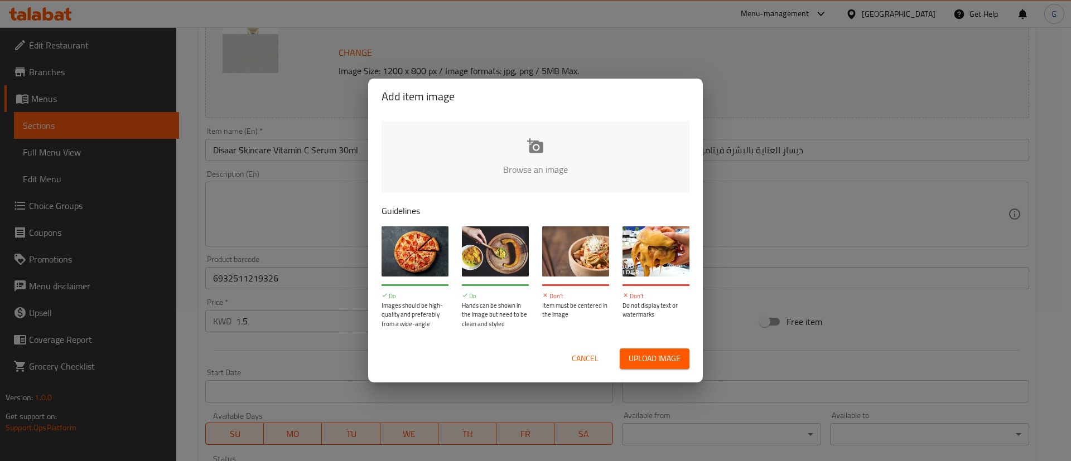
click at [500, 165] on input "file" at bounding box center [913, 173] width 1062 height 104
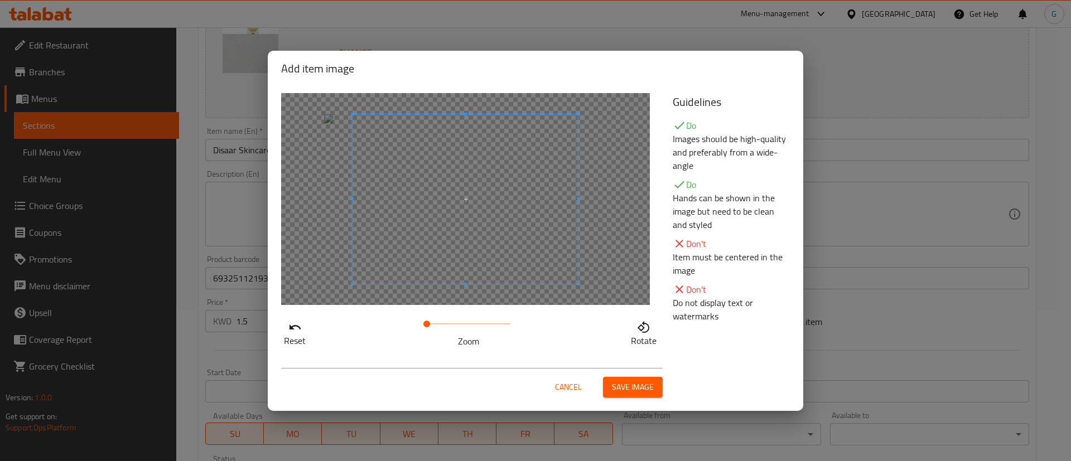
click at [639, 384] on span "Save image" at bounding box center [633, 387] width 42 height 14
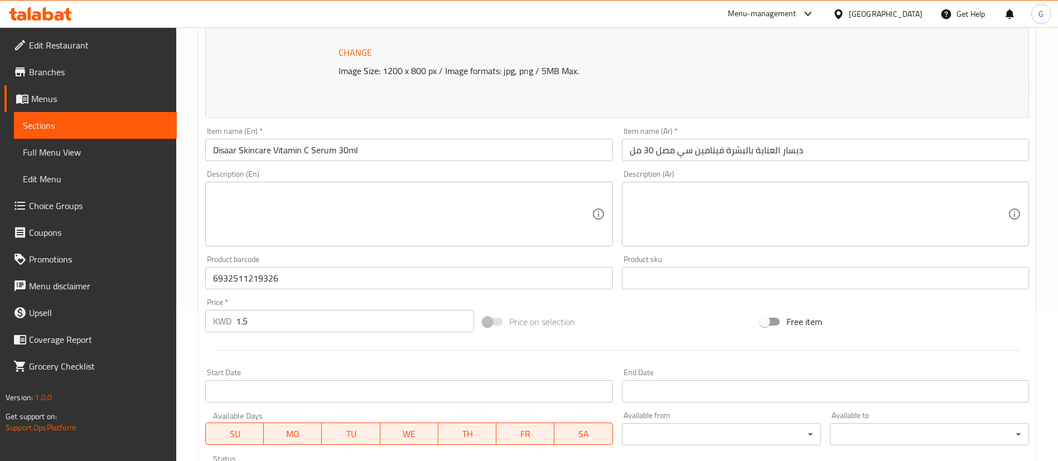
scroll to position [343, 0]
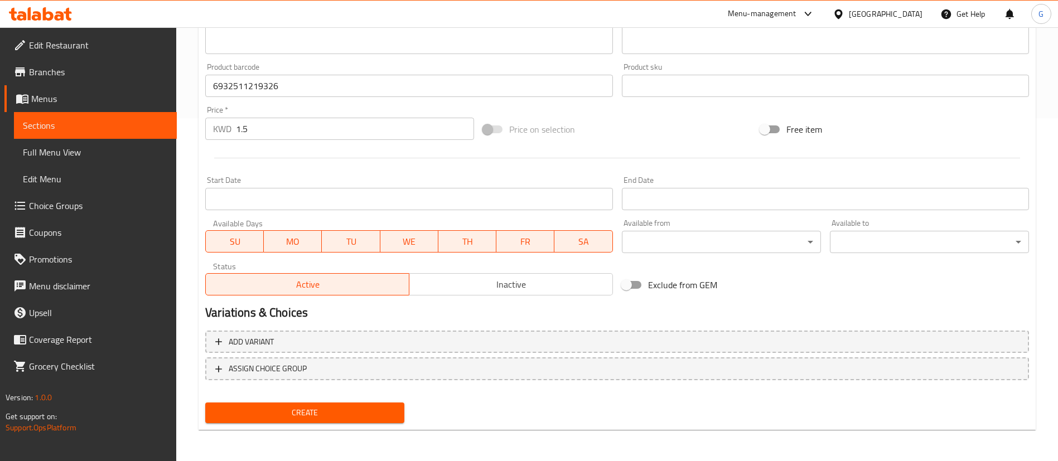
click at [321, 416] on span "Create" at bounding box center [304, 413] width 181 height 14
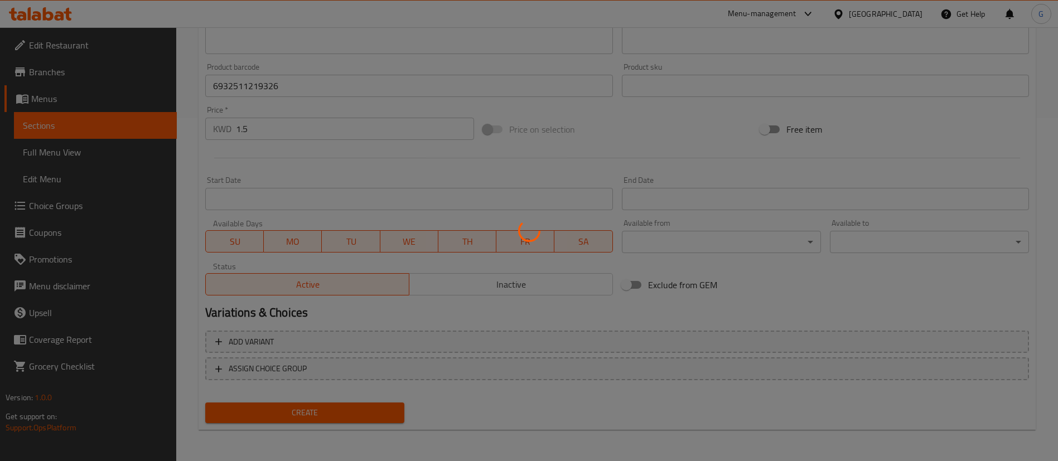
type input "0"
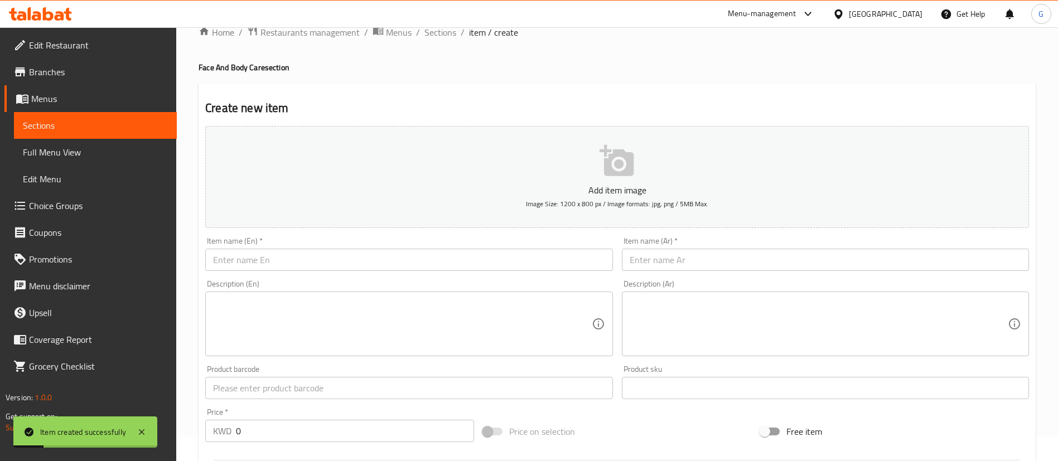
scroll to position [0, 0]
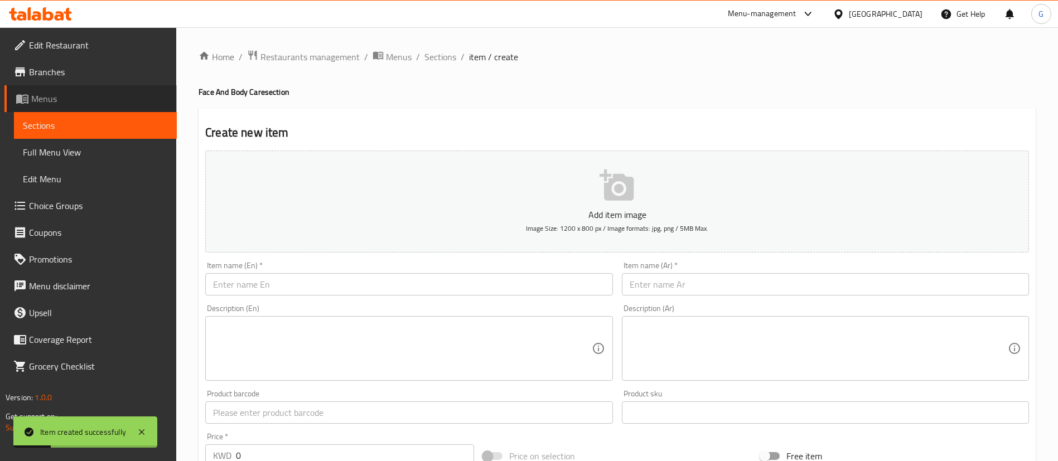
click at [147, 110] on link "Menus" at bounding box center [90, 98] width 172 height 27
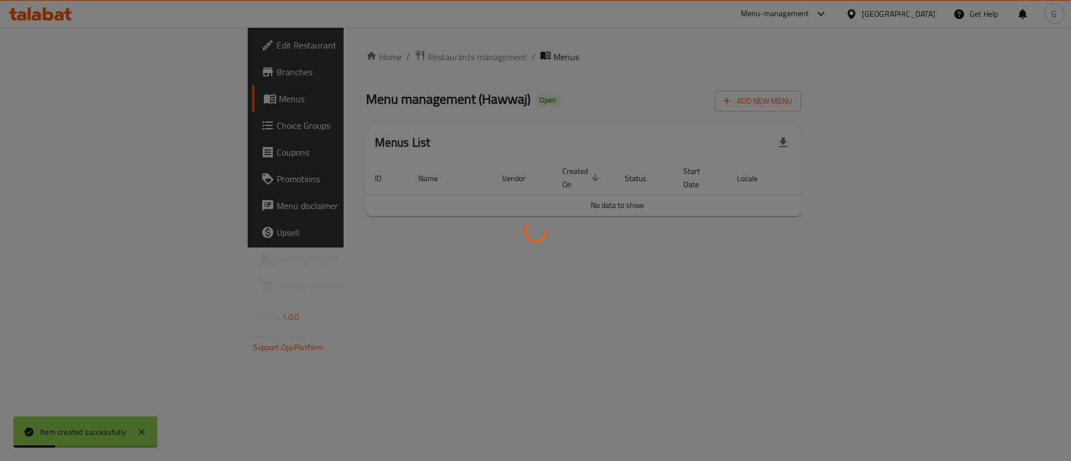
click at [141, 124] on div at bounding box center [535, 230] width 1071 height 461
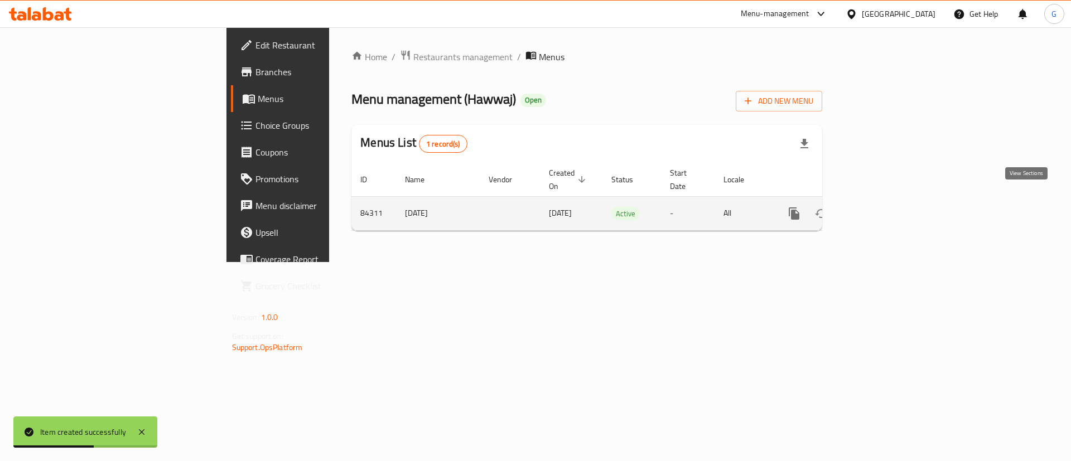
click at [881, 207] on icon "enhanced table" at bounding box center [874, 213] width 13 height 13
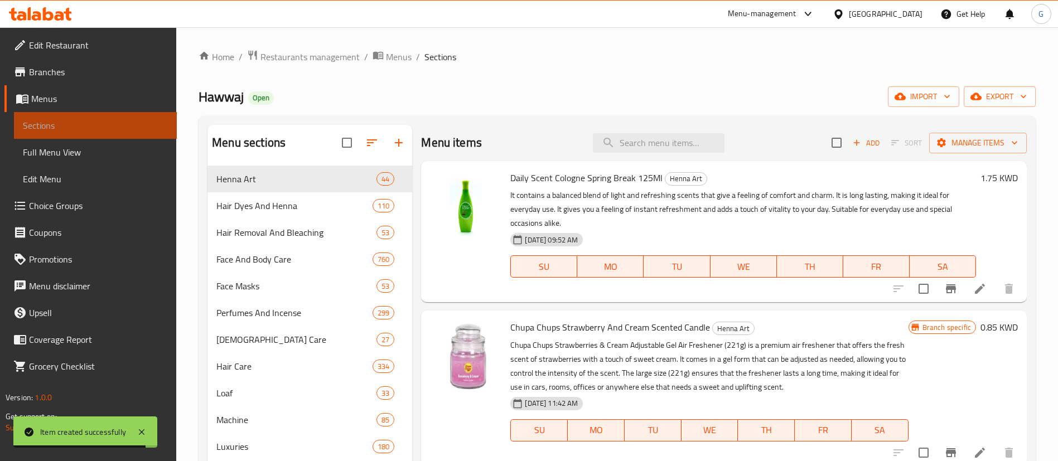
click at [91, 124] on span "Sections" at bounding box center [95, 125] width 145 height 13
